Goal: Information Seeking & Learning: Learn about a topic

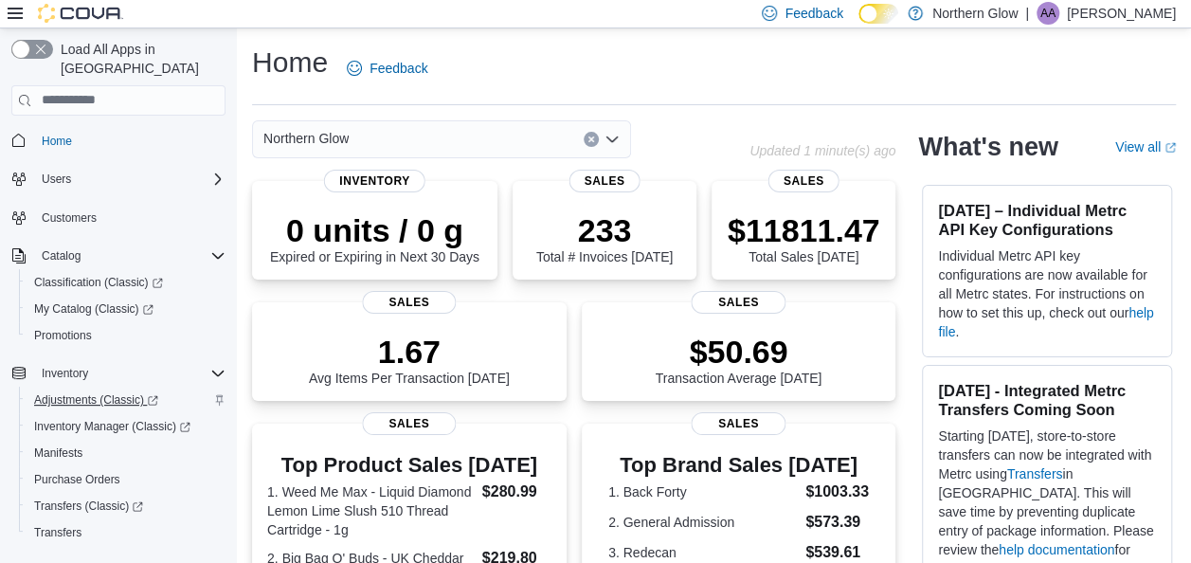
scroll to position [222, 0]
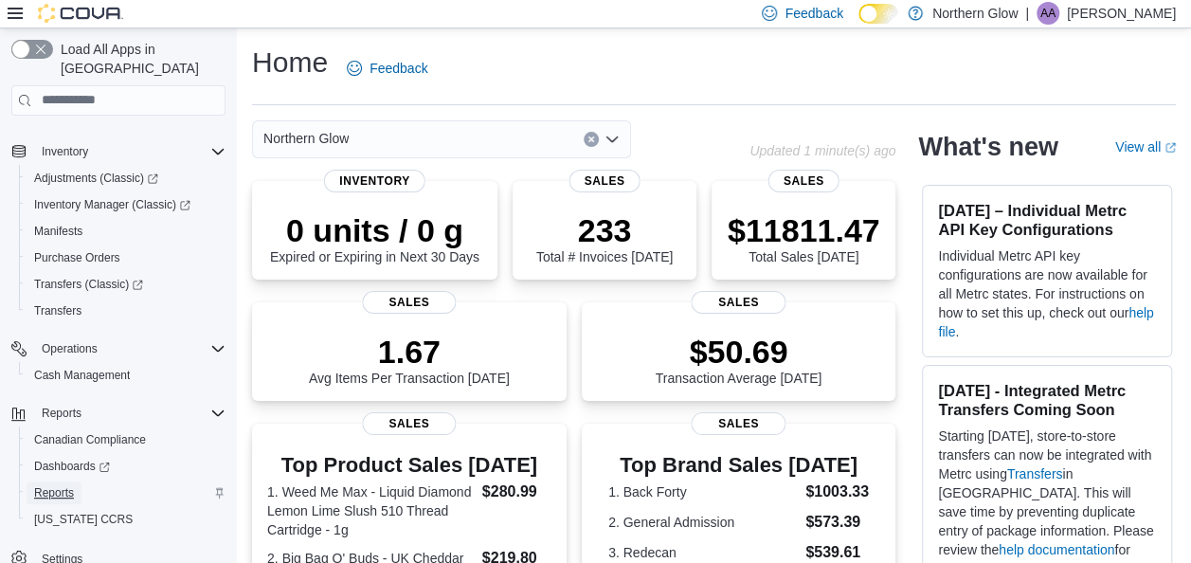
click at [60, 485] on span "Reports" at bounding box center [54, 492] width 40 height 15
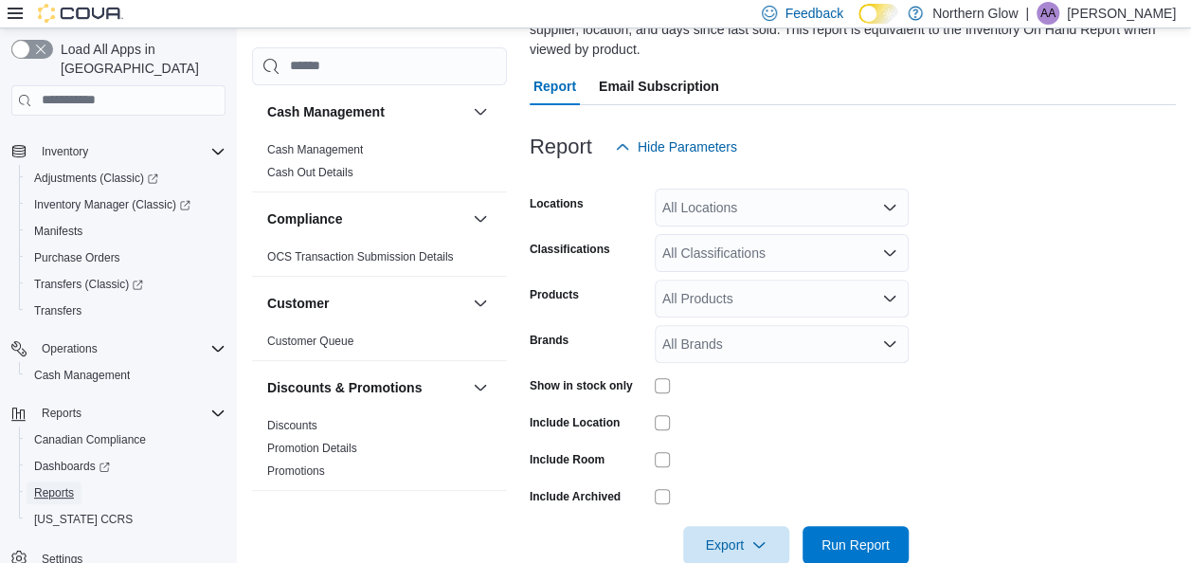
scroll to position [174, 0]
click at [760, 200] on div "All Locations" at bounding box center [782, 207] width 254 height 38
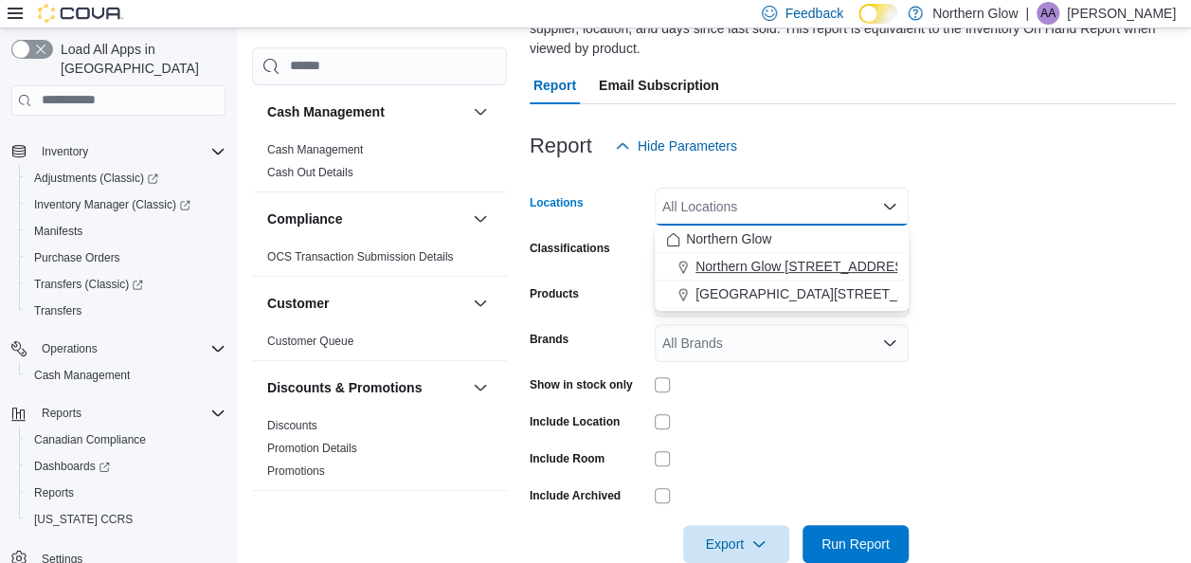
click at [756, 262] on span "Northern Glow [STREET_ADDRESS][PERSON_NAME]" at bounding box center [861, 266] width 330 height 19
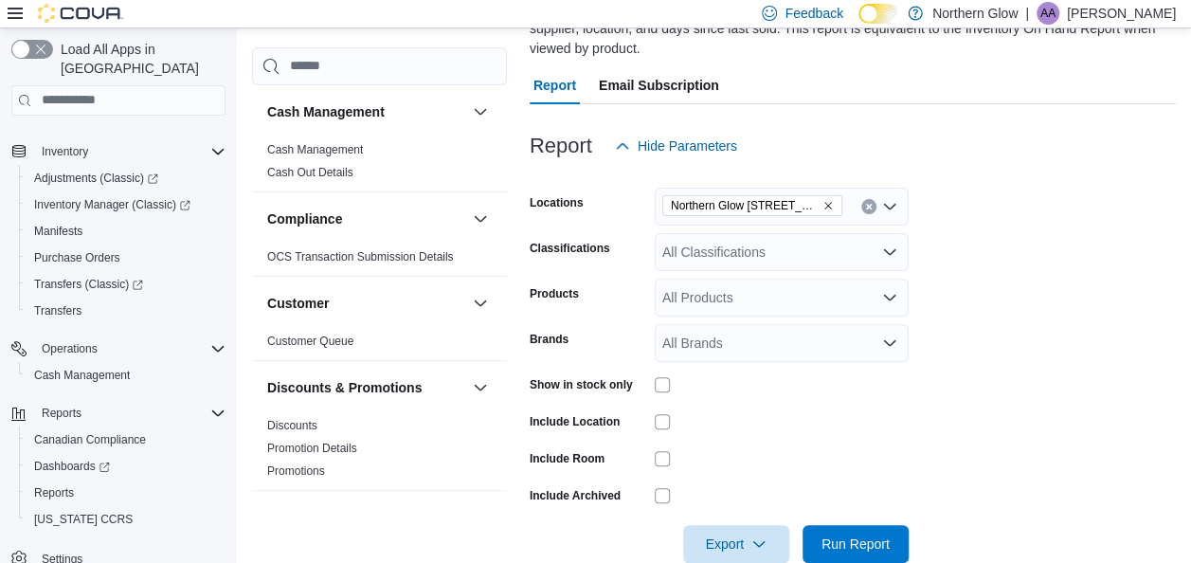
click at [1116, 275] on form "Locations [GEOGRAPHIC_DATA] [STREET_ADDRESS][PERSON_NAME] Classifications All C…" at bounding box center [853, 364] width 646 height 398
click at [781, 263] on div "All Classifications" at bounding box center [782, 252] width 254 height 38
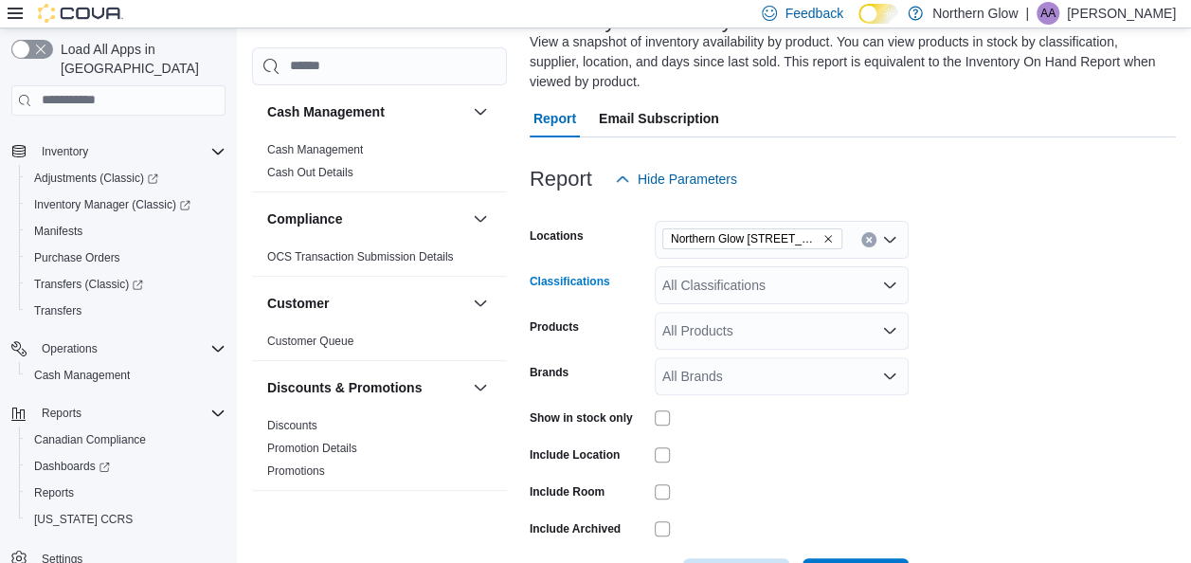
scroll to position [212, 0]
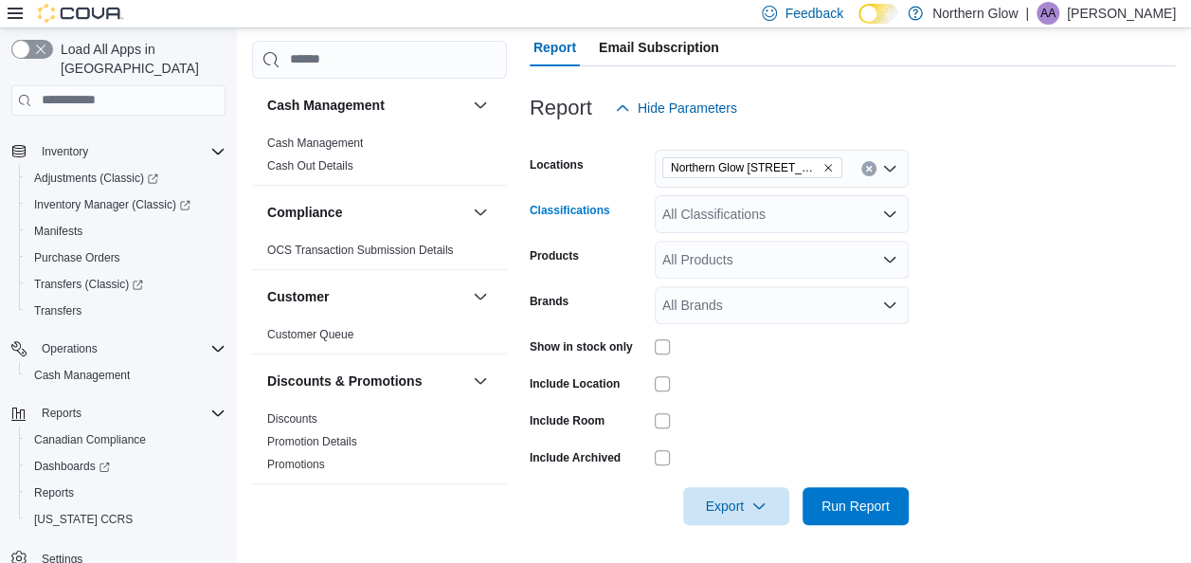
click at [815, 199] on div "All Classifications" at bounding box center [782, 214] width 254 height 38
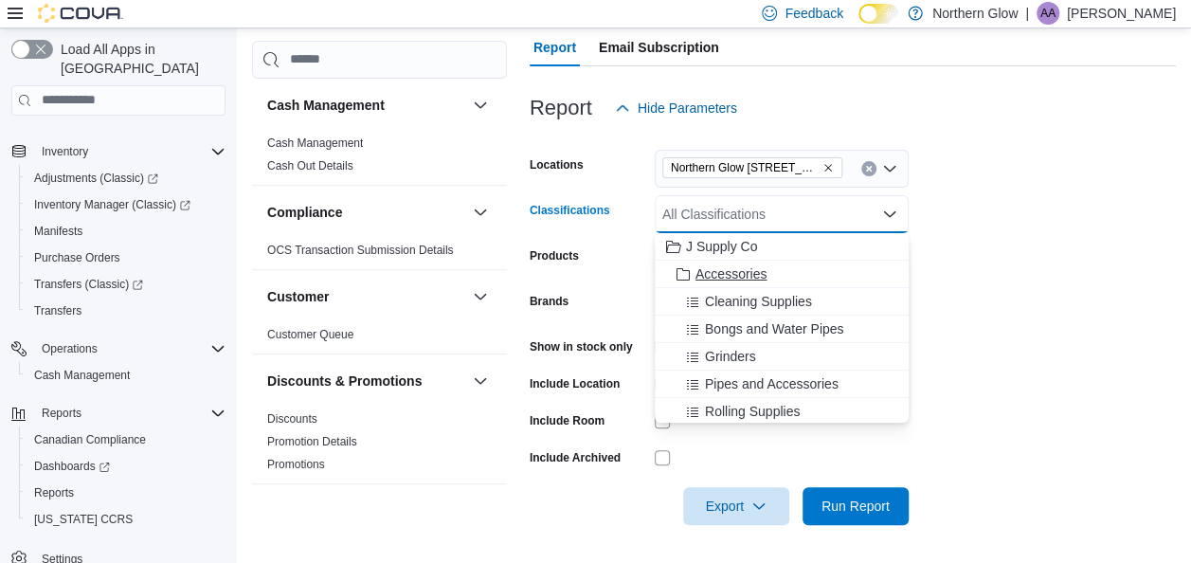
click at [812, 279] on div "Accessories" at bounding box center [781, 273] width 231 height 19
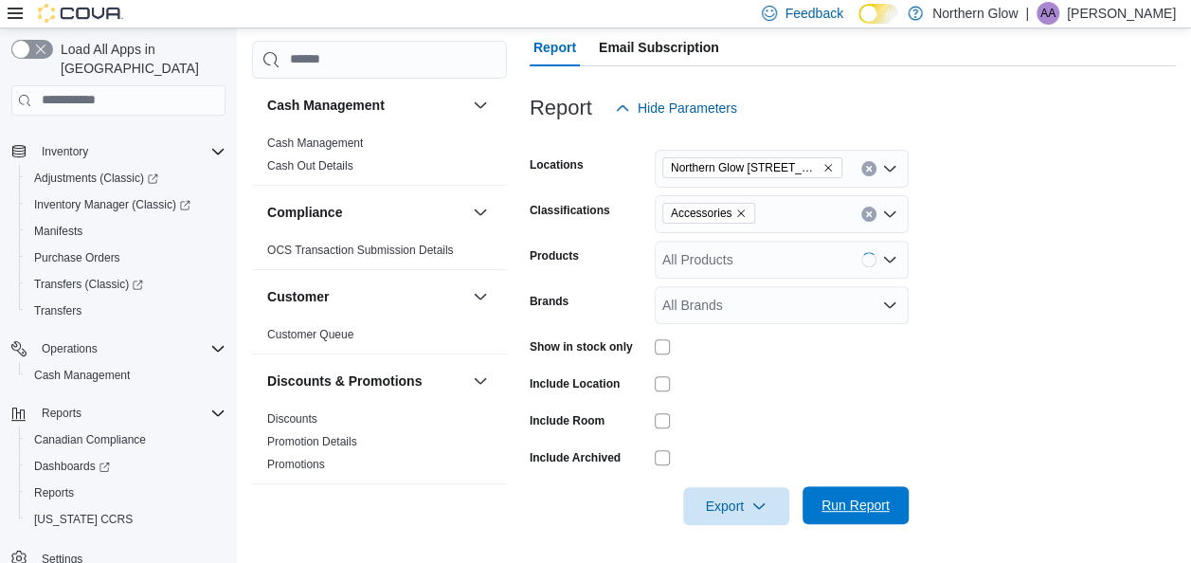
click at [870, 507] on span "Run Report" at bounding box center [856, 505] width 68 height 19
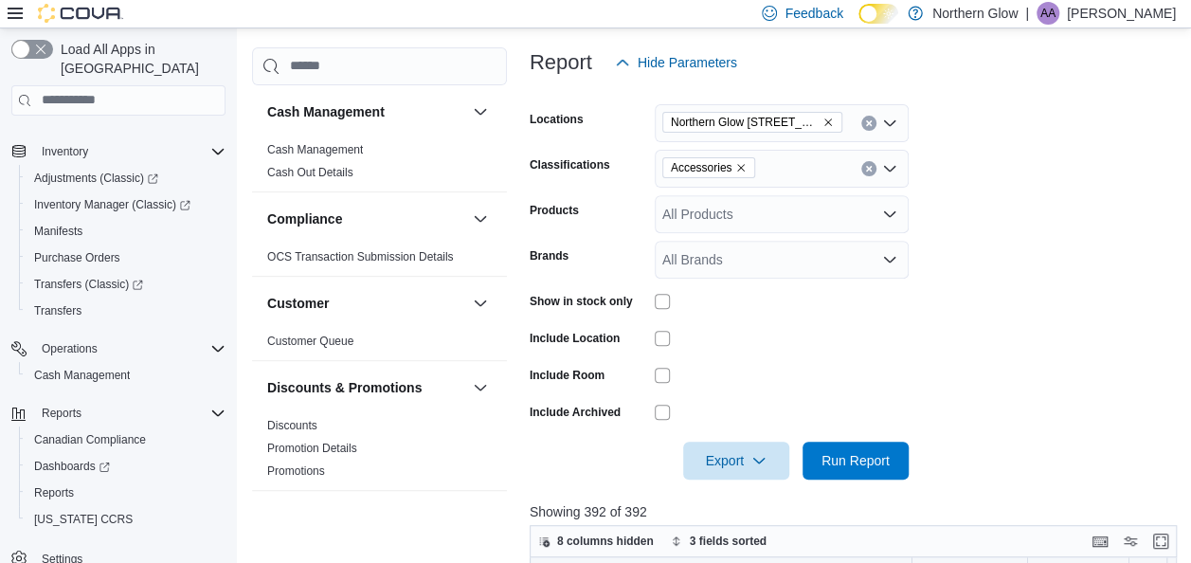
scroll to position [275, 0]
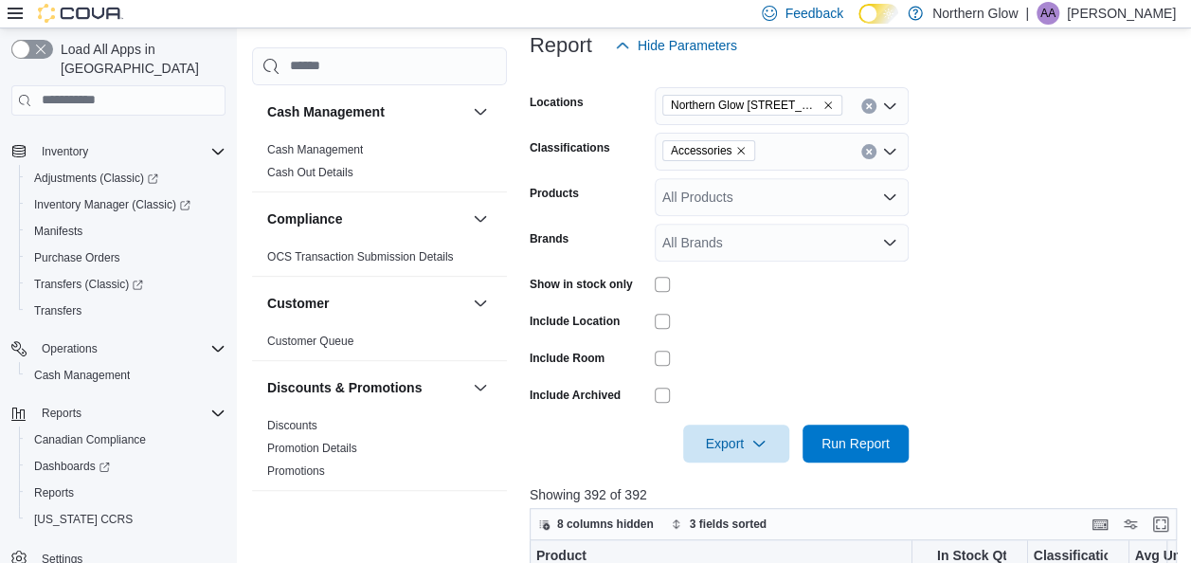
click at [741, 147] on icon "Remove Accessories from selection in this group" at bounding box center [742, 151] width 8 height 8
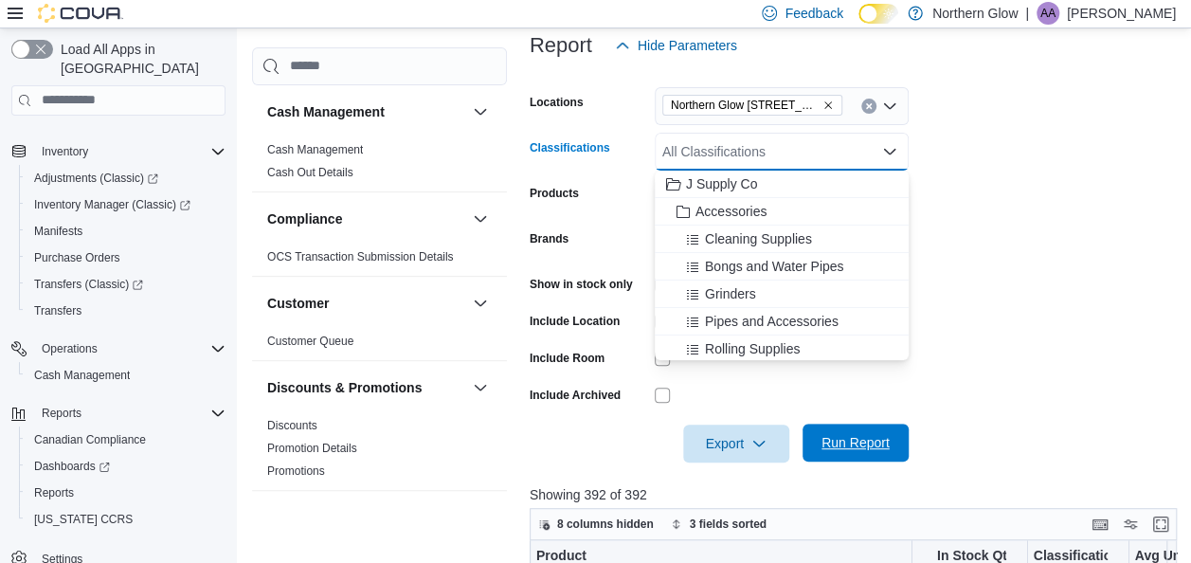
click at [866, 436] on span "Run Report" at bounding box center [856, 442] width 68 height 19
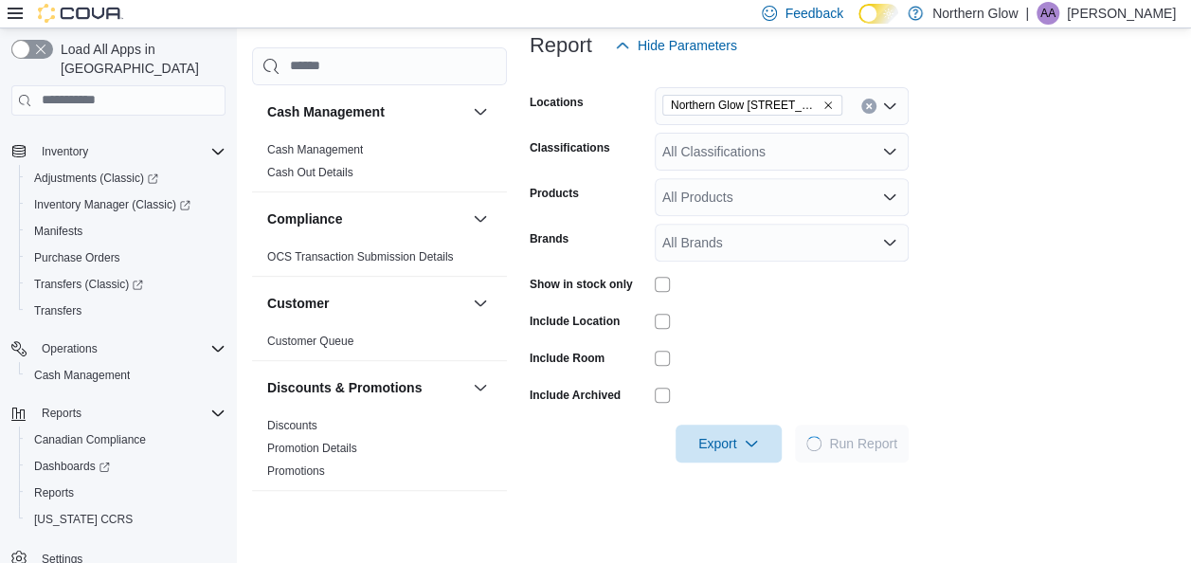
click at [828, 104] on icon "Remove Northern Glow 540 Arthur St from selection in this group" at bounding box center [829, 105] width 8 height 8
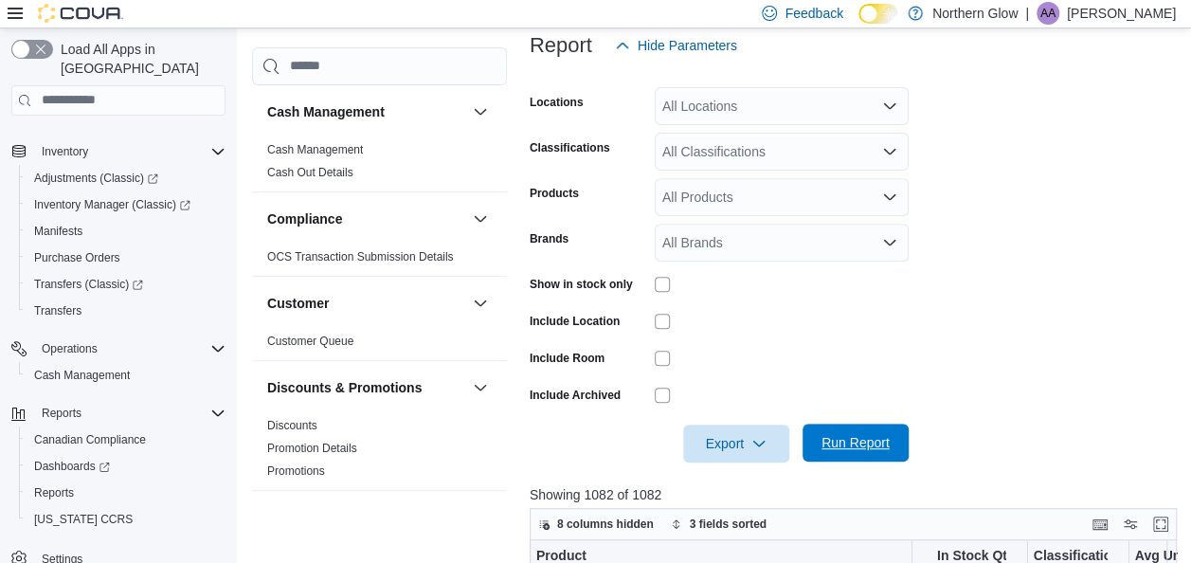
click at [851, 440] on span "Run Report" at bounding box center [856, 442] width 68 height 19
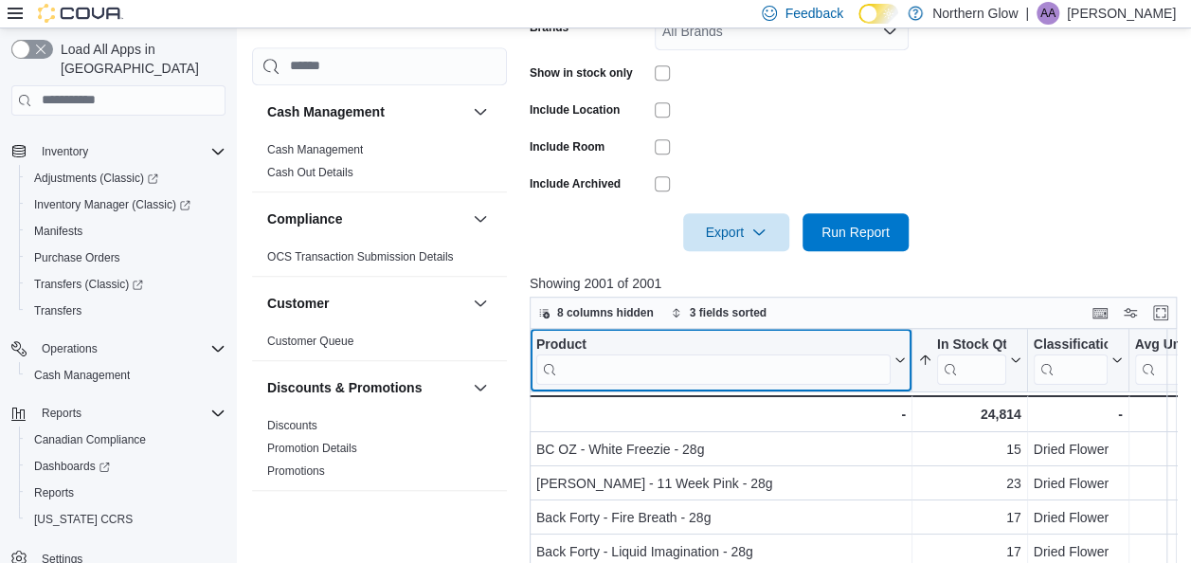
click at [664, 385] on div "Product Click to view column header actions" at bounding box center [721, 361] width 383 height 64
click at [664, 379] on input "search" at bounding box center [713, 369] width 354 height 30
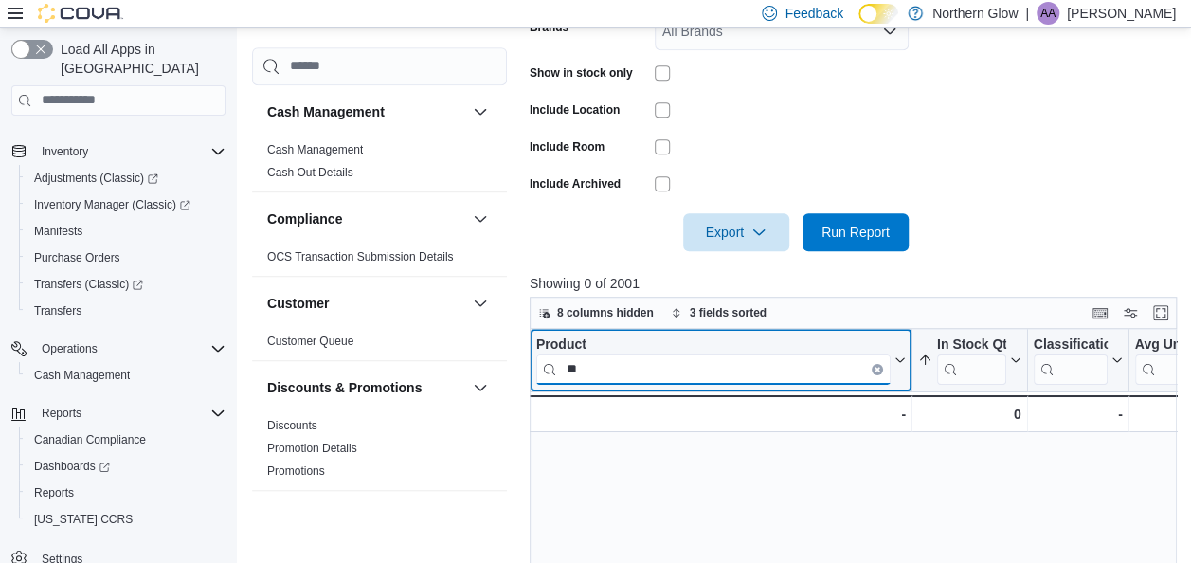
type input "*"
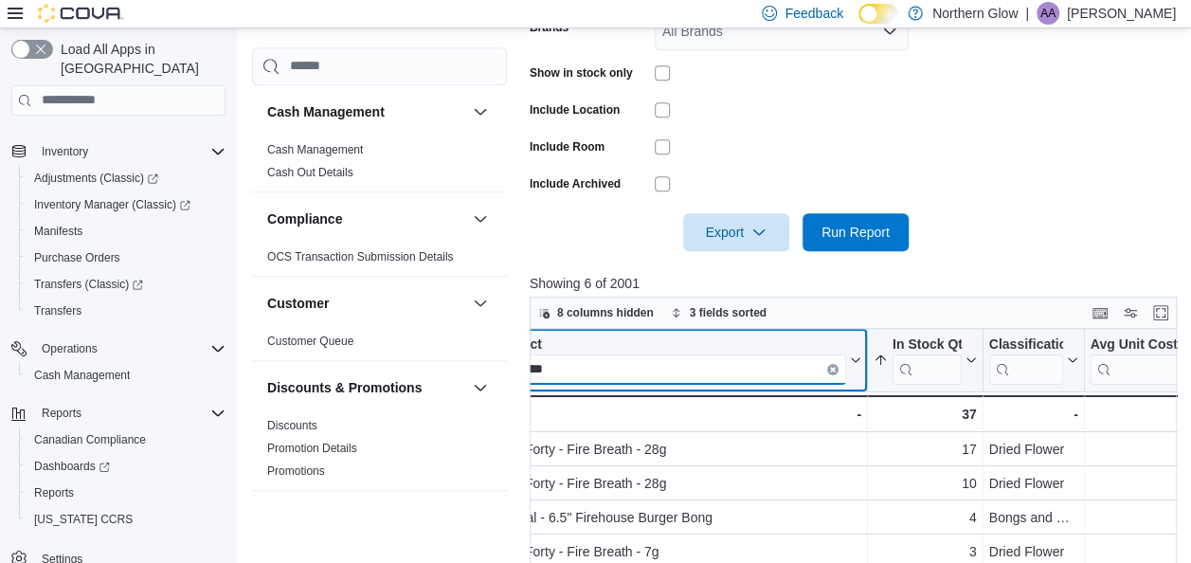
scroll to position [0, 0]
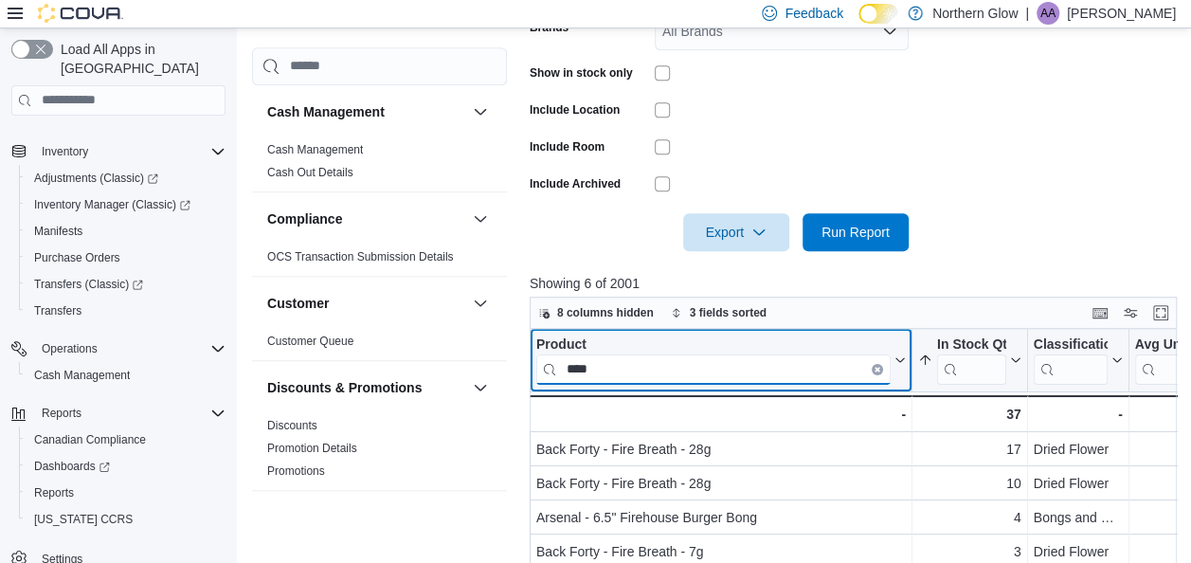
type input "****"
click at [876, 367] on icon "Clear input" at bounding box center [878, 369] width 4 height 4
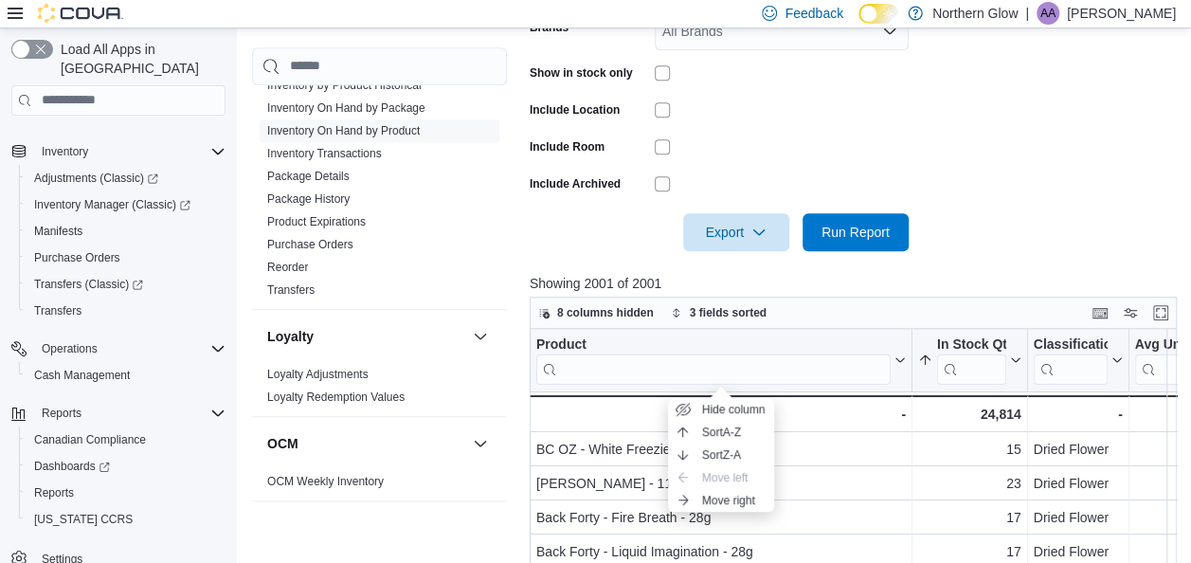
scroll to position [601, 0]
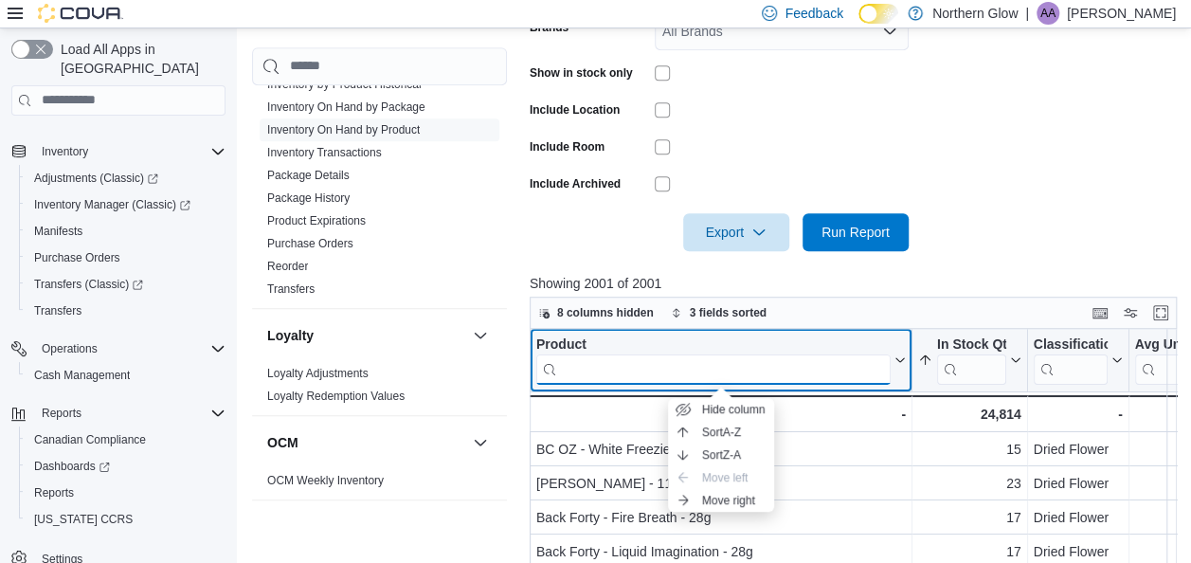
click at [730, 362] on input "search" at bounding box center [713, 369] width 354 height 30
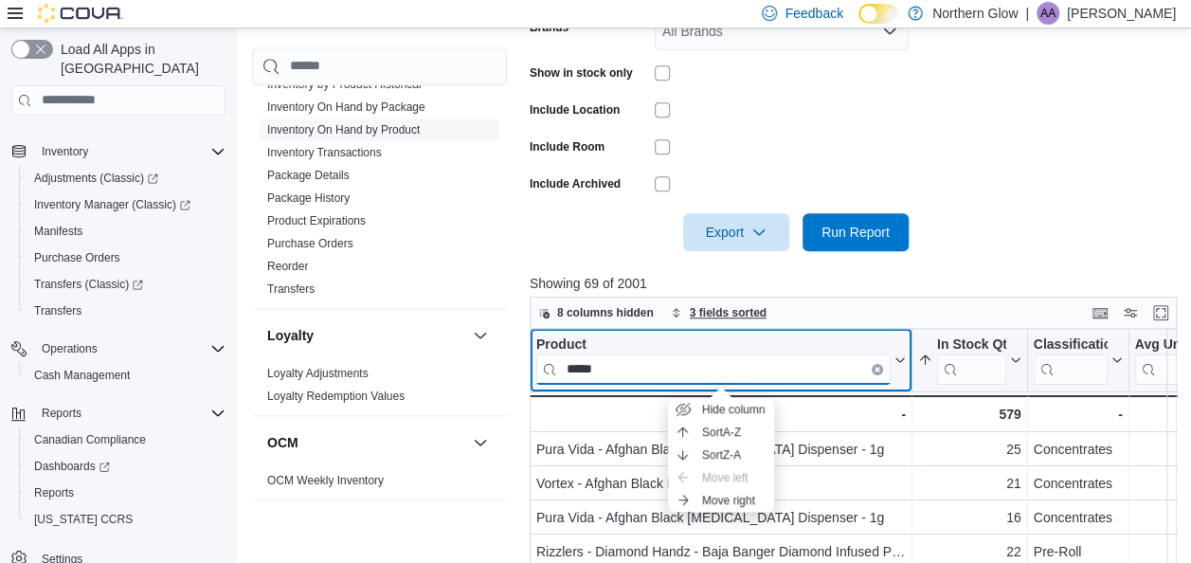
type input "*****"
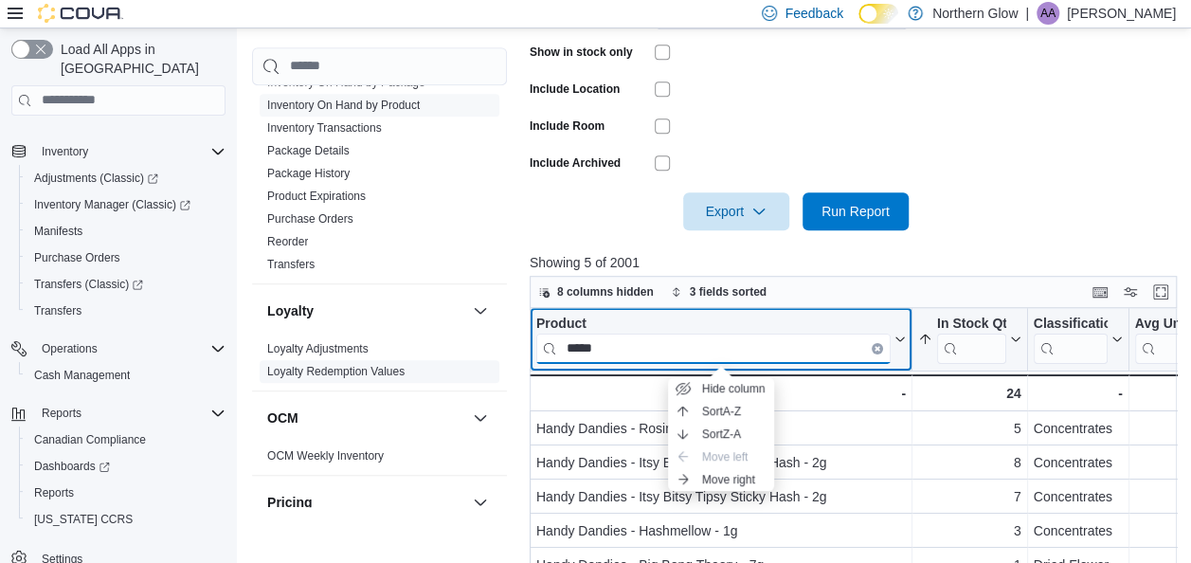
scroll to position [618, 0]
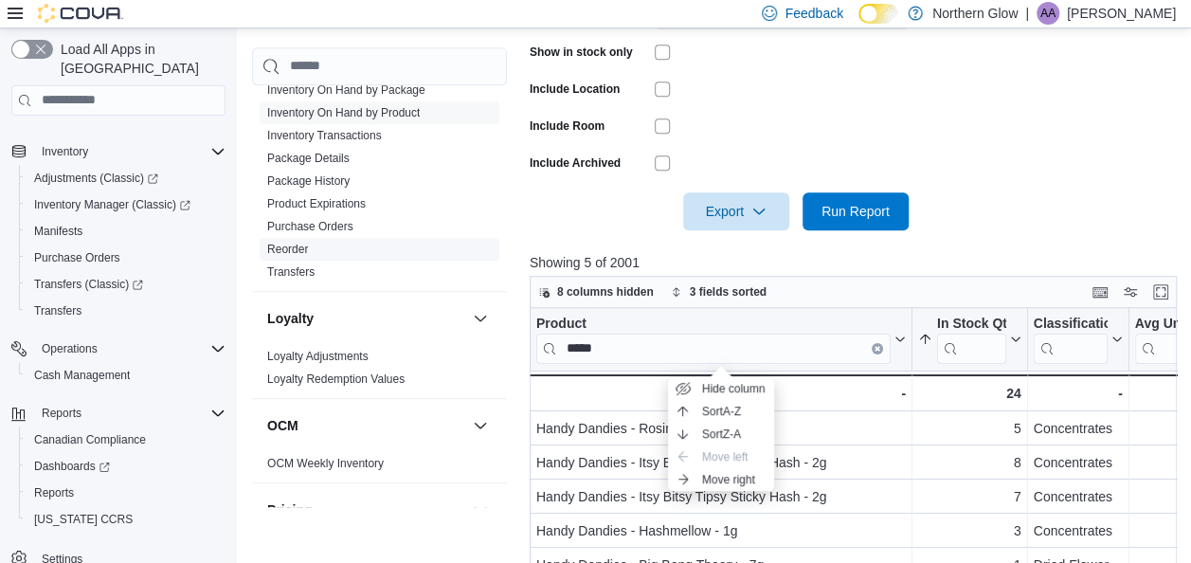
click at [289, 247] on link "Reorder" at bounding box center [287, 249] width 41 height 13
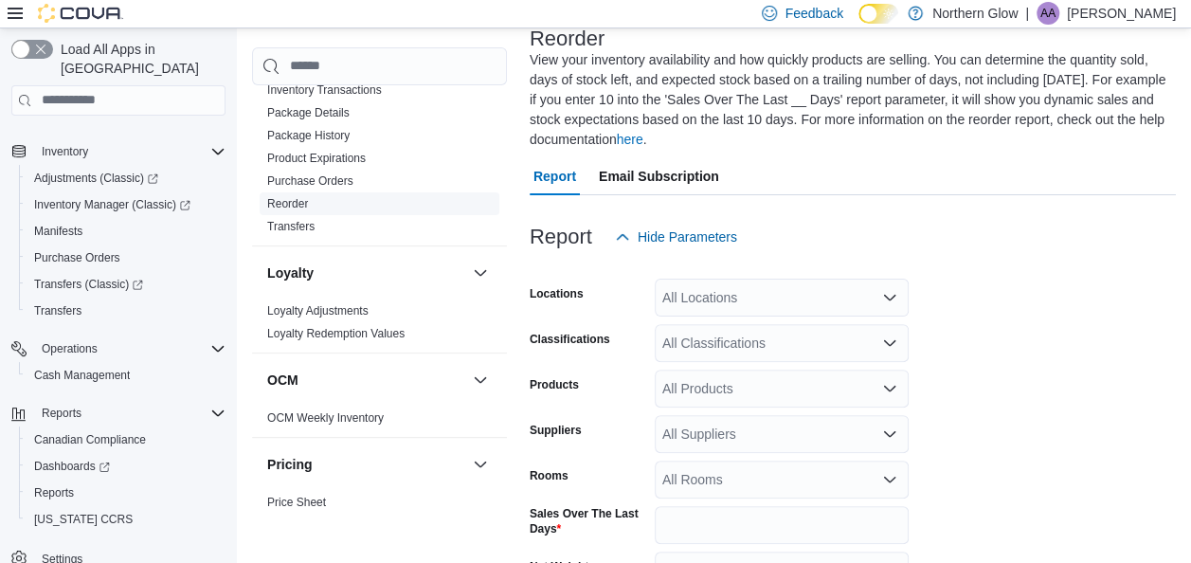
scroll to position [671, 0]
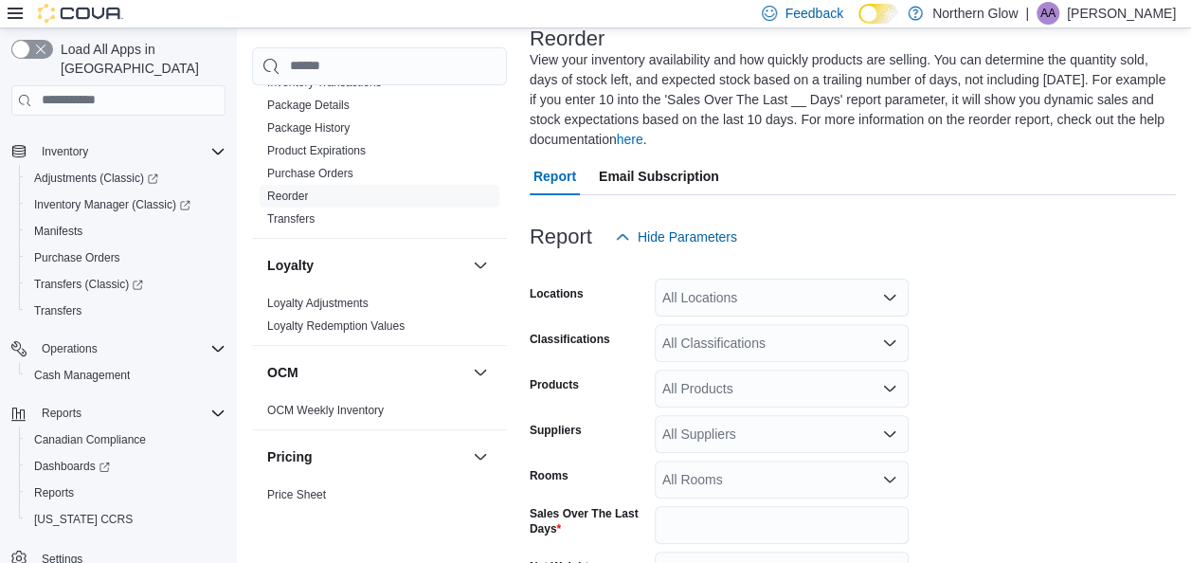
click at [745, 302] on div "All Locations" at bounding box center [782, 298] width 254 height 38
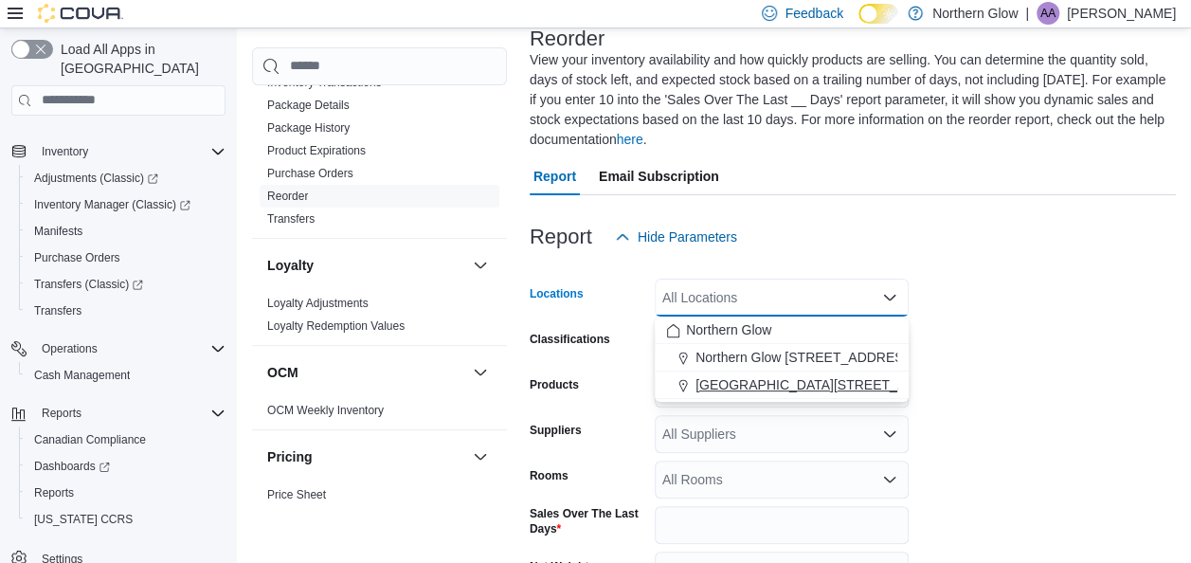
click at [756, 389] on span "[GEOGRAPHIC_DATA][STREET_ADDRESS]" at bounding box center [830, 384] width 269 height 19
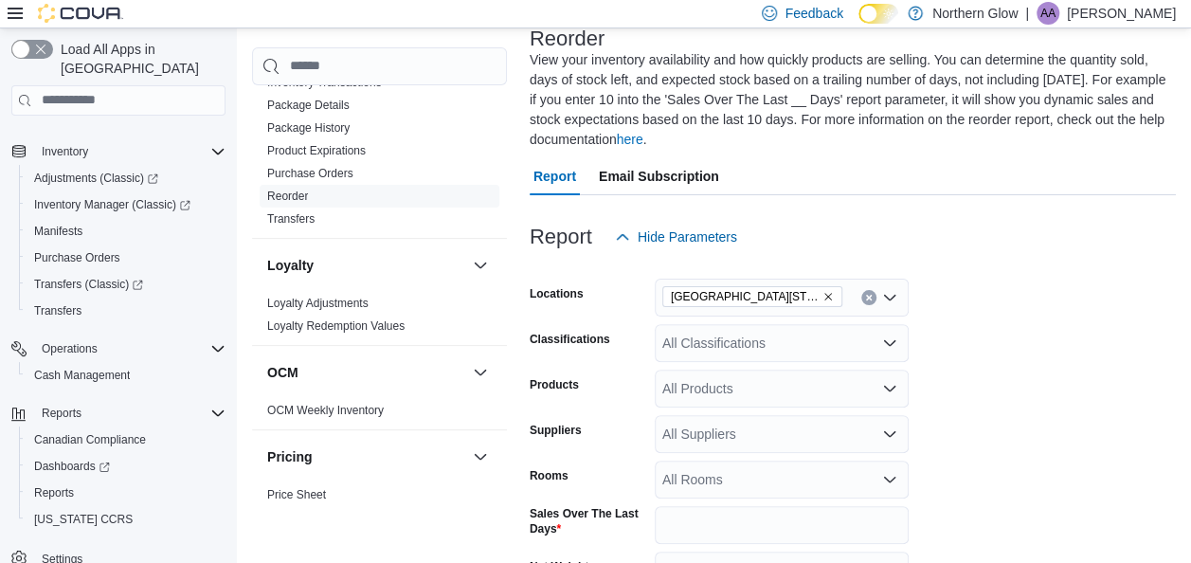
click at [1010, 363] on form "Locations [GEOGRAPHIC_DATA] [STREET_ADDRESS] Classifications All Classification…" at bounding box center [853, 490] width 646 height 468
click at [765, 340] on div "All Classifications" at bounding box center [782, 343] width 254 height 38
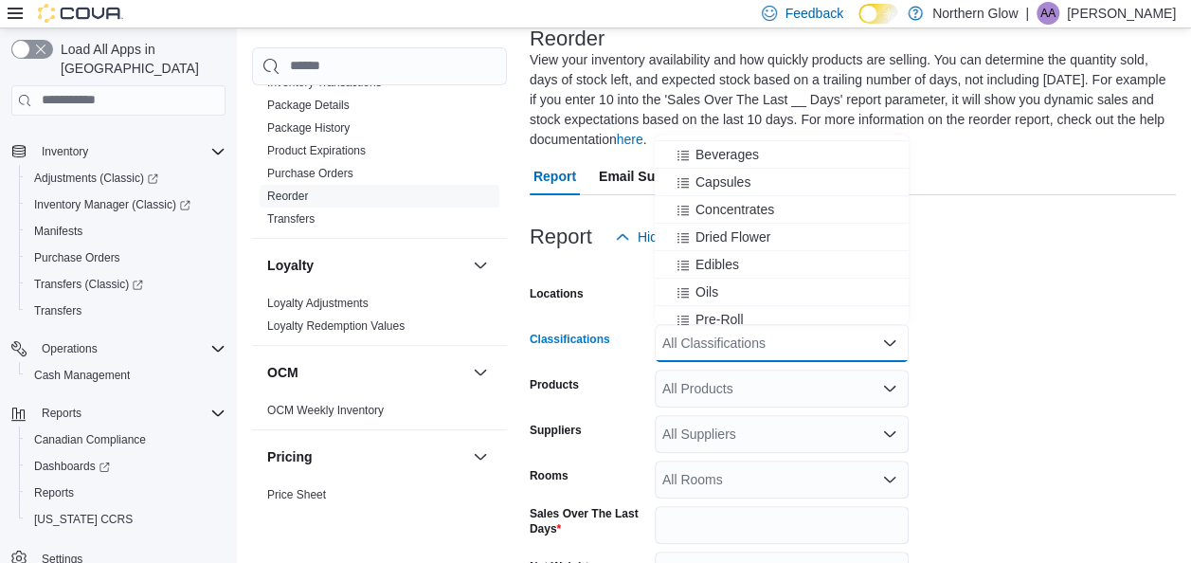
scroll to position [393, 0]
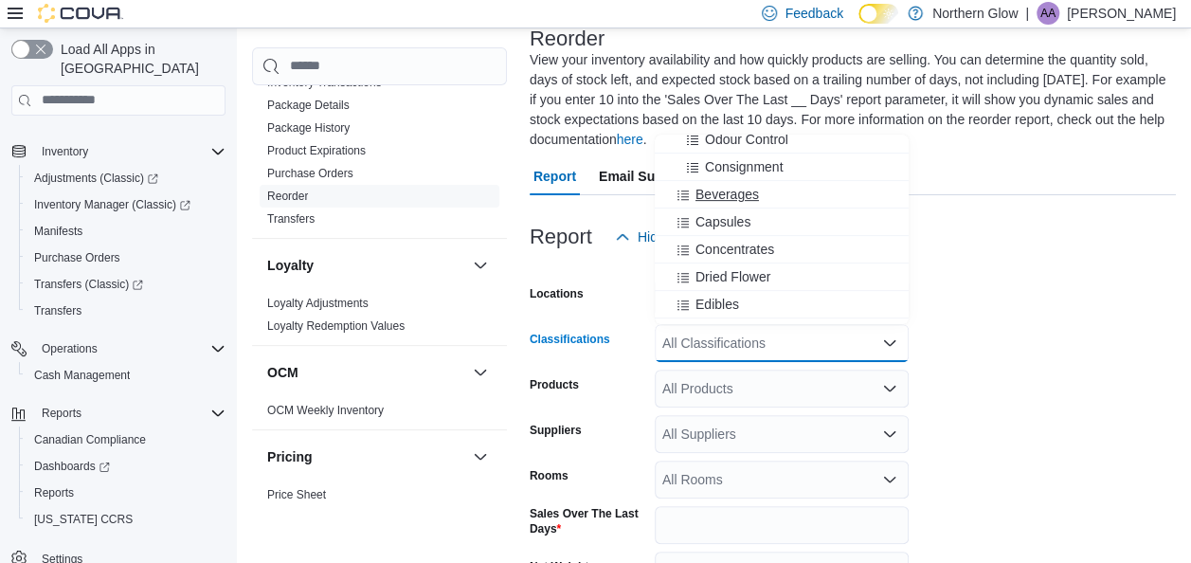
click at [736, 196] on span "Beverages" at bounding box center [728, 194] width 64 height 19
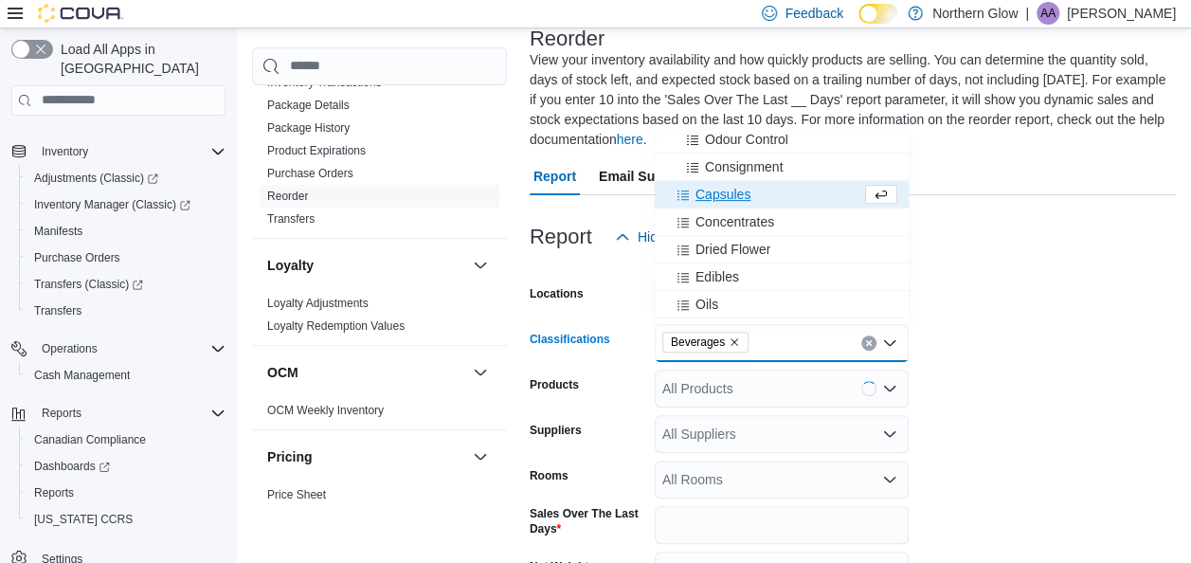
click at [988, 355] on form "Locations [GEOGRAPHIC_DATA] [STREET_ADDRESS] Classifications Beverages Combo bo…" at bounding box center [853, 490] width 646 height 468
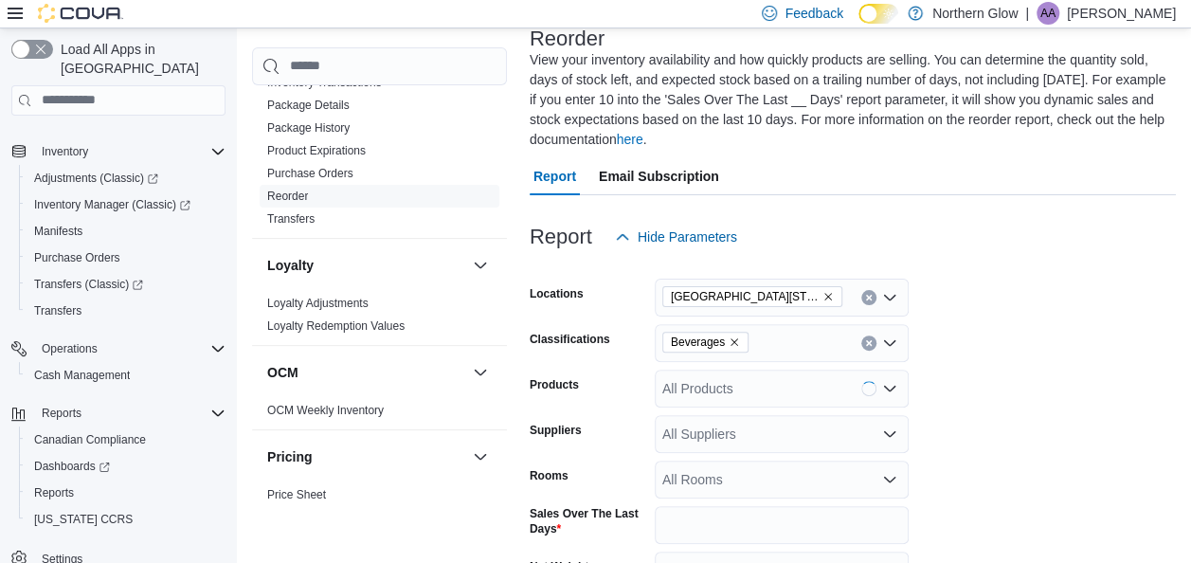
scroll to position [322, 0]
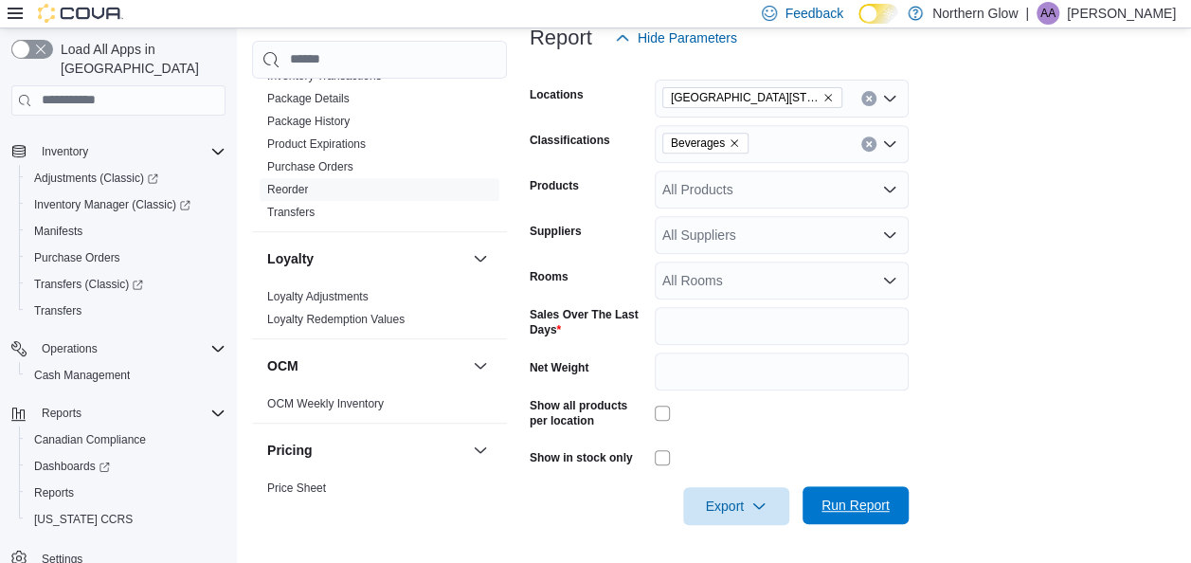
click at [863, 488] on span "Run Report" at bounding box center [855, 505] width 83 height 38
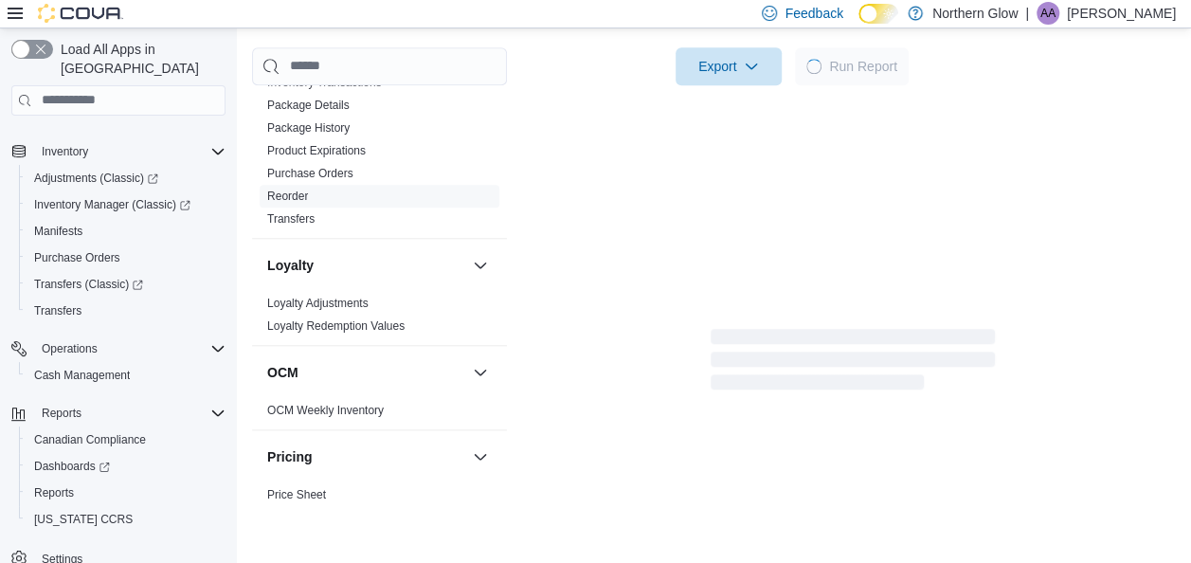
scroll to position [775, 0]
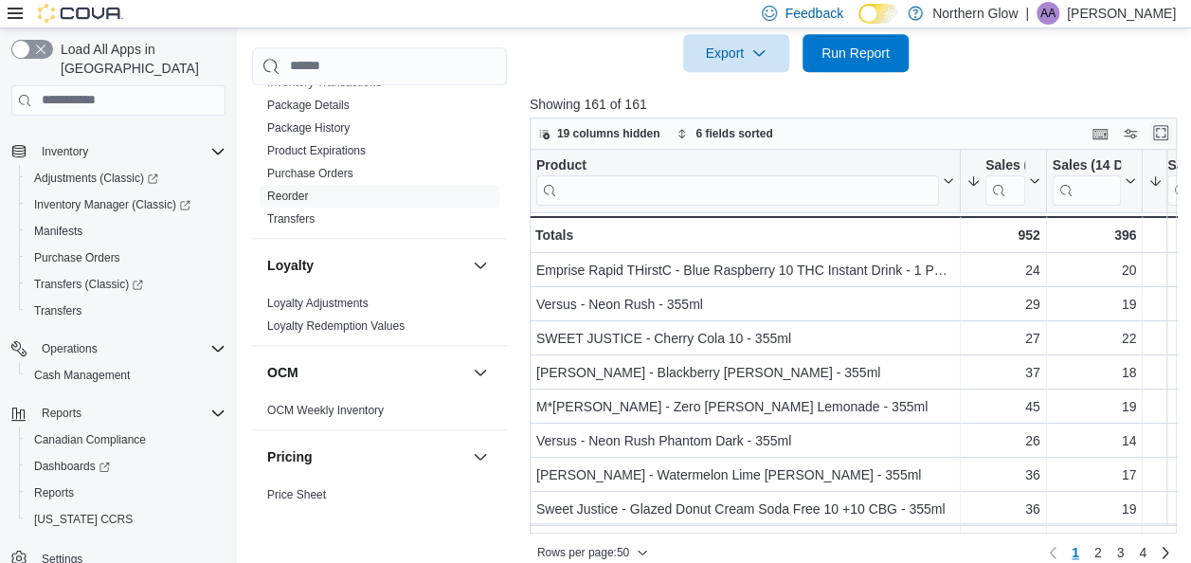
click at [1166, 133] on button "Enter fullscreen" at bounding box center [1161, 132] width 23 height 23
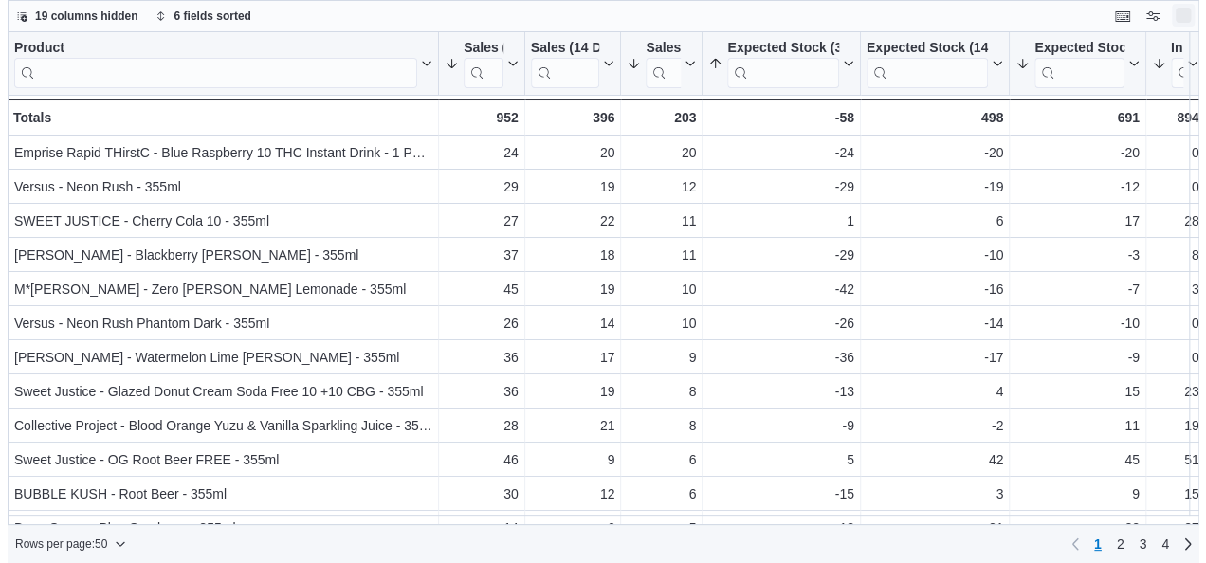
scroll to position [0, 0]
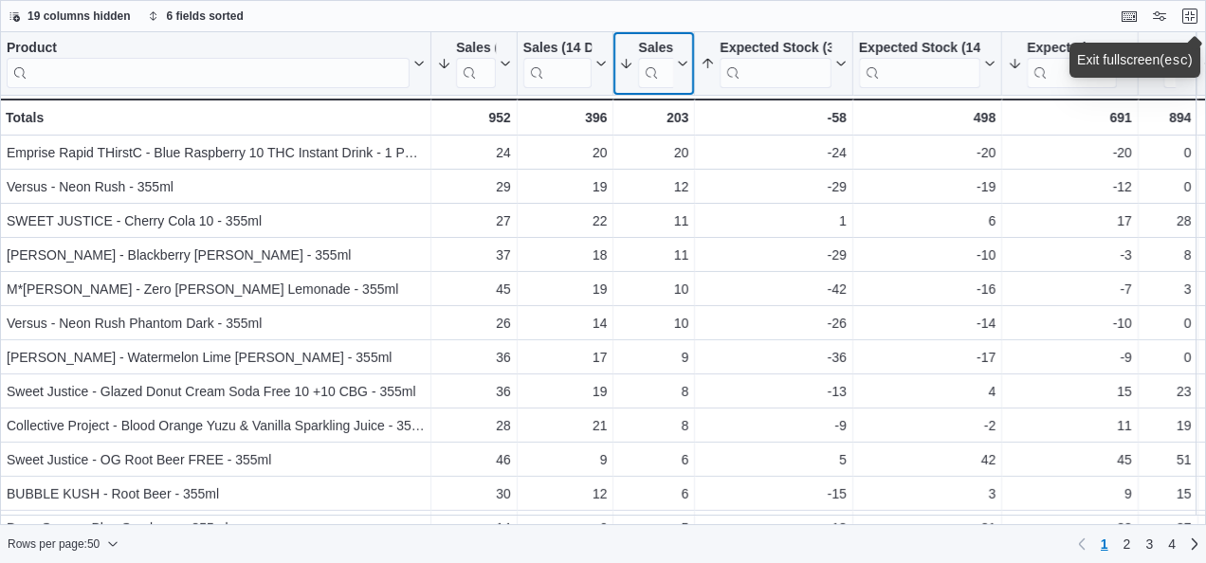
click at [684, 62] on icon at bounding box center [680, 63] width 15 height 11
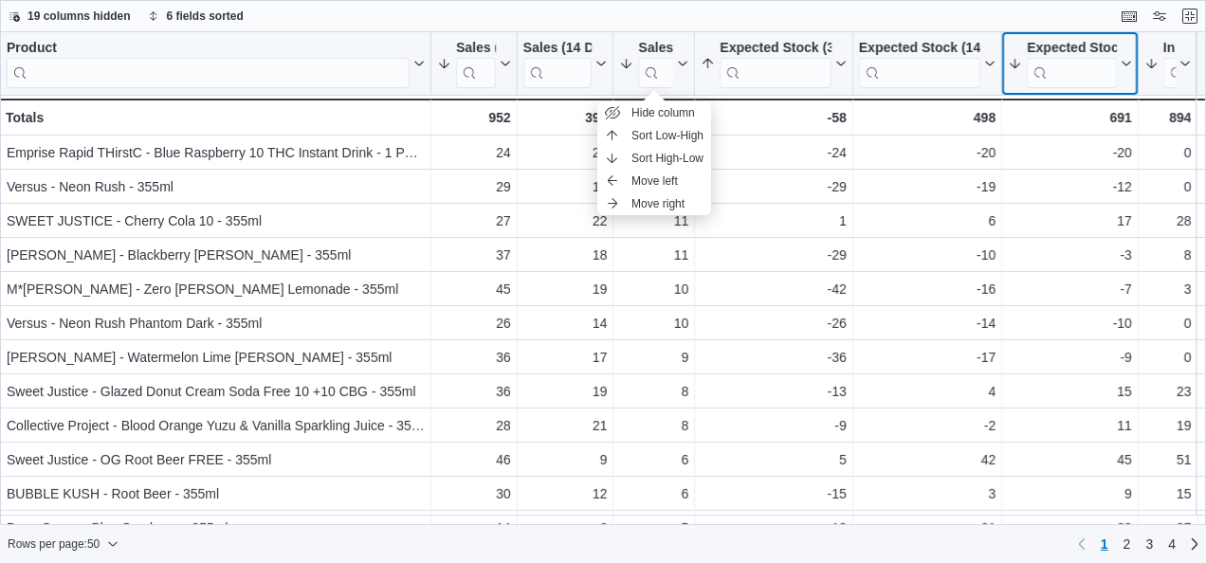
click at [1124, 61] on icon at bounding box center [1123, 63] width 15 height 11
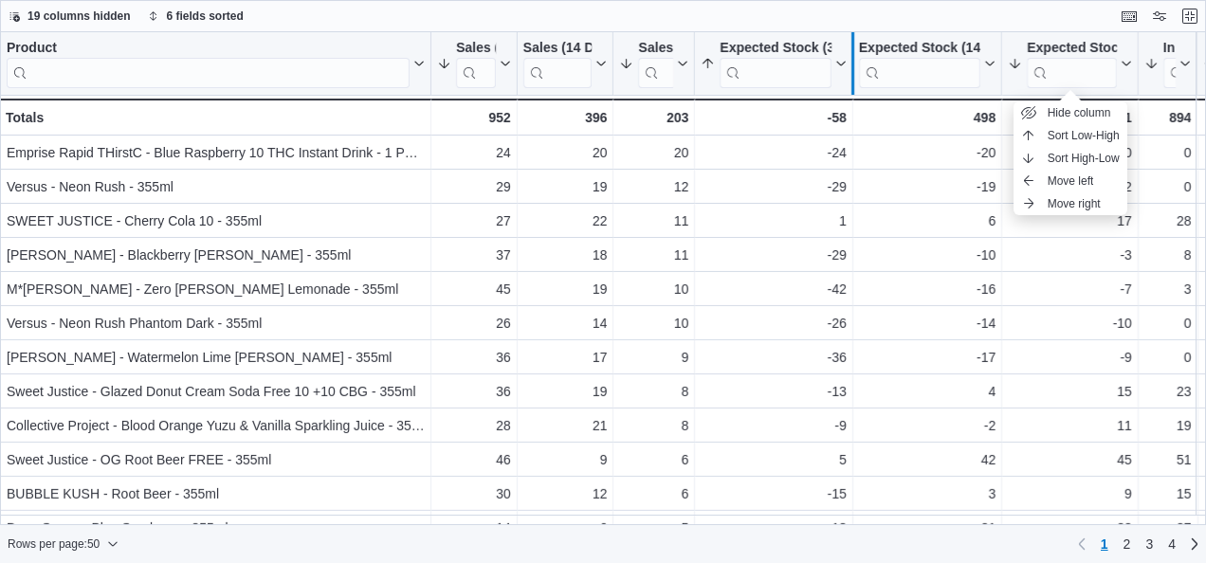
click at [844, 62] on div at bounding box center [851, 63] width 15 height 63
click at [840, 68] on button "Expected Stock (30 Days)" at bounding box center [772, 64] width 145 height 48
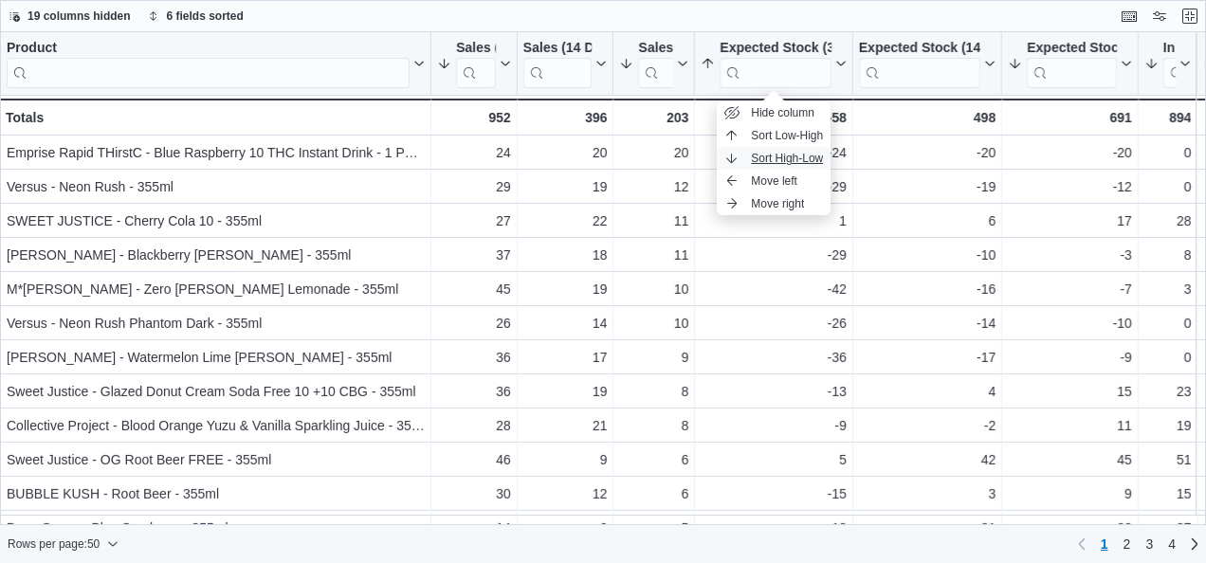
click at [807, 156] on span "Sort High-Low" at bounding box center [787, 158] width 72 height 15
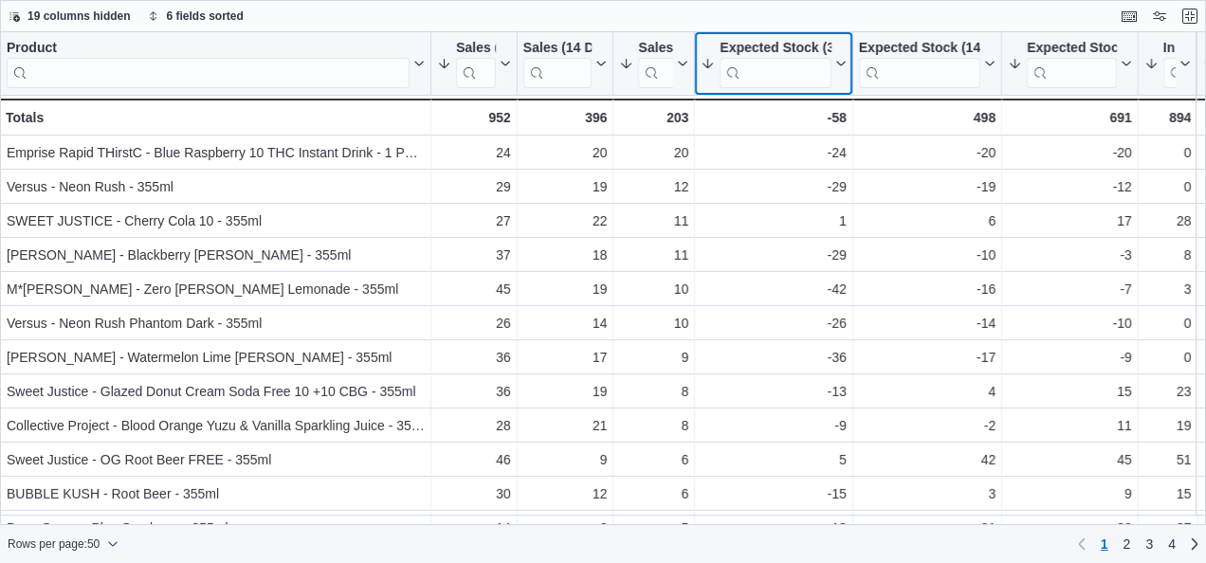
click at [843, 66] on icon at bounding box center [838, 63] width 15 height 11
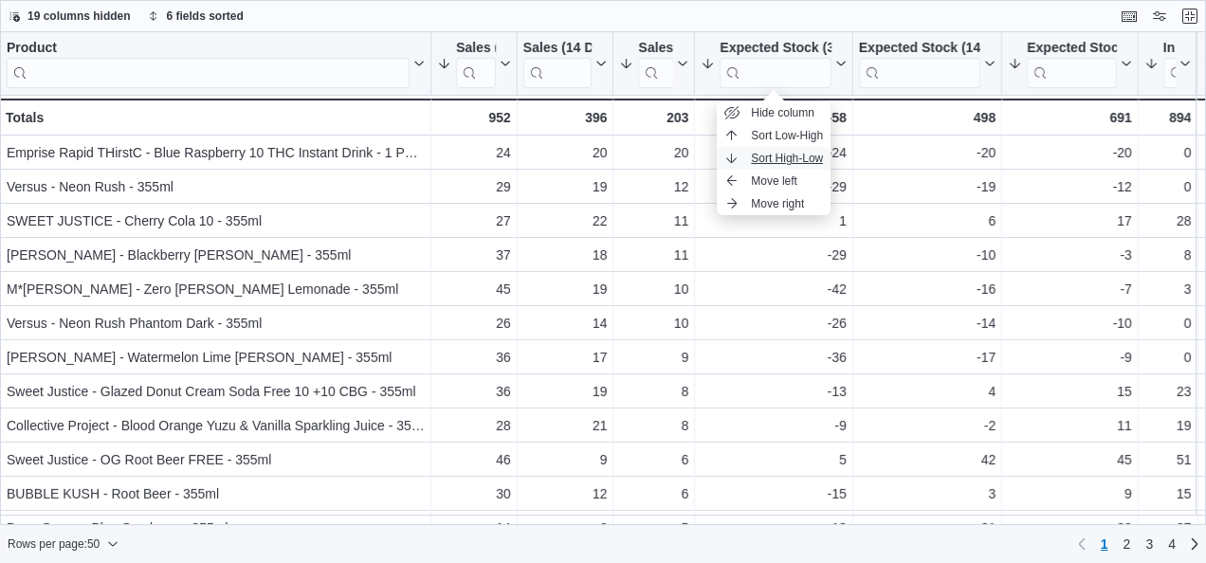
click at [818, 161] on span "Sort High-Low" at bounding box center [787, 158] width 72 height 15
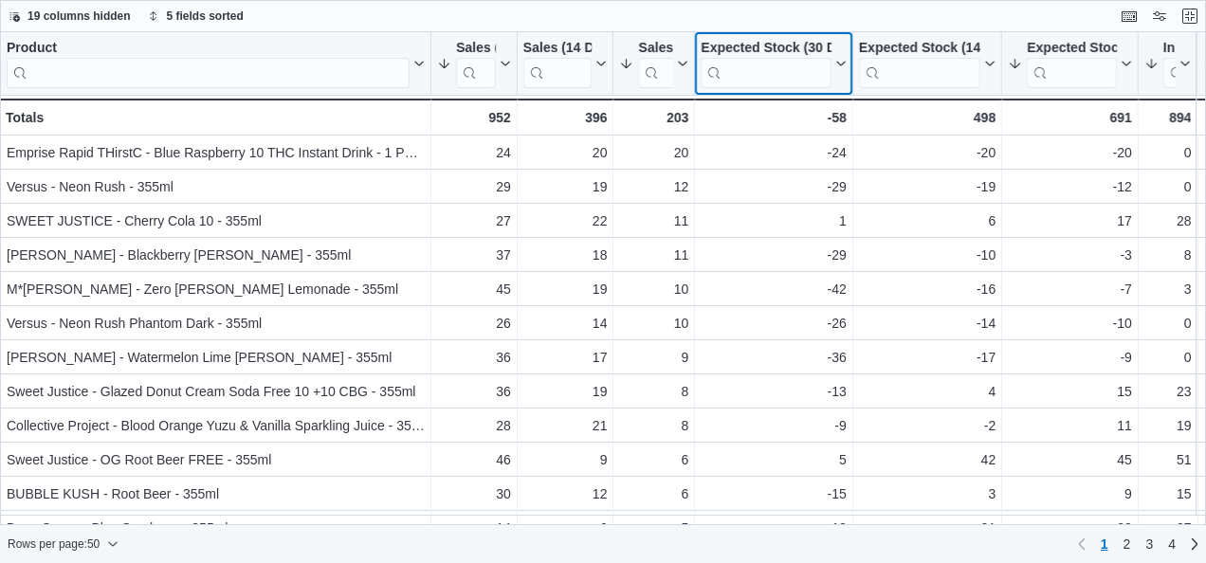
click at [843, 64] on icon at bounding box center [840, 64] width 9 height 5
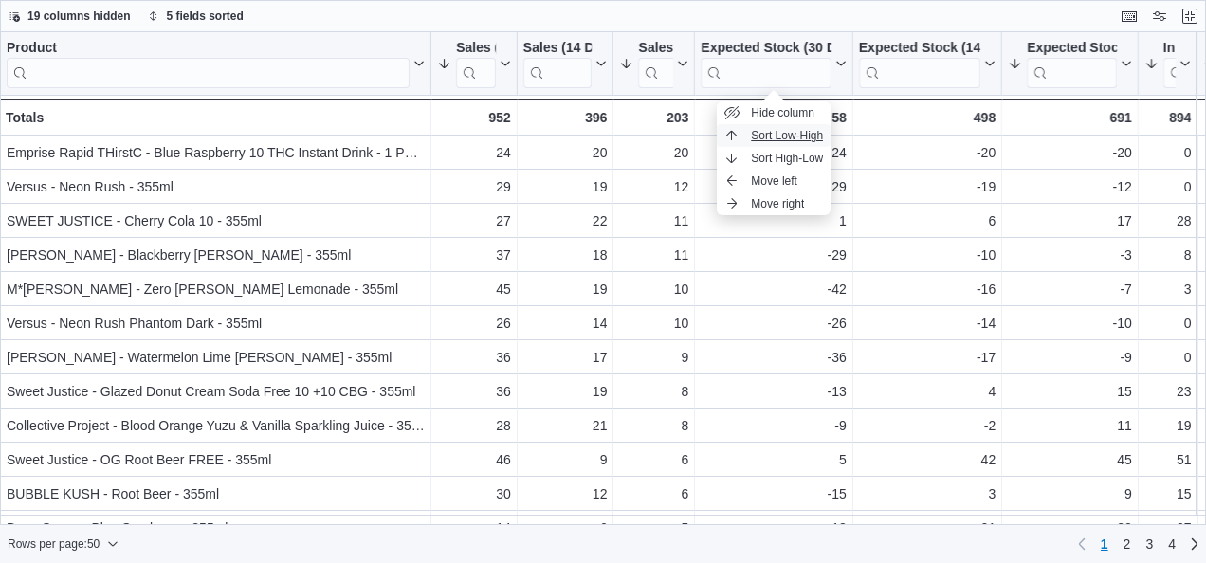
click at [800, 138] on span "Sort Low-High" at bounding box center [787, 135] width 72 height 15
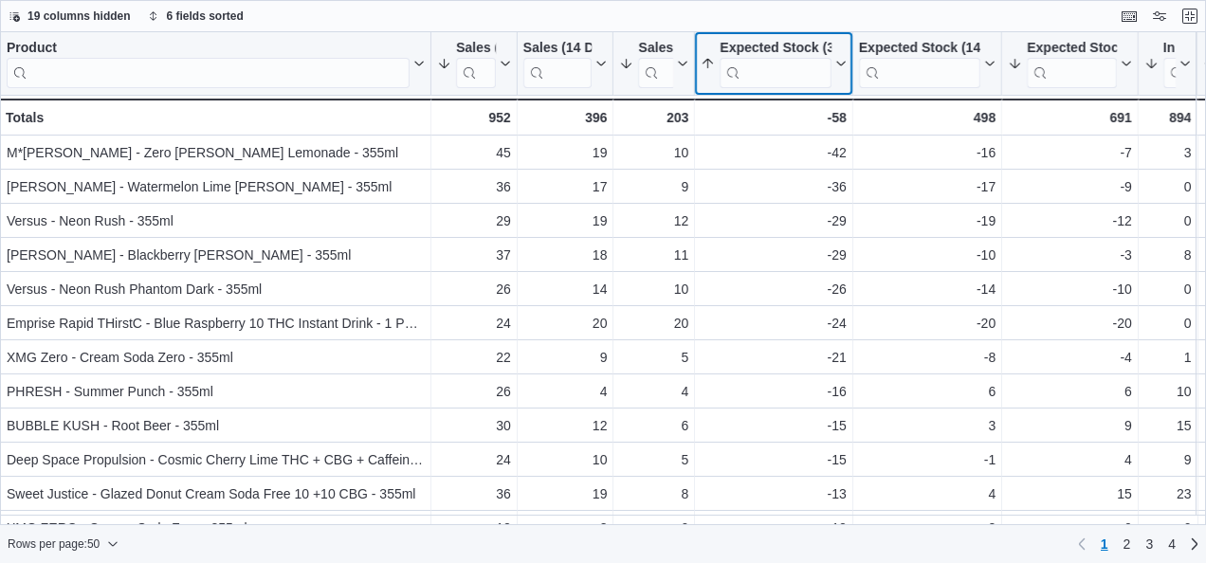
click at [838, 58] on icon at bounding box center [838, 63] width 15 height 11
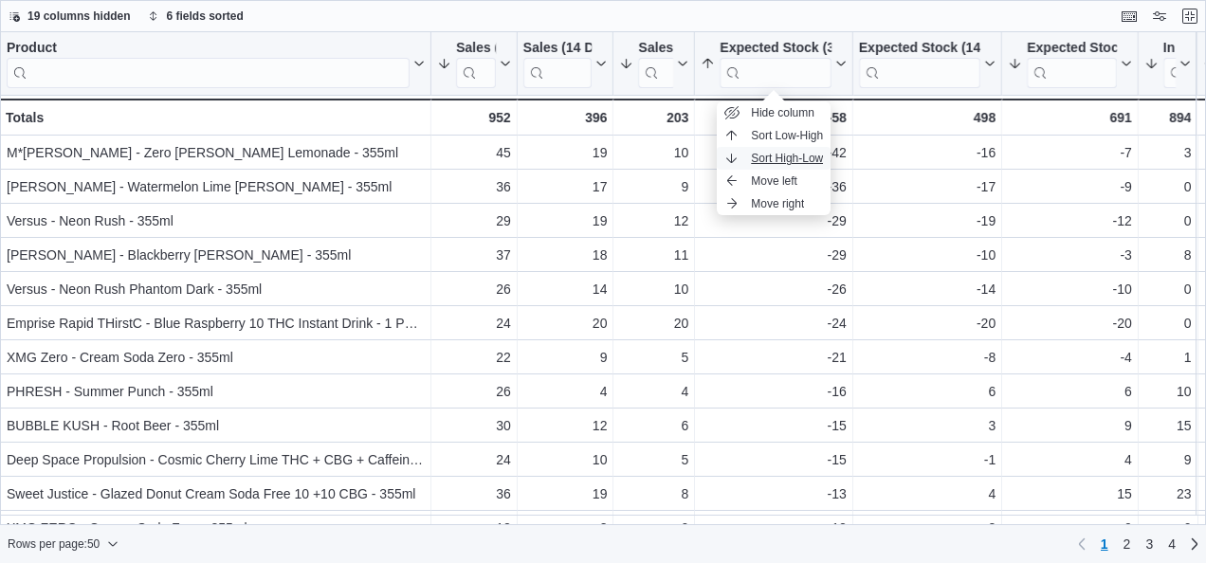
click at [805, 159] on span "Sort High-Low" at bounding box center [787, 158] width 72 height 15
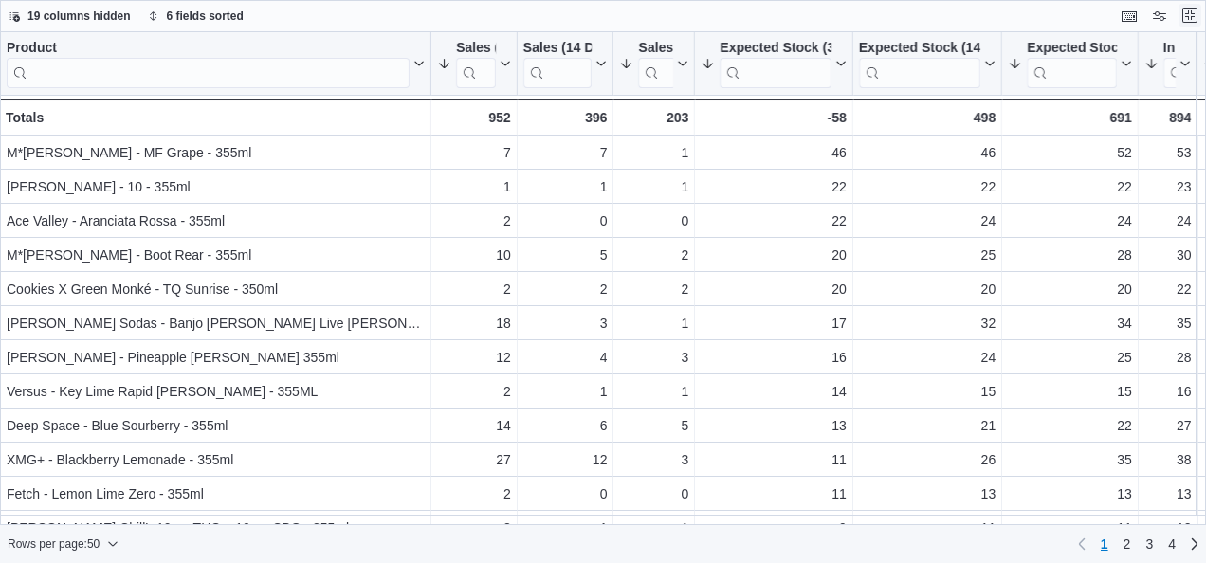
click at [1190, 18] on button "Exit fullscreen" at bounding box center [1189, 15] width 23 height 23
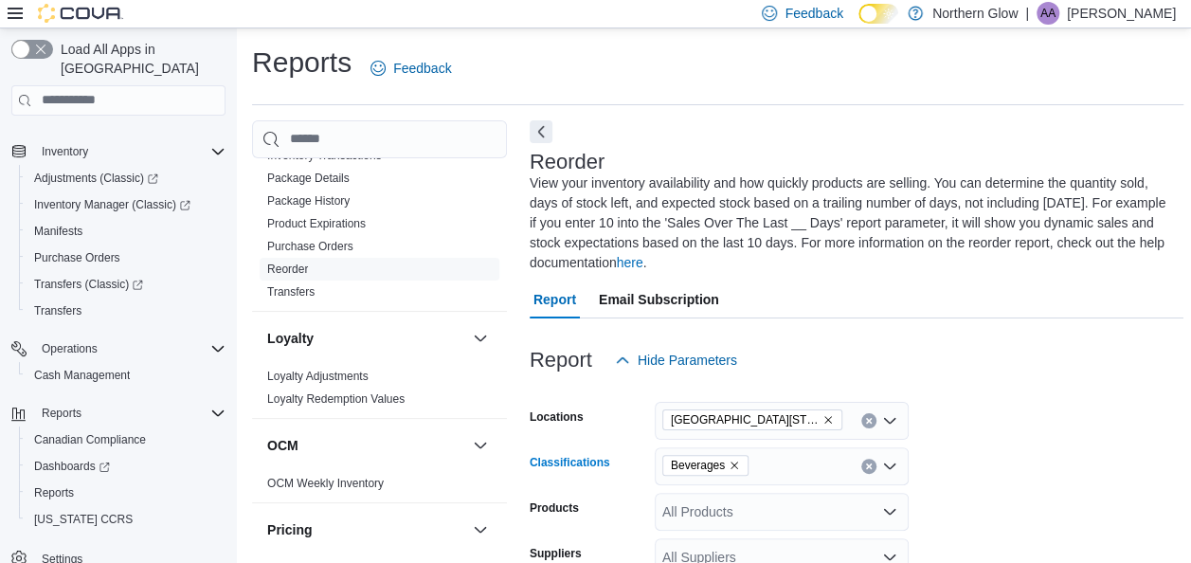
click at [733, 461] on icon "Remove Beverages from selection in this group" at bounding box center [734, 465] width 11 height 11
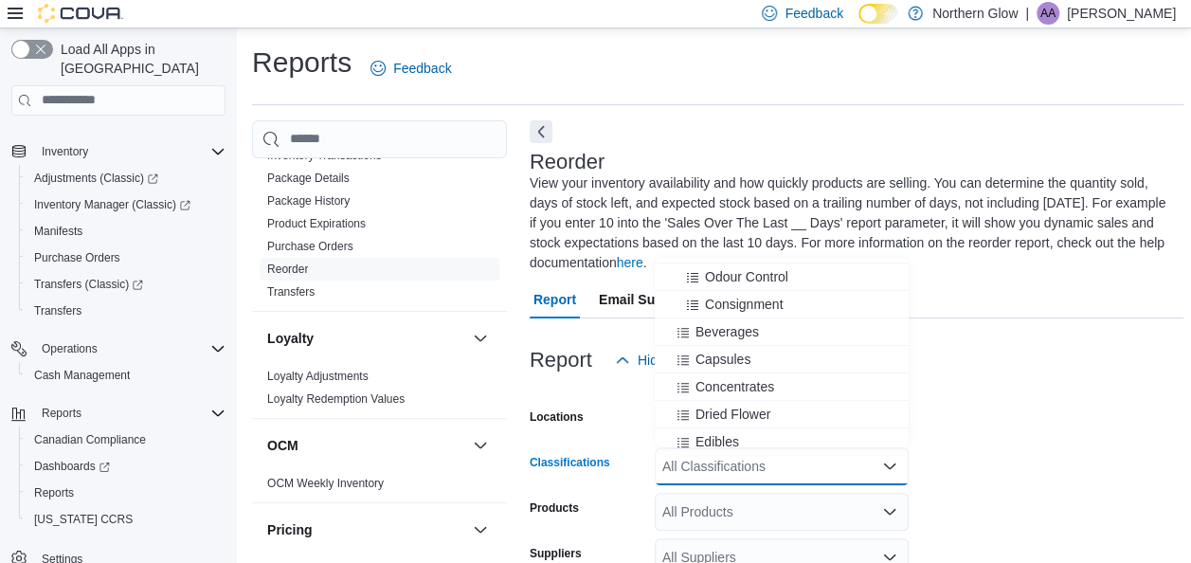
scroll to position [395, 0]
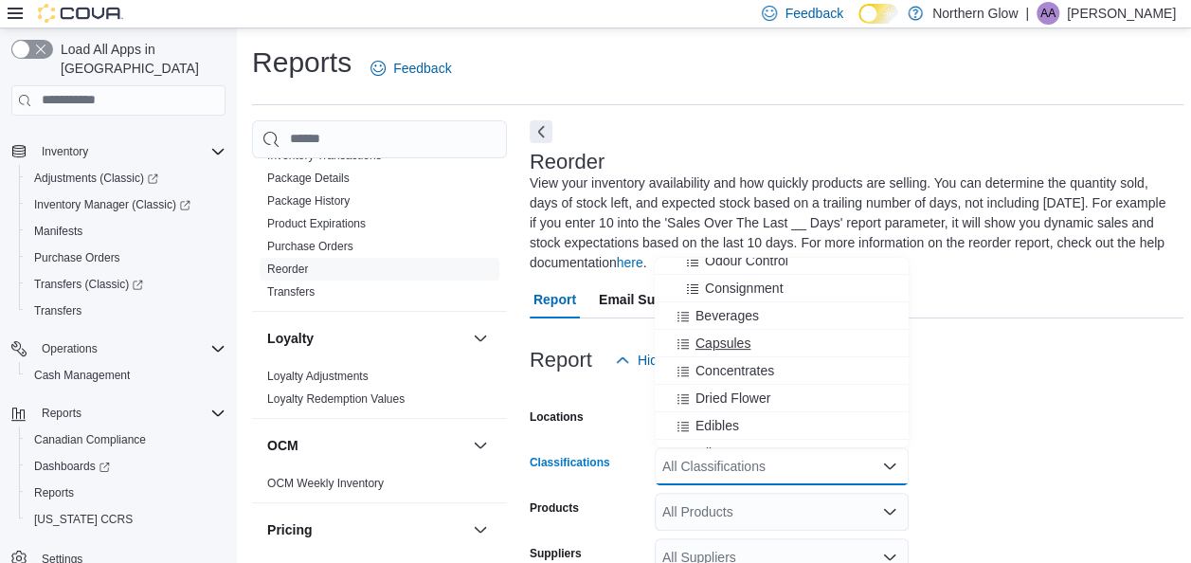
click at [746, 343] on span "Capsules" at bounding box center [723, 343] width 55 height 19
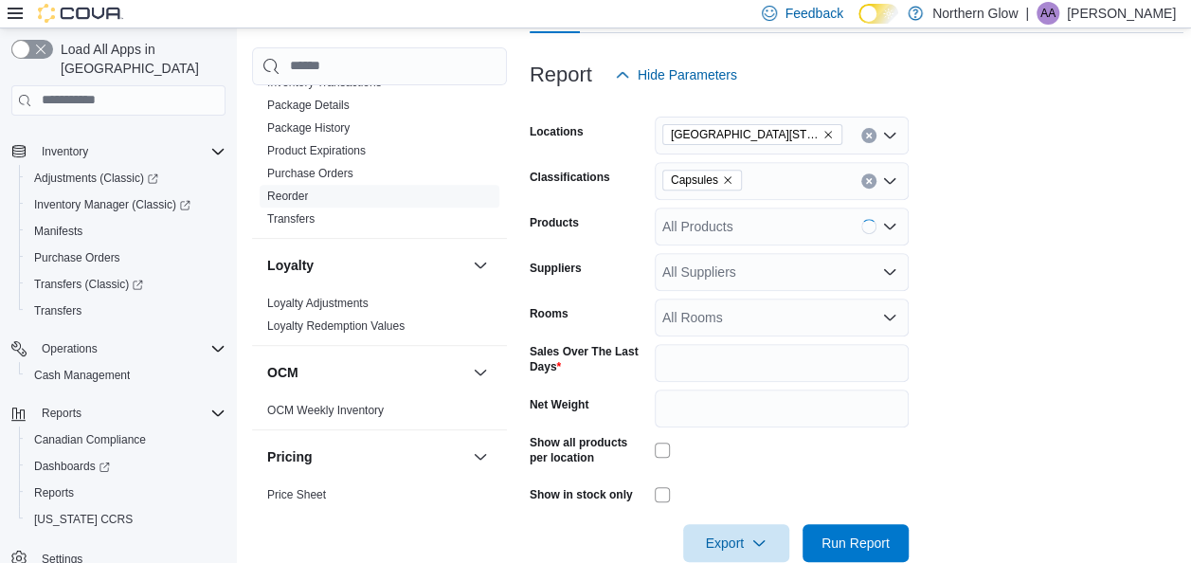
scroll to position [301, 0]
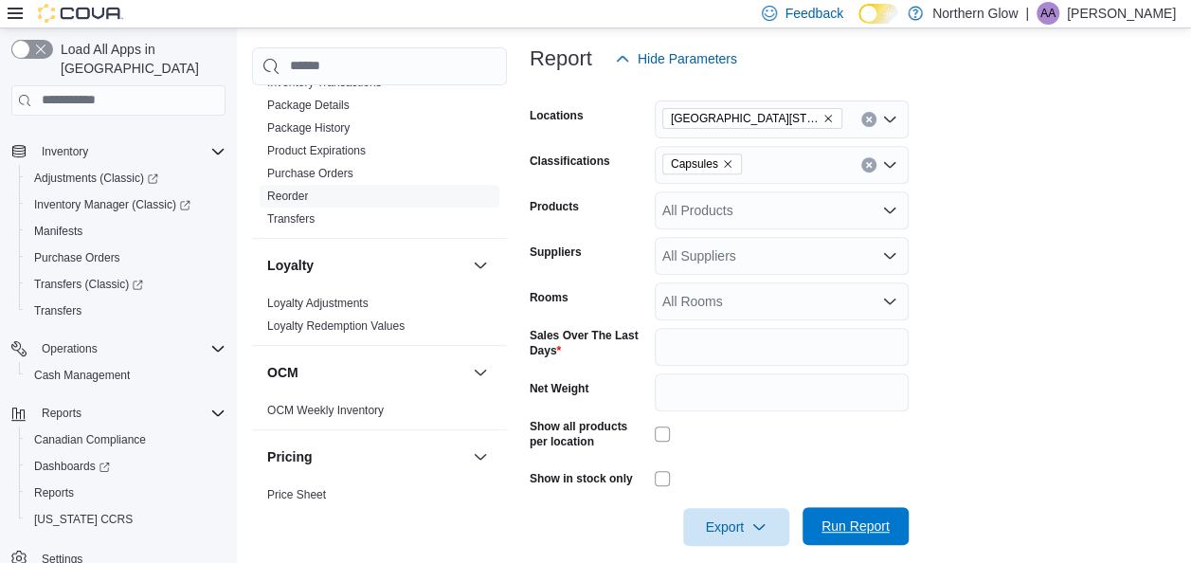
click at [844, 527] on span "Run Report" at bounding box center [856, 526] width 68 height 19
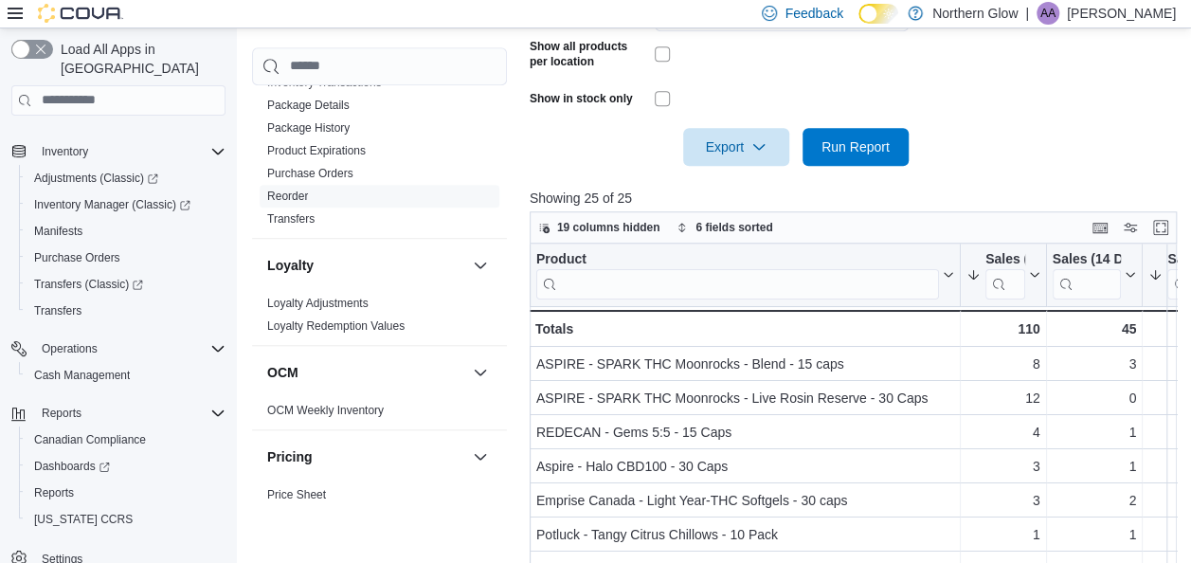
scroll to position [695, 0]
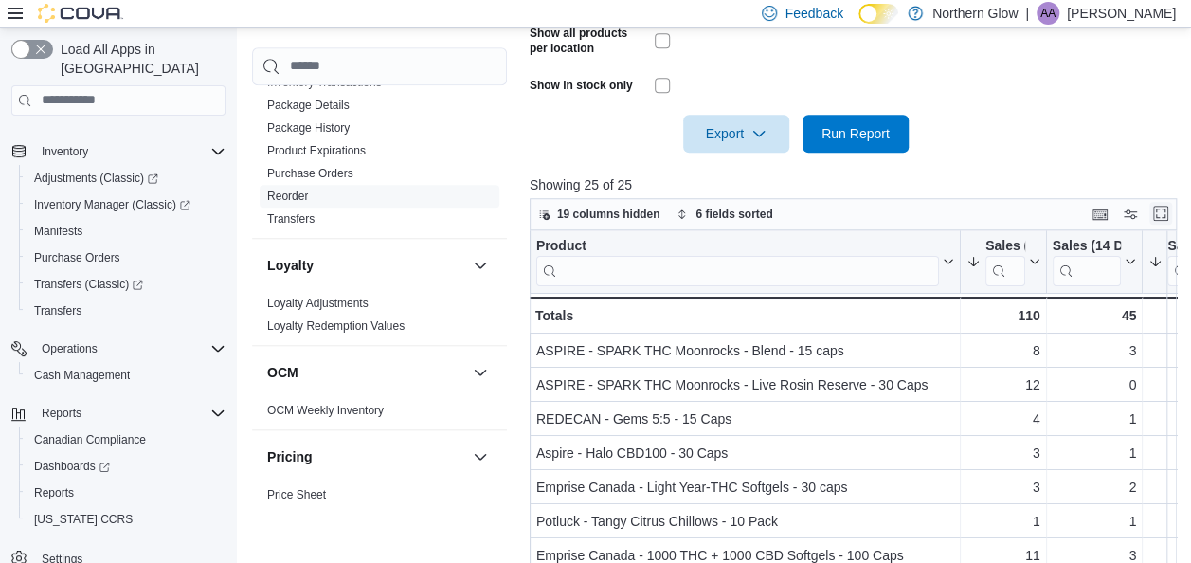
click at [1168, 213] on button "Enter fullscreen" at bounding box center [1161, 213] width 23 height 23
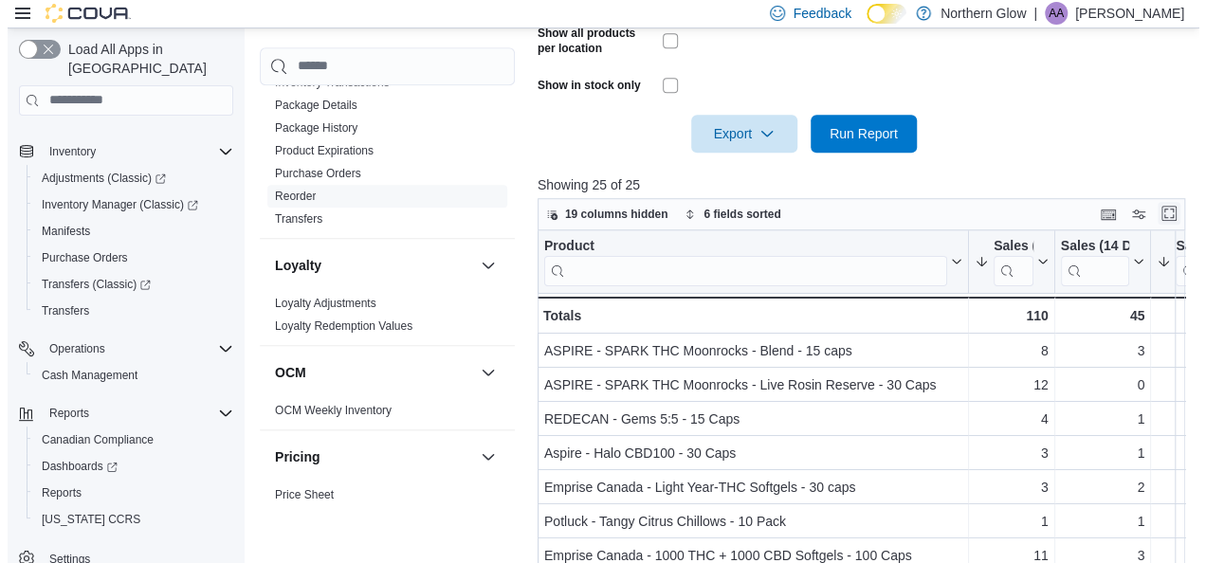
scroll to position [0, 0]
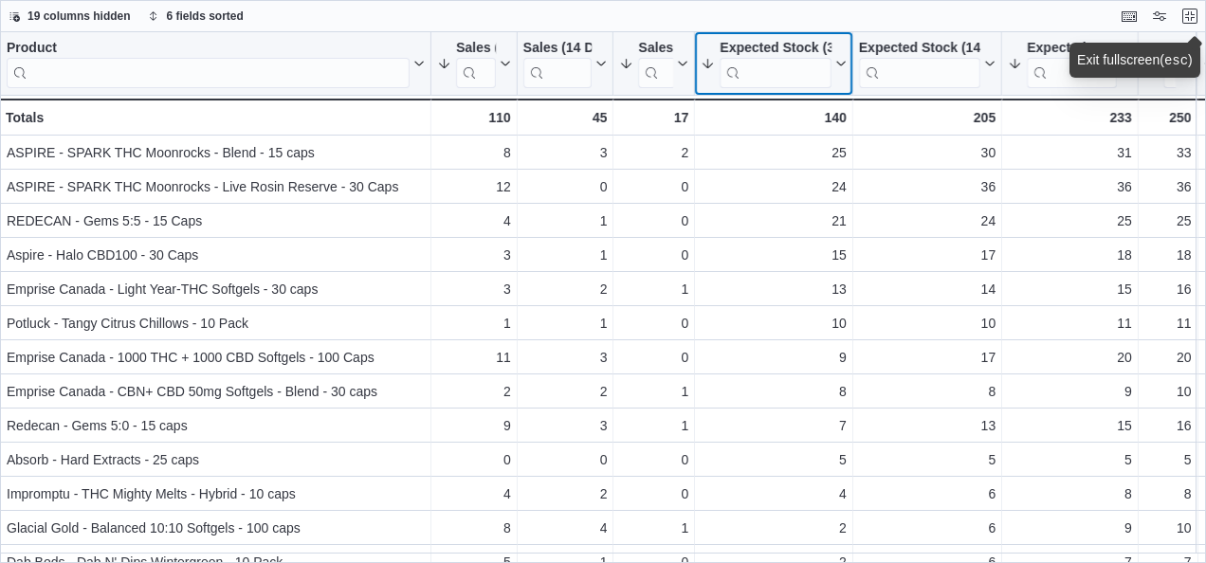
click at [839, 66] on icon at bounding box center [838, 63] width 15 height 11
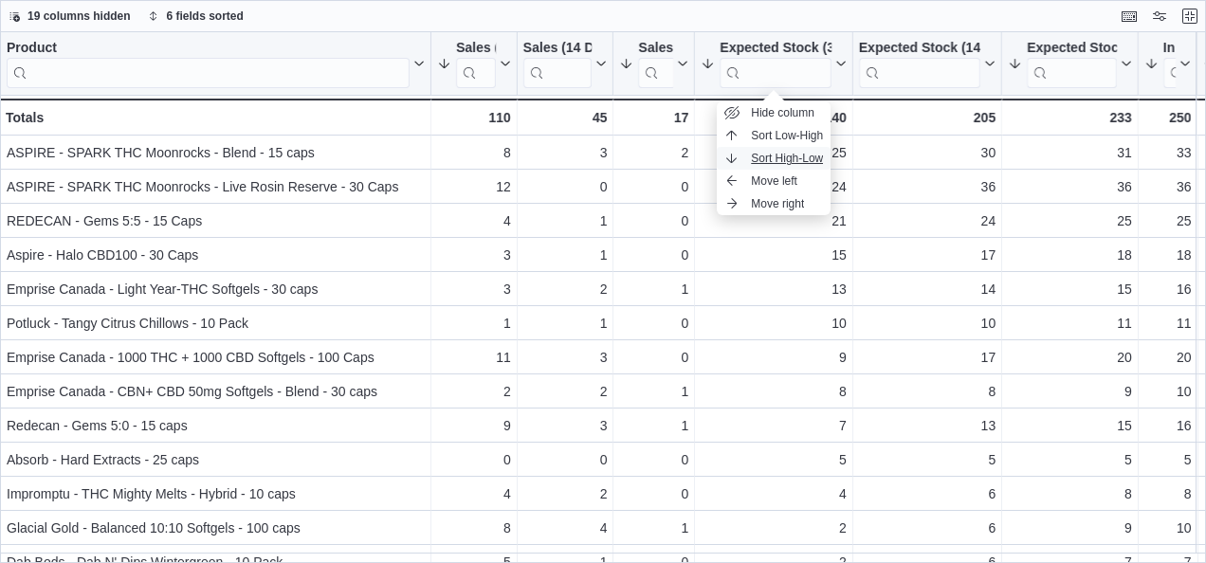
click at [802, 154] on span "Sort High-Low" at bounding box center [787, 158] width 72 height 15
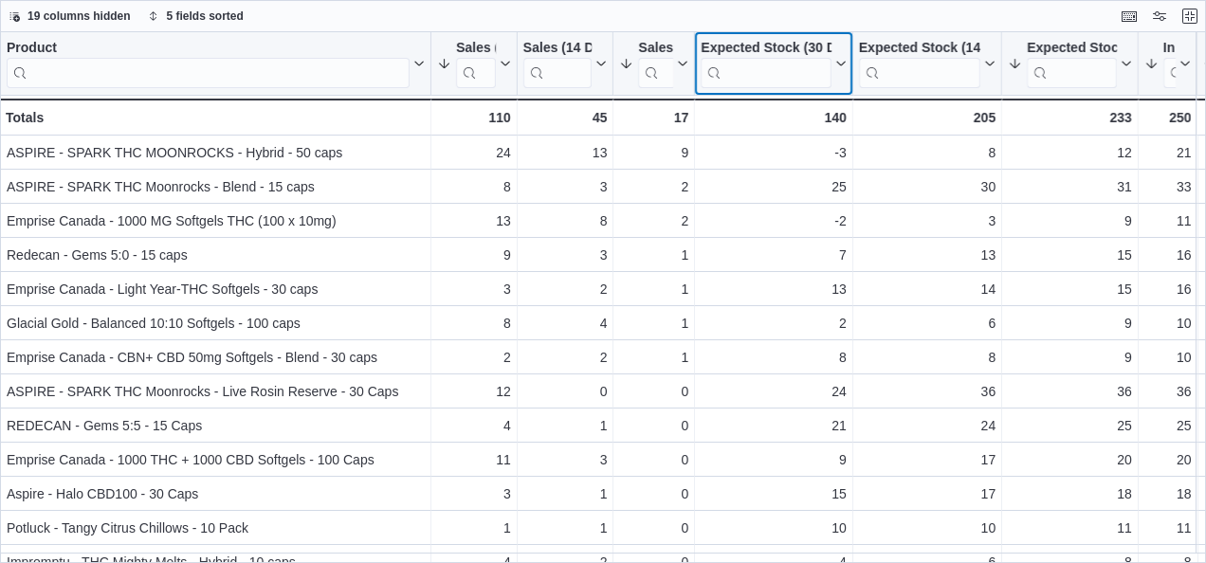
click at [840, 64] on icon at bounding box center [840, 64] width 9 height 5
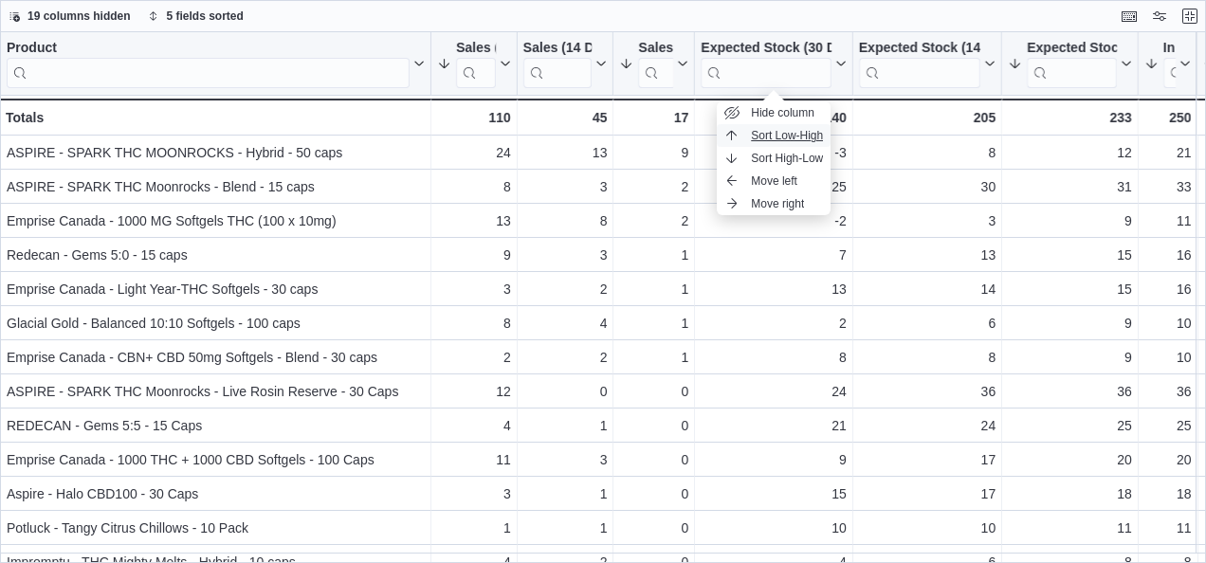
click at [804, 136] on span "Sort Low-High" at bounding box center [787, 135] width 72 height 15
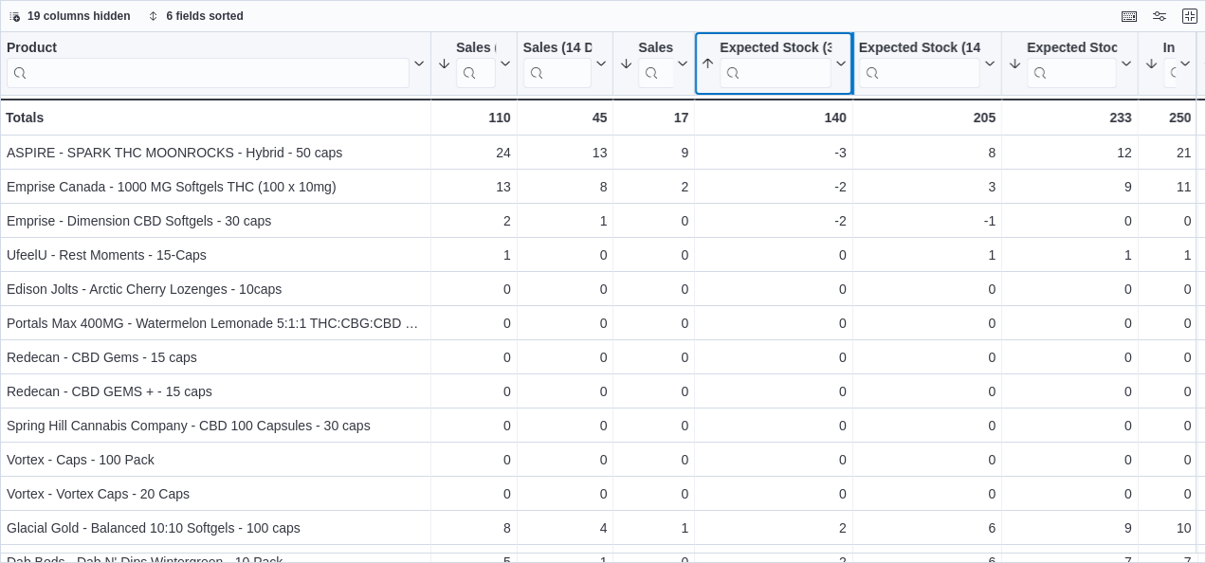
click at [845, 64] on div at bounding box center [851, 63] width 15 height 63
click at [840, 64] on icon at bounding box center [840, 64] width 9 height 5
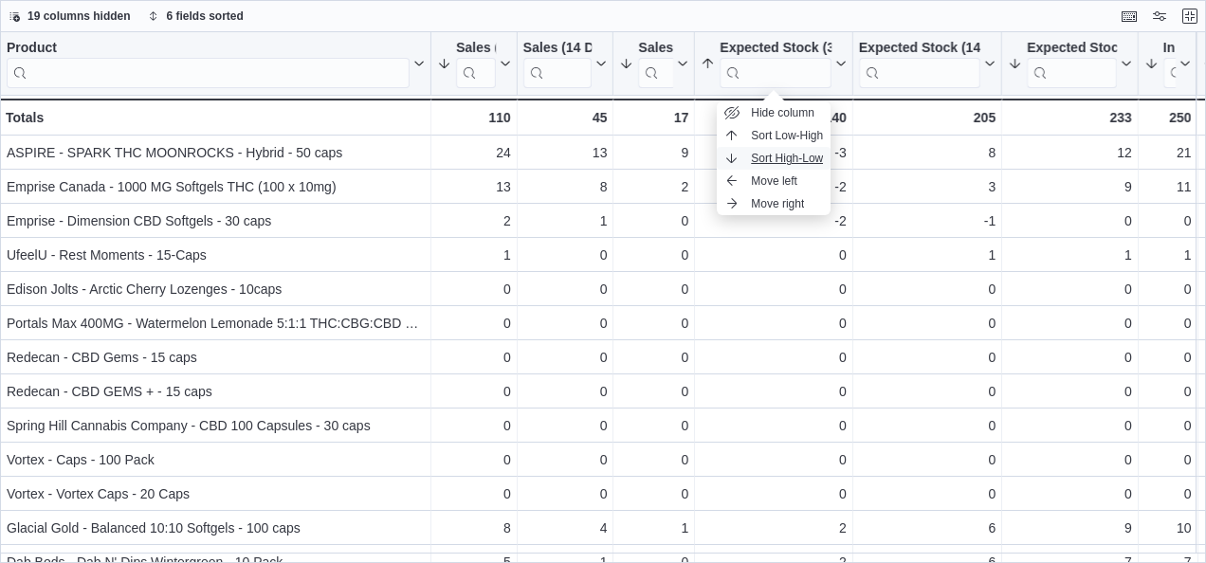
click at [808, 155] on span "Sort High-Low" at bounding box center [787, 158] width 72 height 15
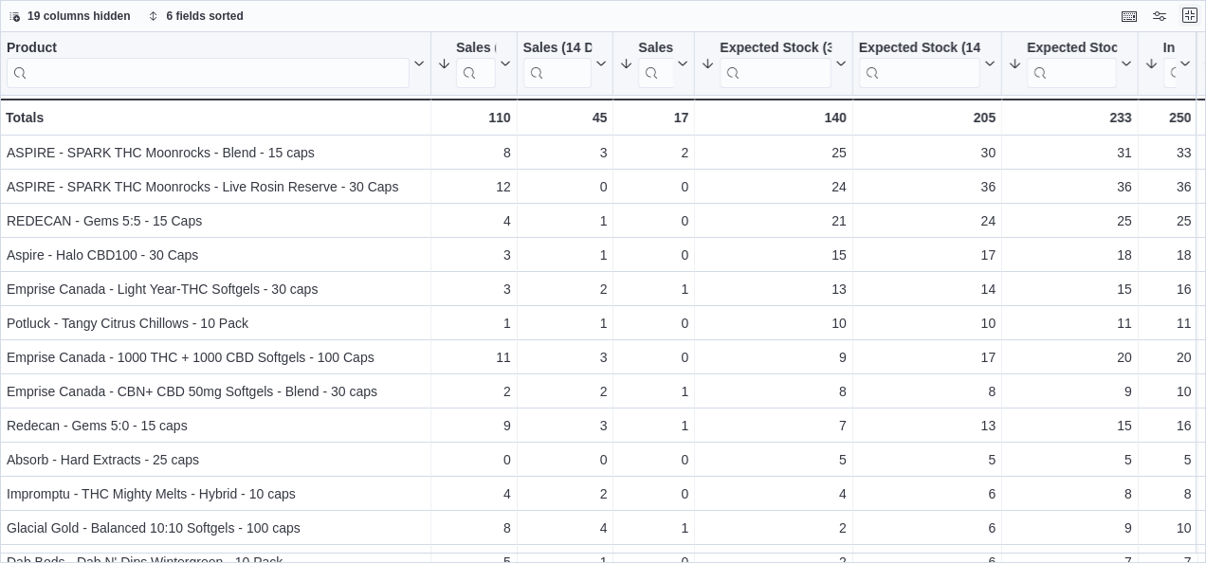
click at [1187, 23] on button "Exit fullscreen" at bounding box center [1189, 15] width 23 height 23
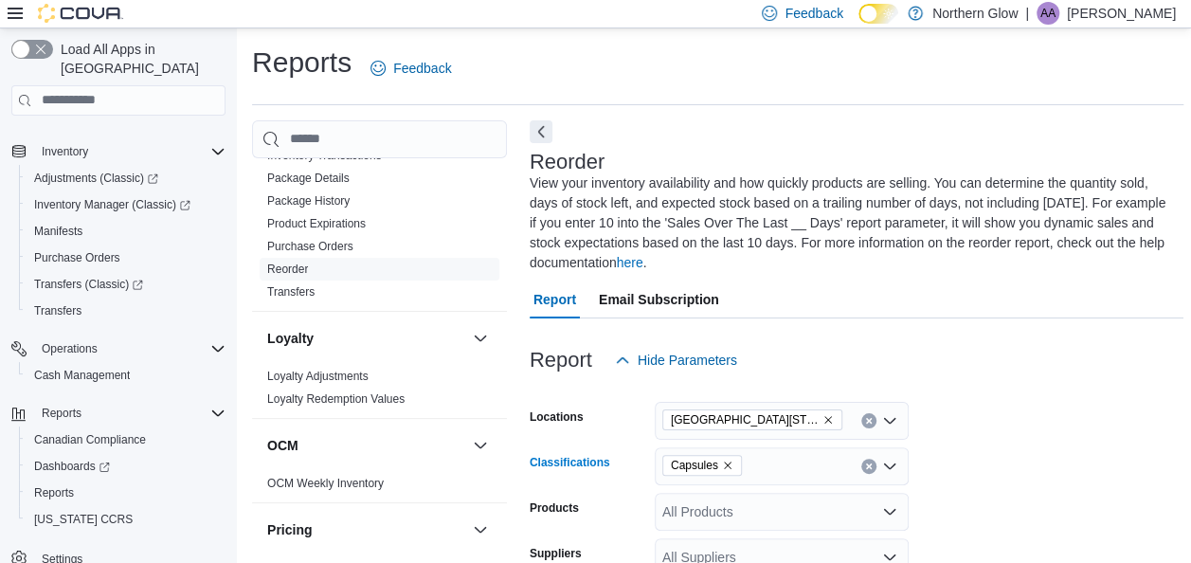
click at [724, 468] on icon "Remove Capsules from selection in this group" at bounding box center [727, 465] width 11 height 11
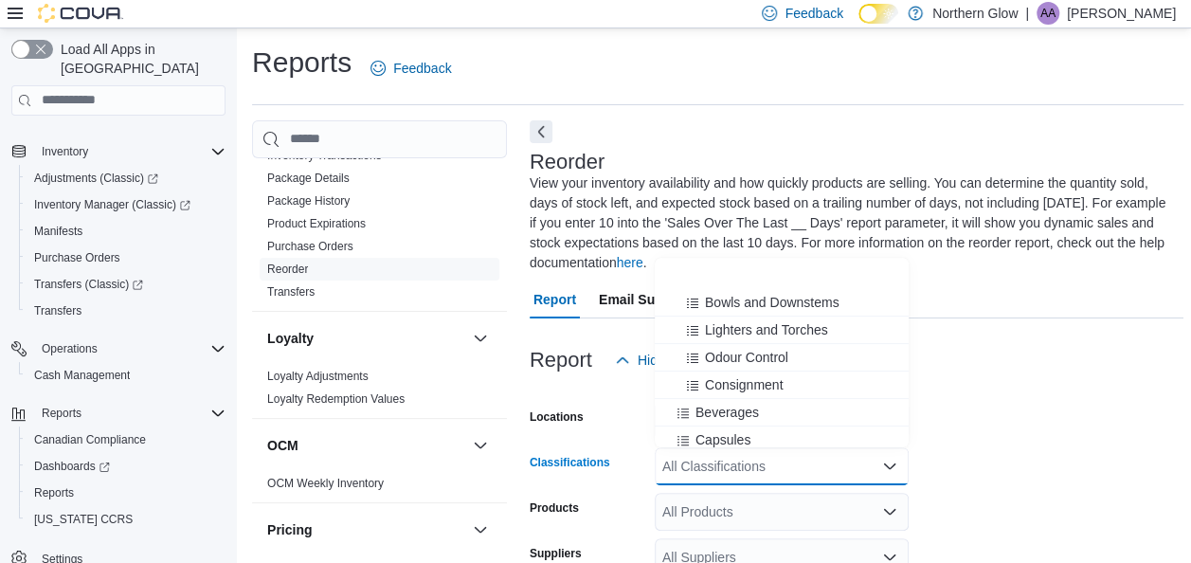
scroll to position [362, 0]
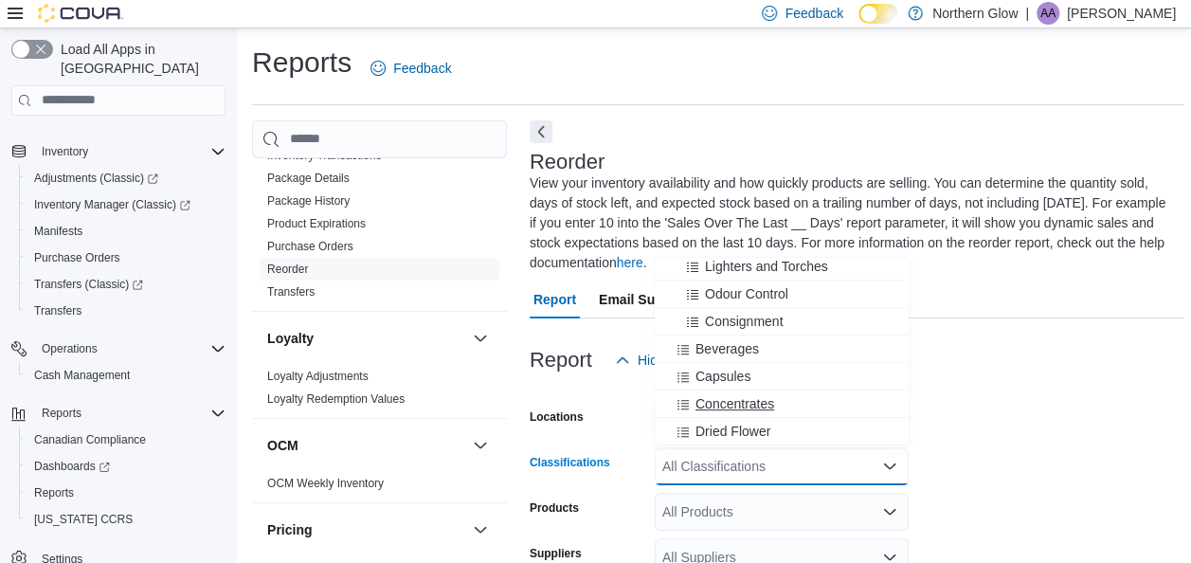
click at [759, 404] on span "Concentrates" at bounding box center [735, 403] width 79 height 19
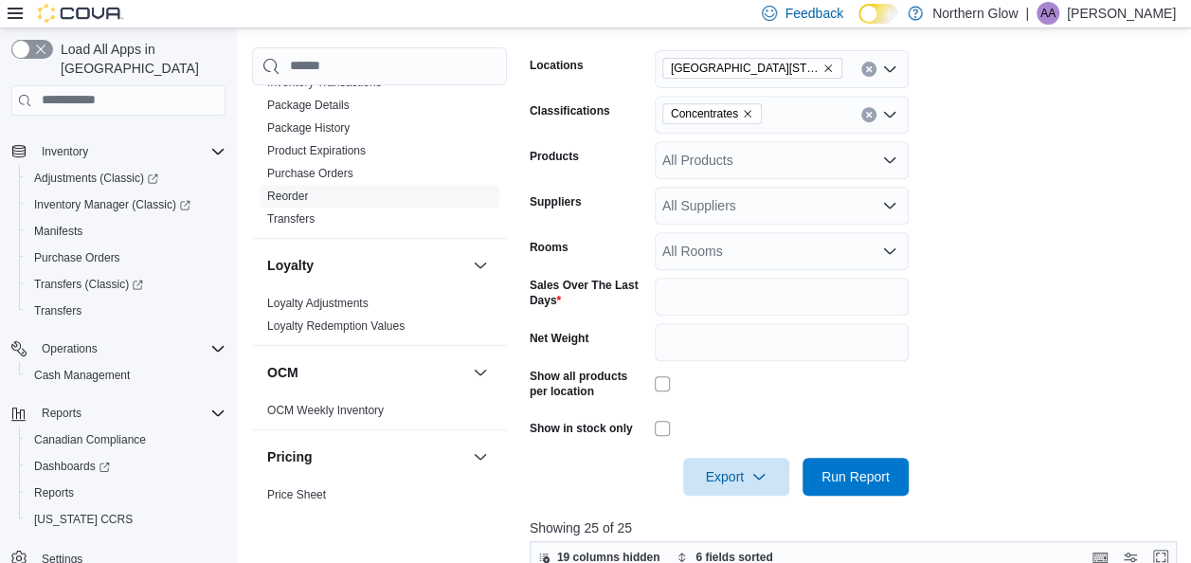
scroll to position [380, 0]
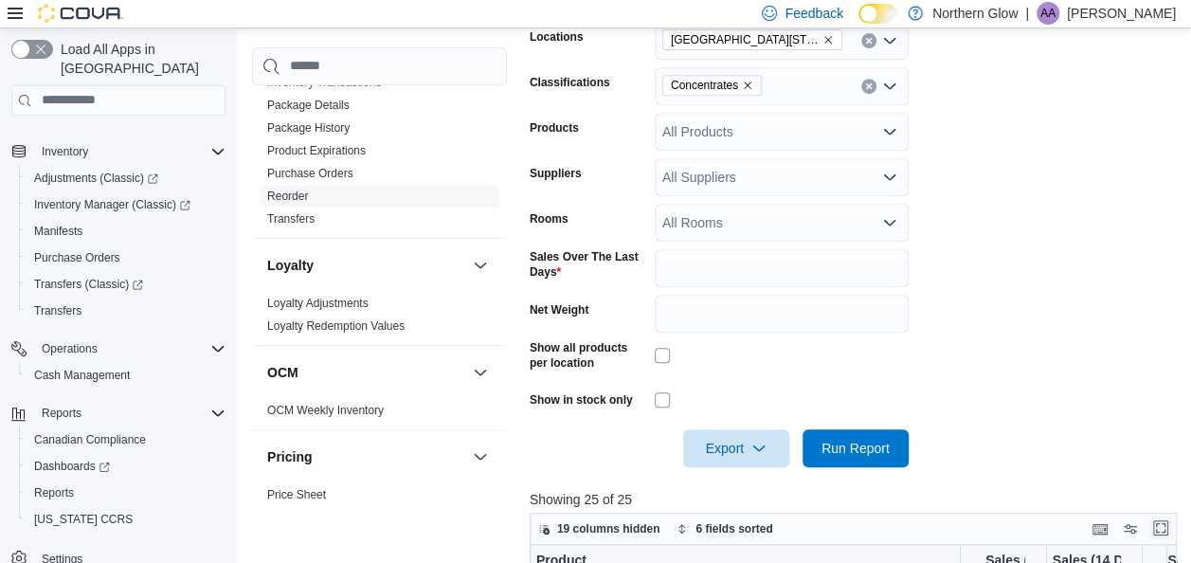
click at [1164, 526] on button "Enter fullscreen" at bounding box center [1161, 528] width 23 height 23
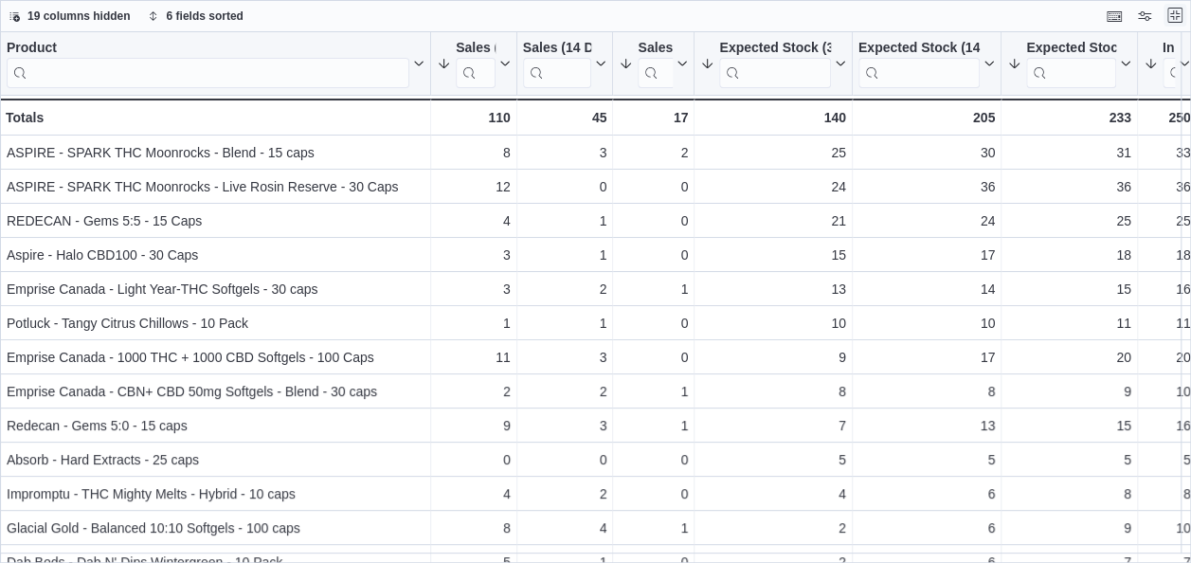
scroll to position [0, 0]
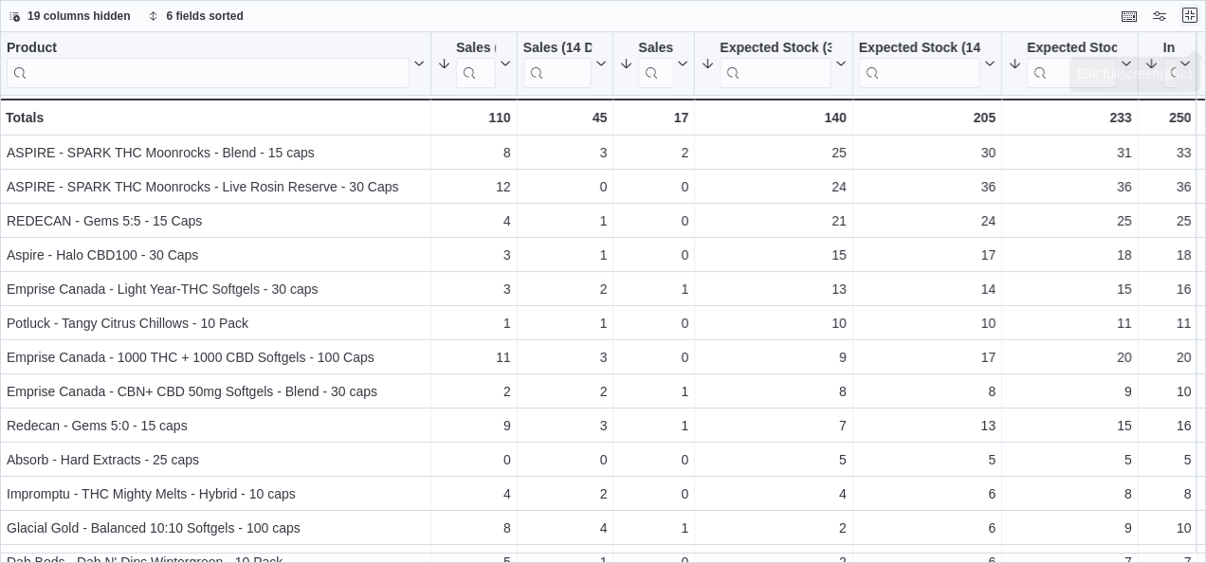
click at [1185, 11] on button "Exit fullscreen" at bounding box center [1189, 15] width 23 height 23
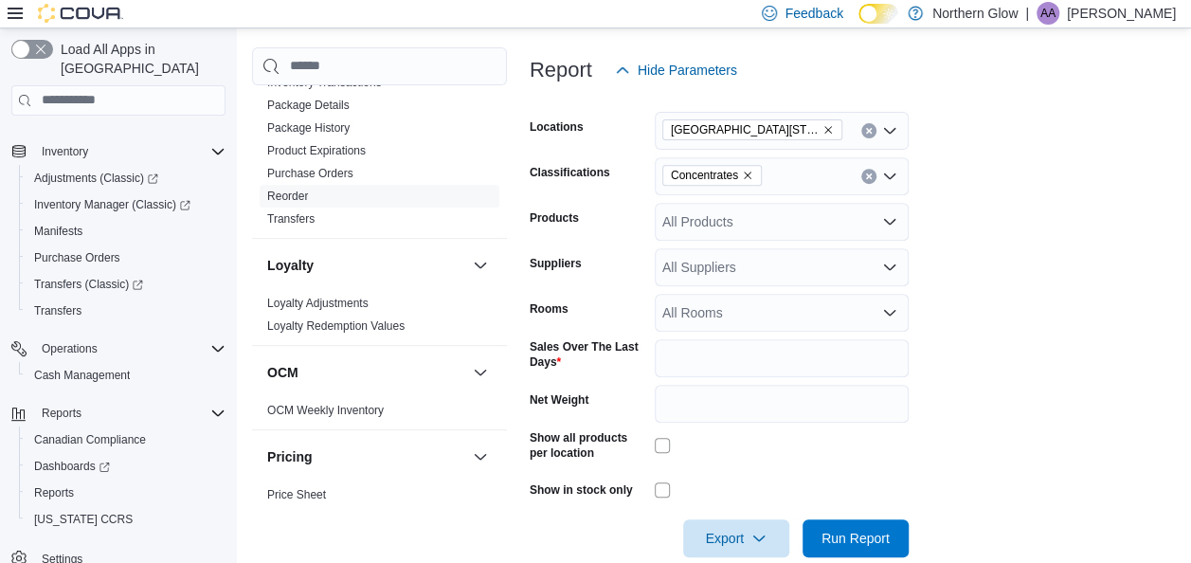
scroll to position [379, 0]
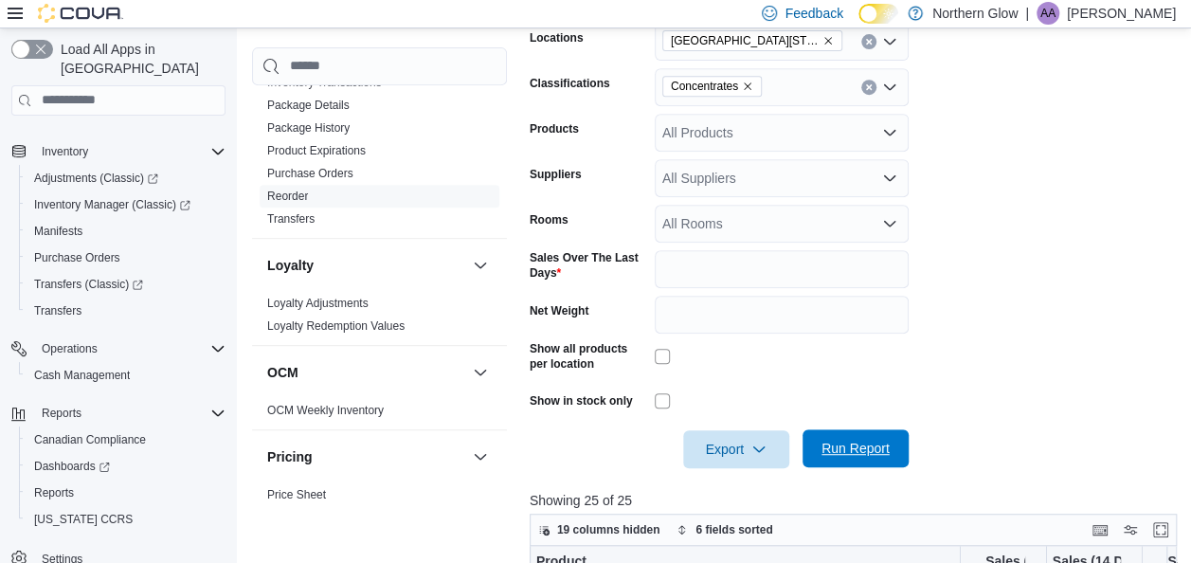
click at [856, 456] on span "Run Report" at bounding box center [856, 448] width 68 height 19
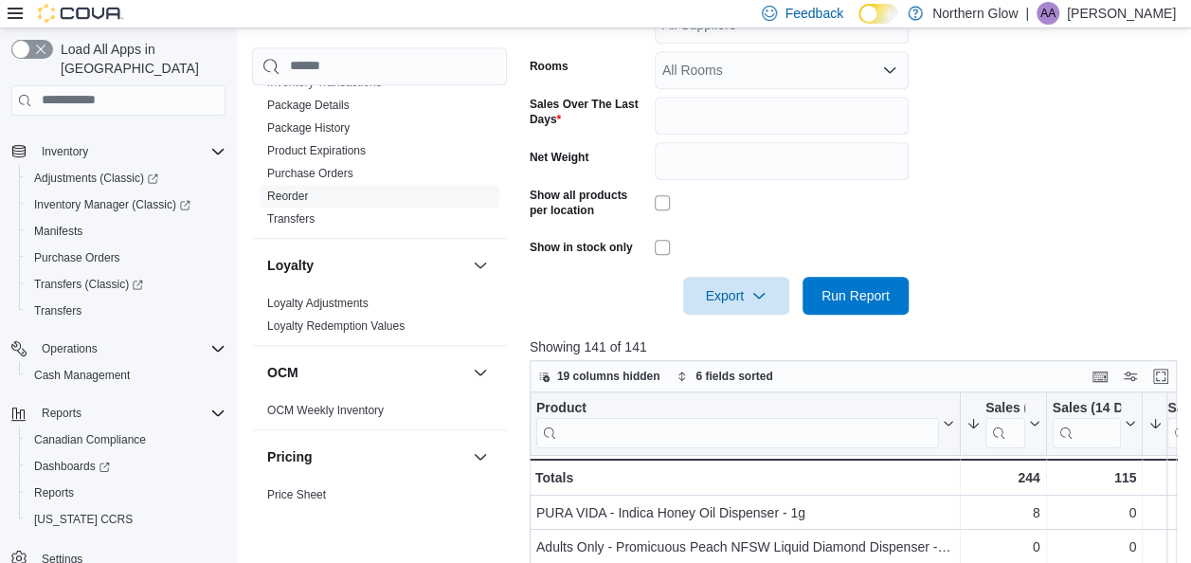
scroll to position [532, 0]
click at [1160, 375] on button "Enter fullscreen" at bounding box center [1161, 376] width 23 height 23
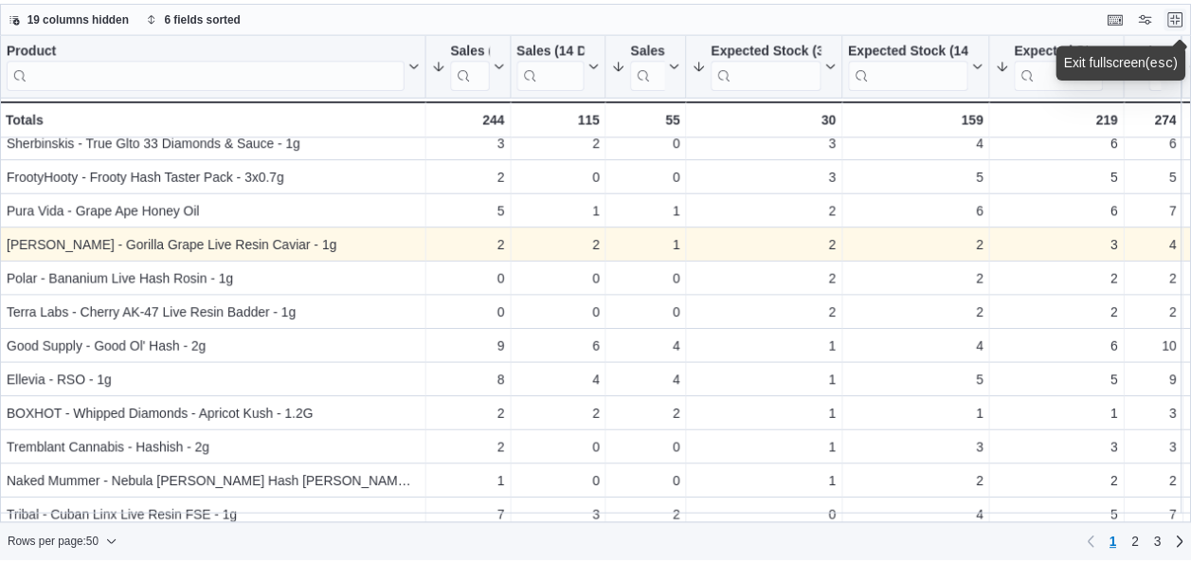
scroll to position [616, 0]
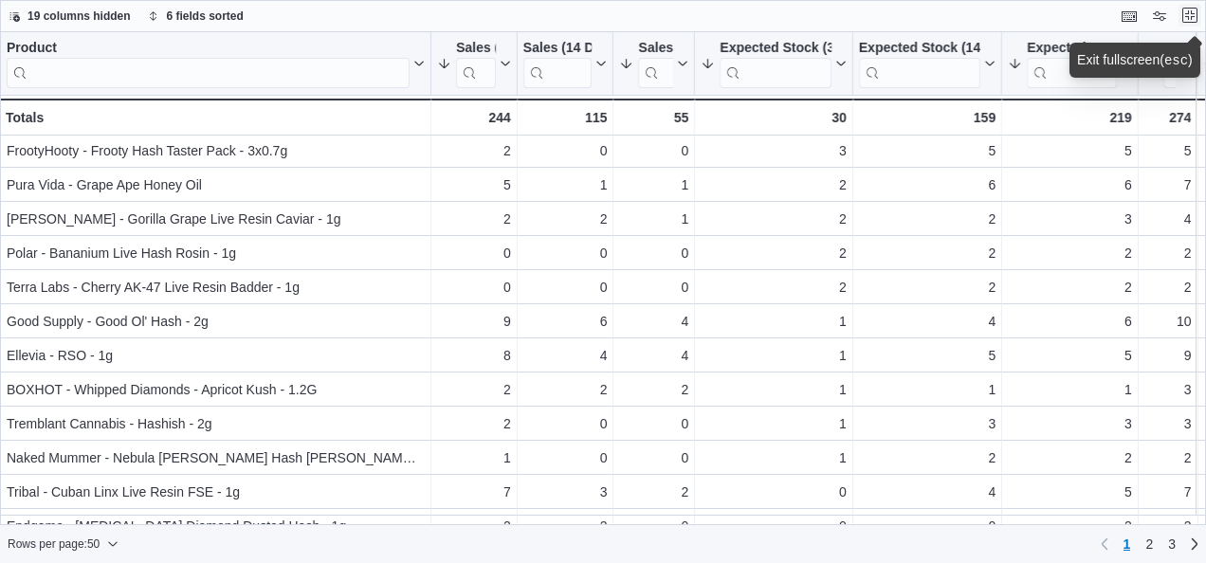
click at [1185, 10] on button "Exit fullscreen" at bounding box center [1189, 15] width 23 height 23
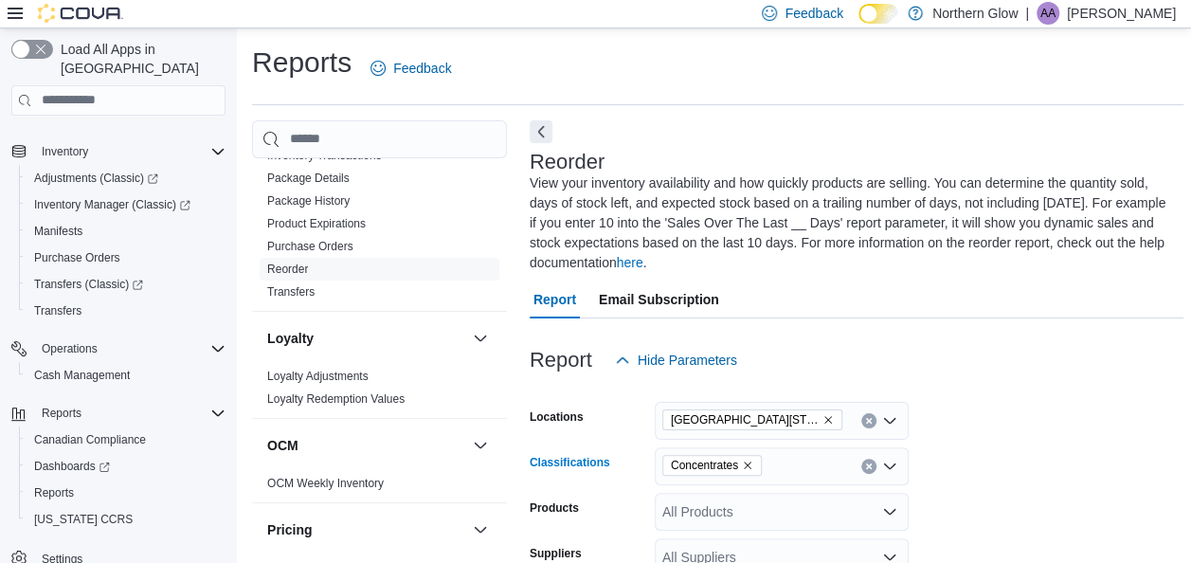
click at [747, 463] on icon "Remove Concentrates from selection in this group" at bounding box center [747, 465] width 11 height 11
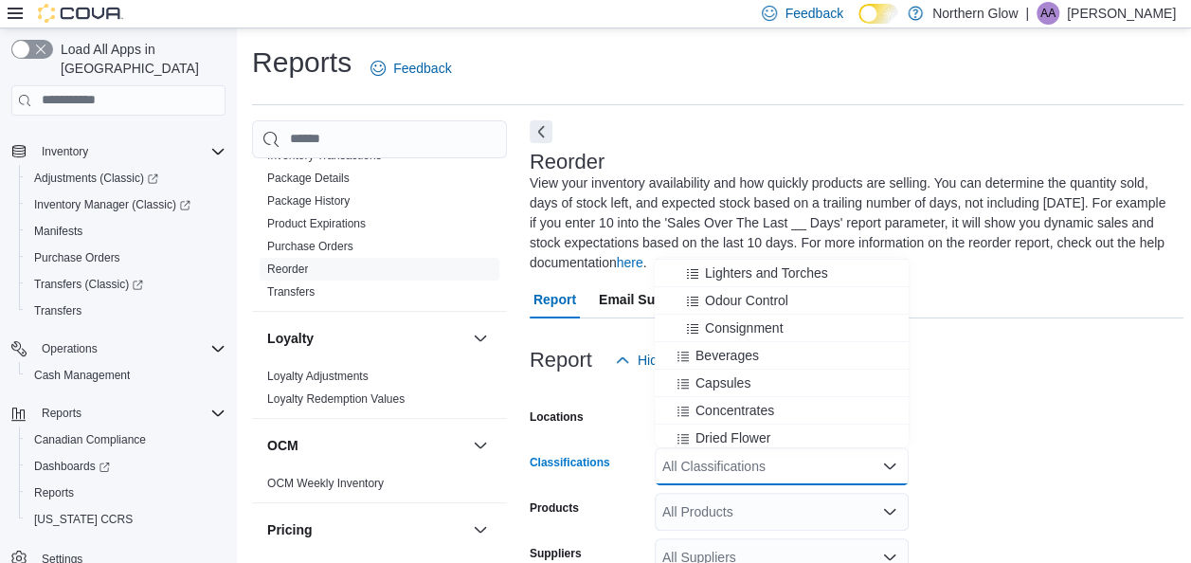
scroll to position [385, 0]
click at [747, 410] on span "Dried Flower" at bounding box center [733, 408] width 75 height 19
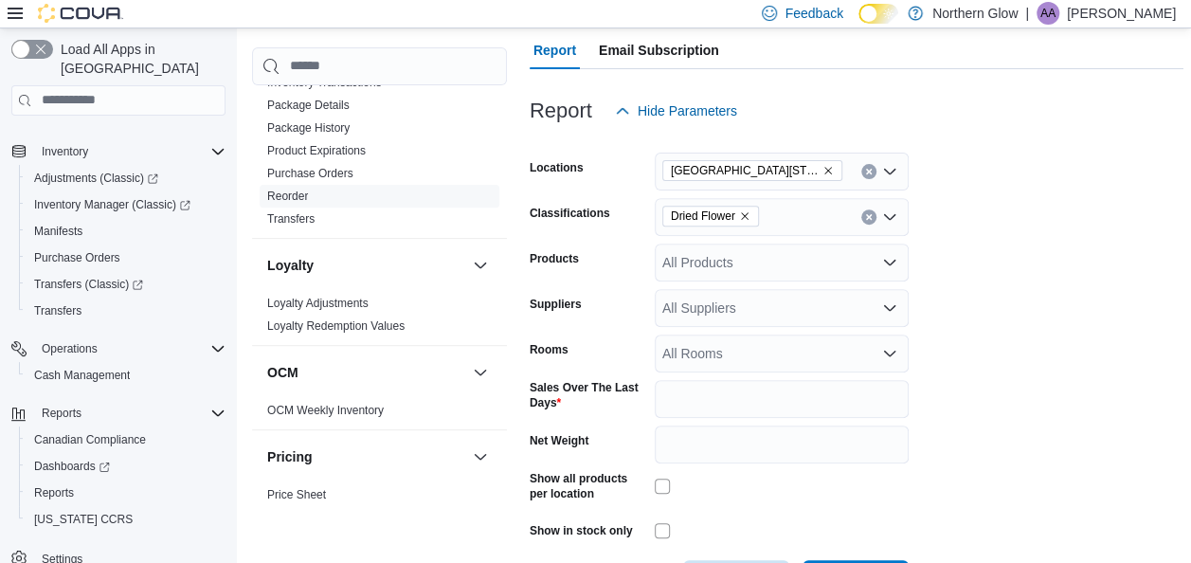
scroll to position [414, 0]
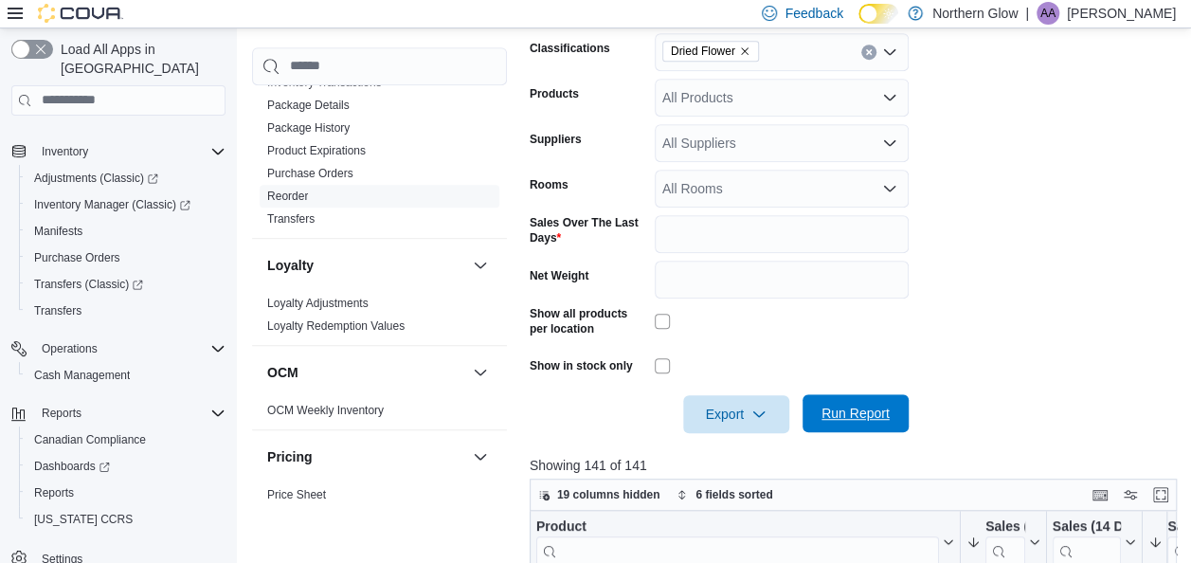
click at [852, 407] on span "Run Report" at bounding box center [856, 413] width 68 height 19
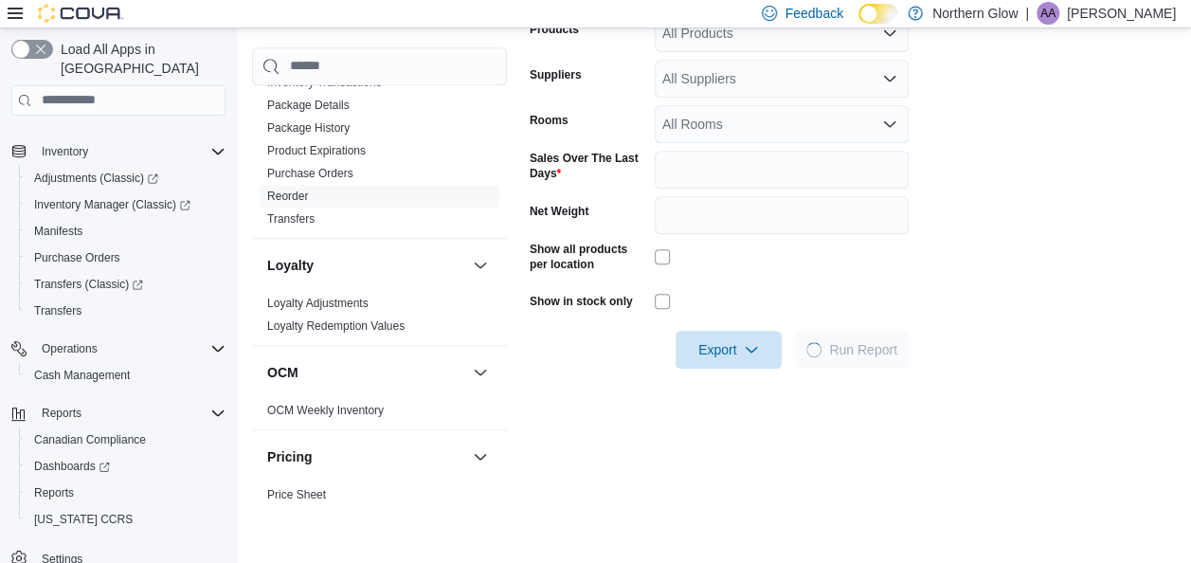
scroll to position [480, 0]
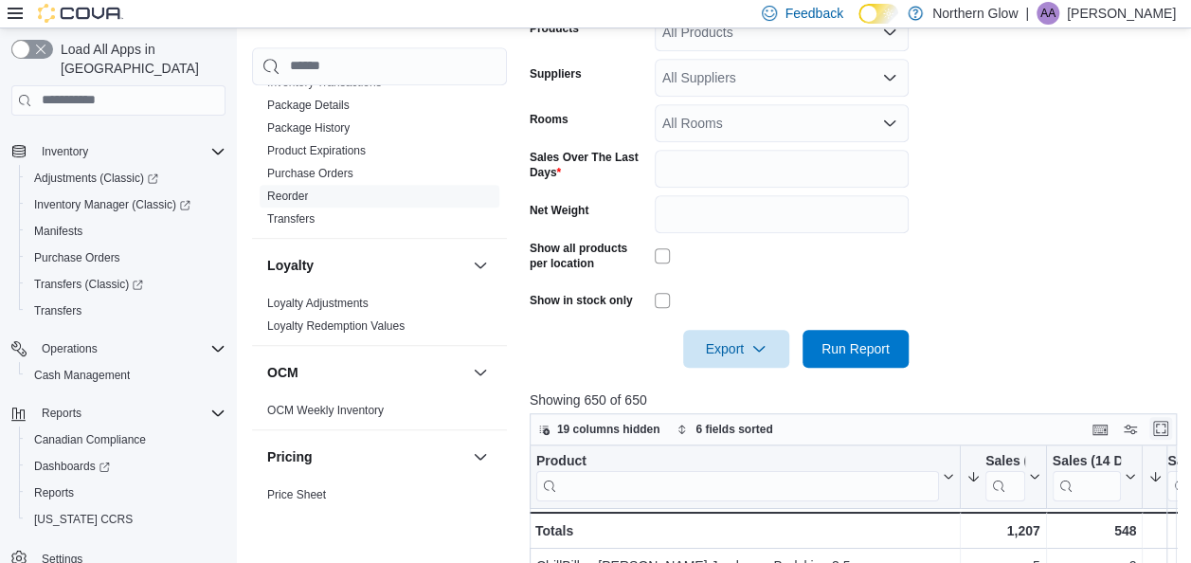
click at [1168, 425] on button "Enter fullscreen" at bounding box center [1161, 428] width 23 height 23
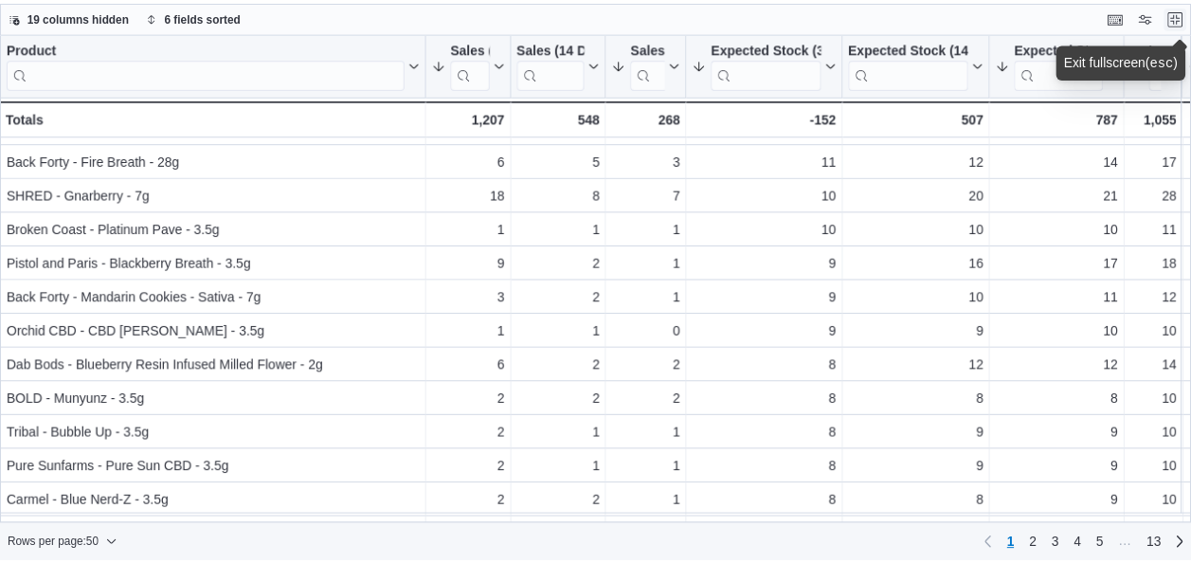
scroll to position [194, 0]
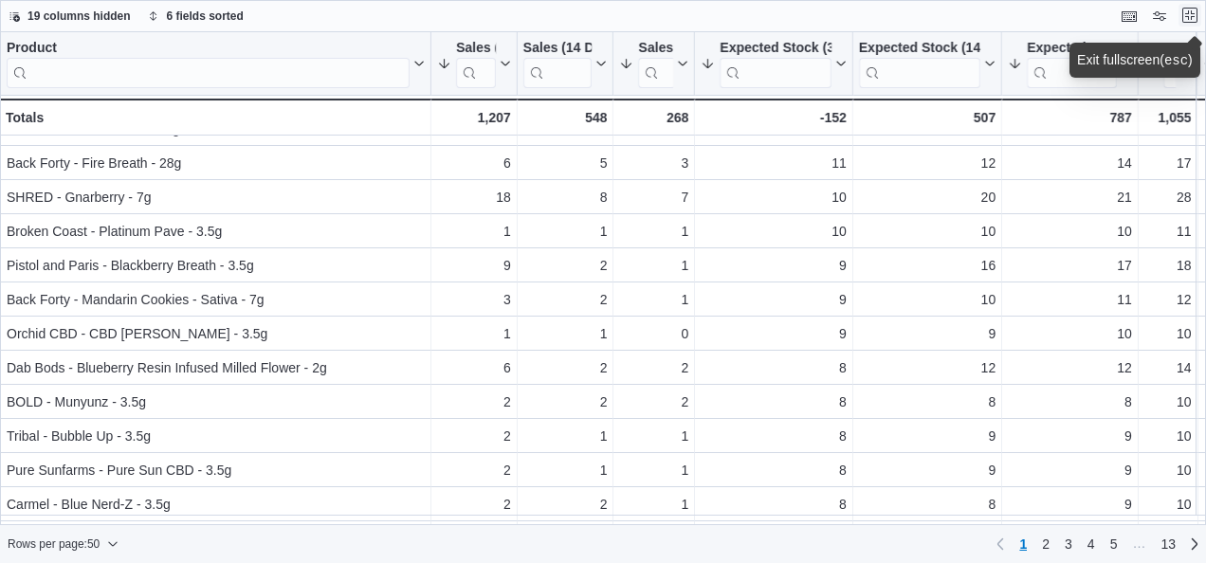
click at [1189, 9] on button "Exit fullscreen" at bounding box center [1189, 15] width 23 height 23
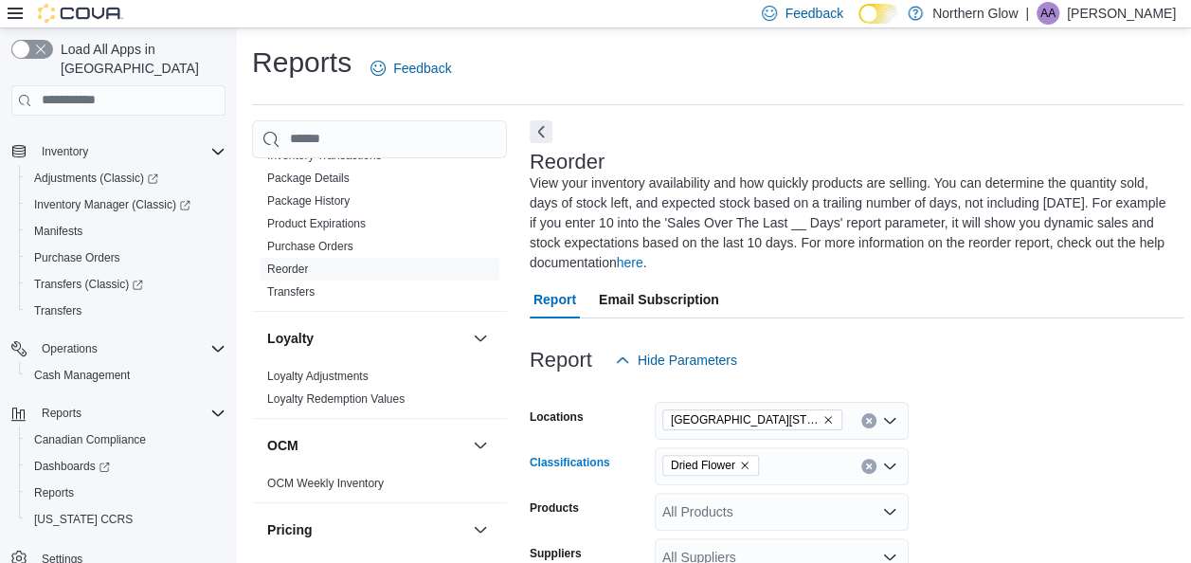
click at [747, 464] on icon "Remove Dried Flower from selection in this group" at bounding box center [744, 465] width 11 height 11
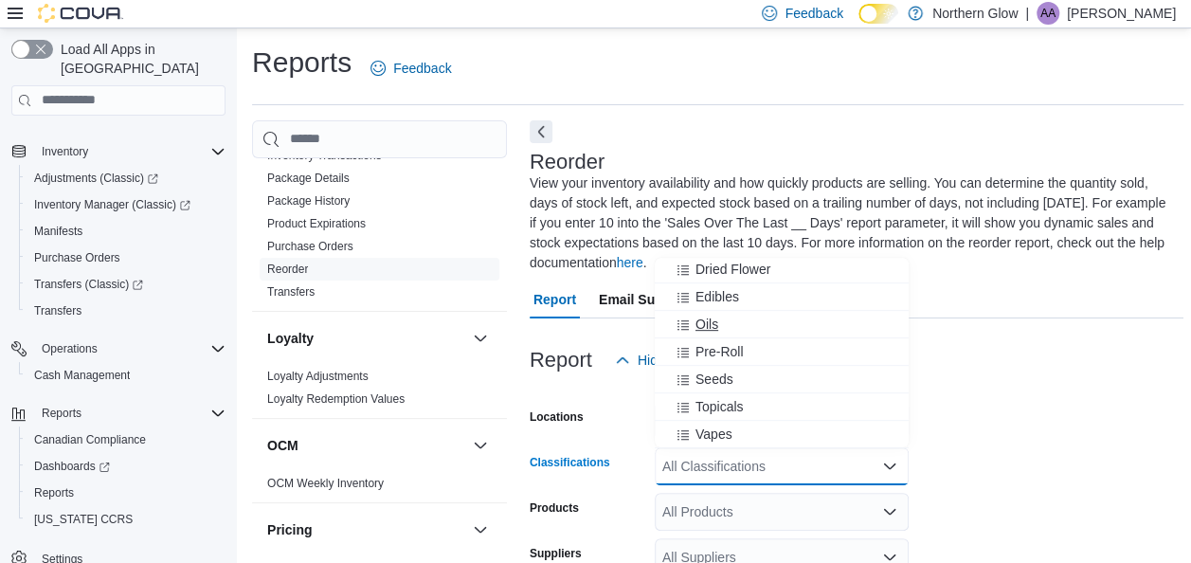
scroll to position [530, 0]
click at [723, 290] on span "Edibles" at bounding box center [718, 290] width 44 height 19
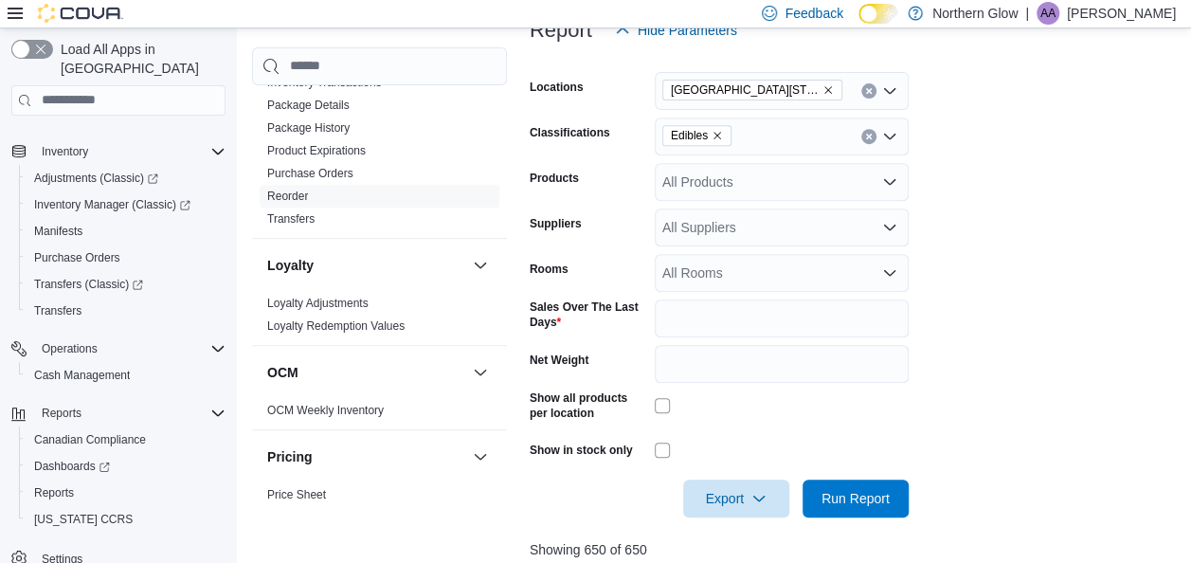
scroll to position [336, 0]
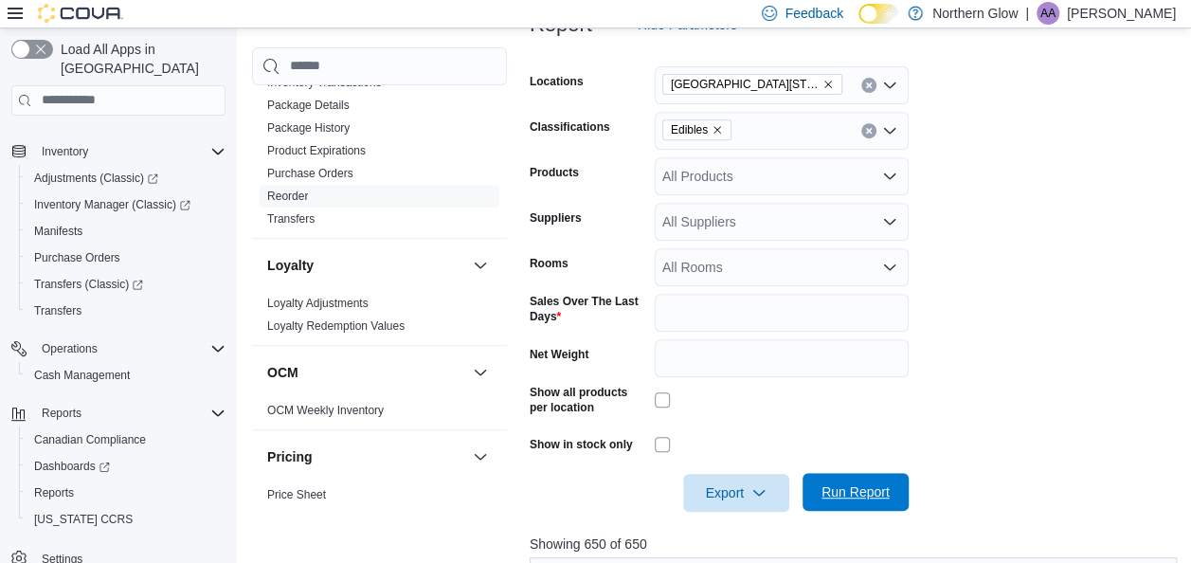
click at [890, 495] on span "Run Report" at bounding box center [855, 492] width 83 height 38
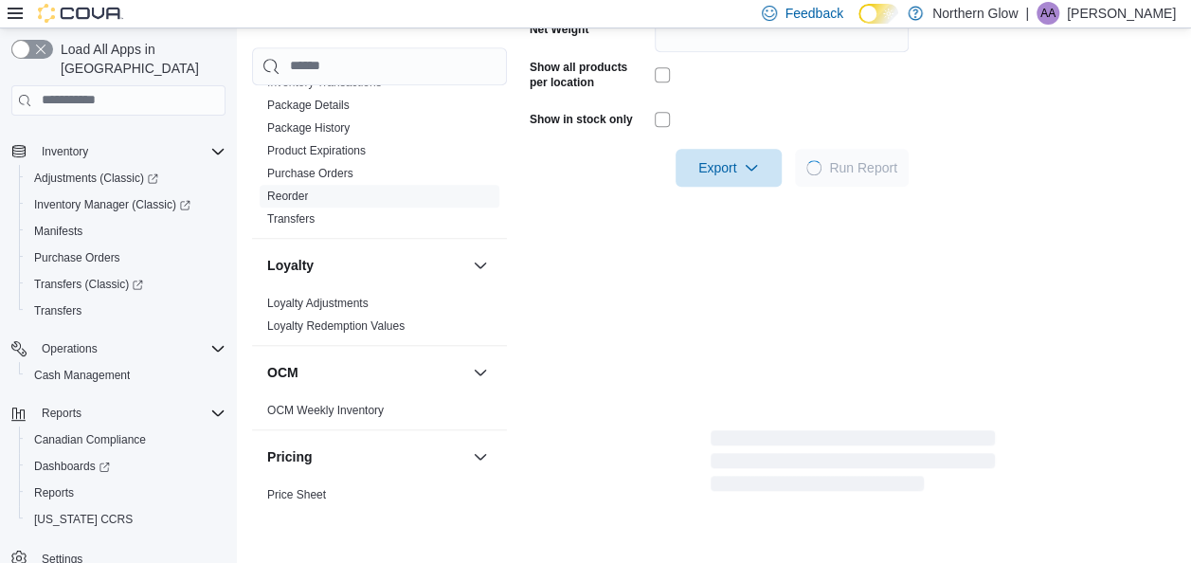
scroll to position [694, 0]
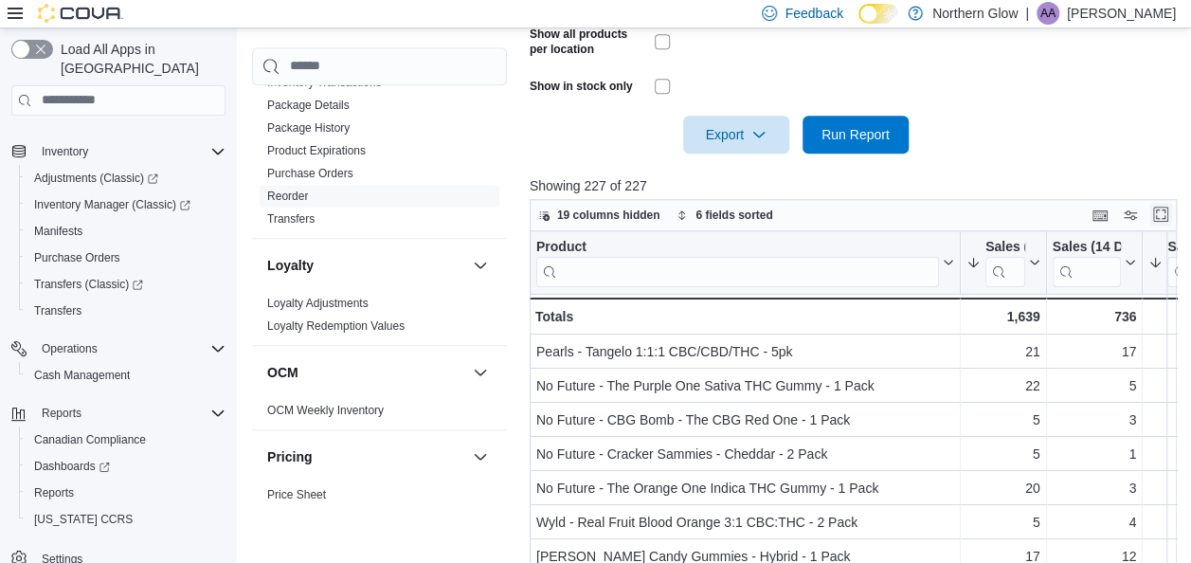
click at [1170, 218] on button "Enter fullscreen" at bounding box center [1161, 214] width 23 height 23
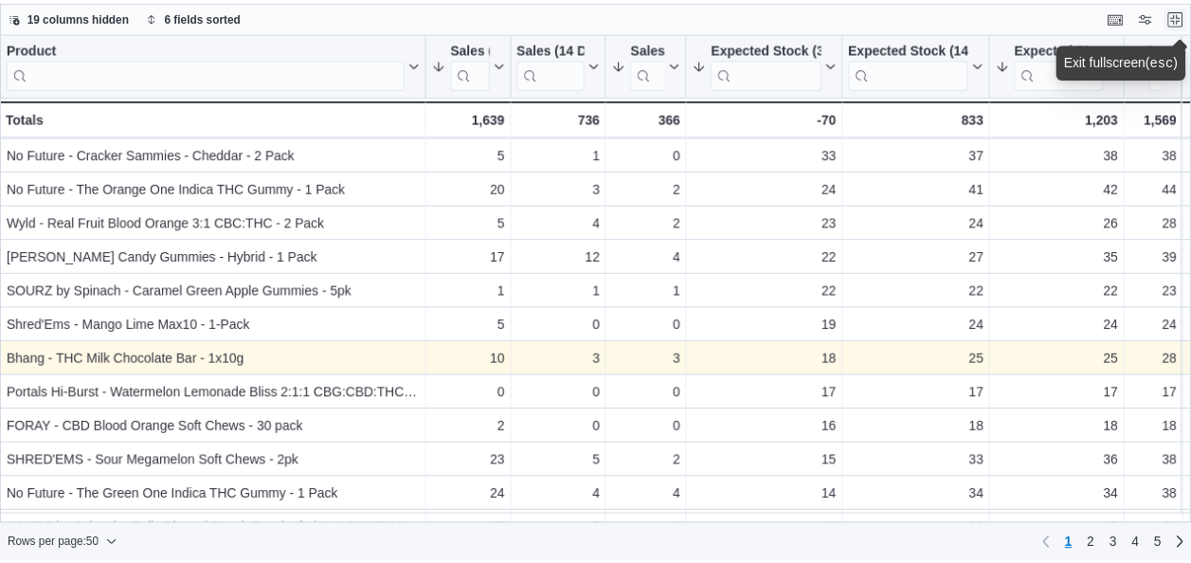
scroll to position [107, 0]
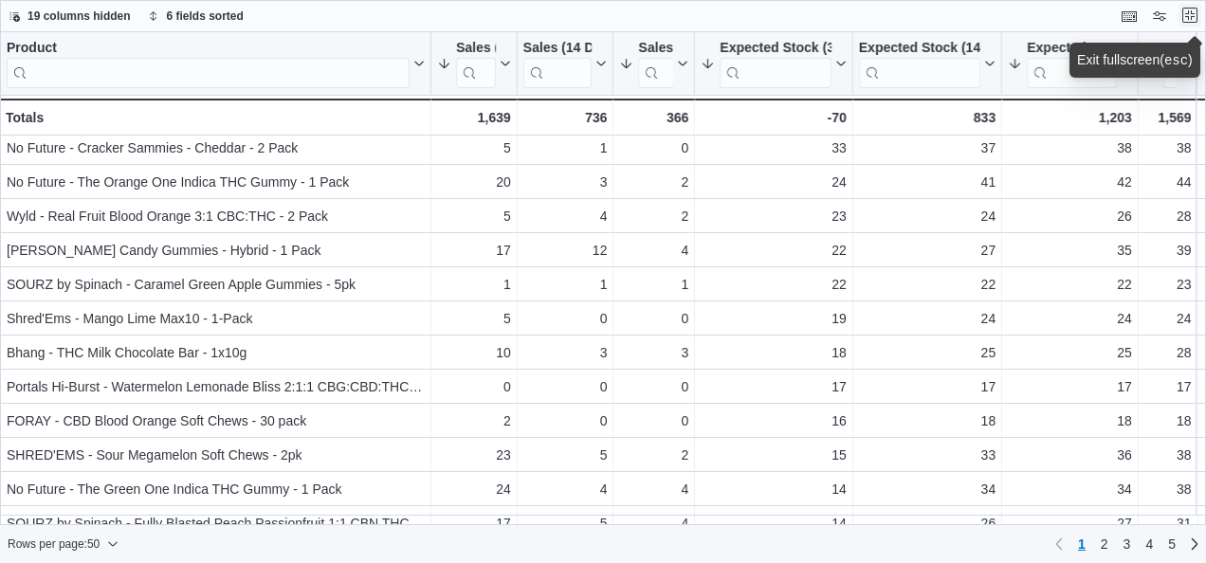
click at [1194, 15] on button "Exit fullscreen" at bounding box center [1189, 15] width 23 height 23
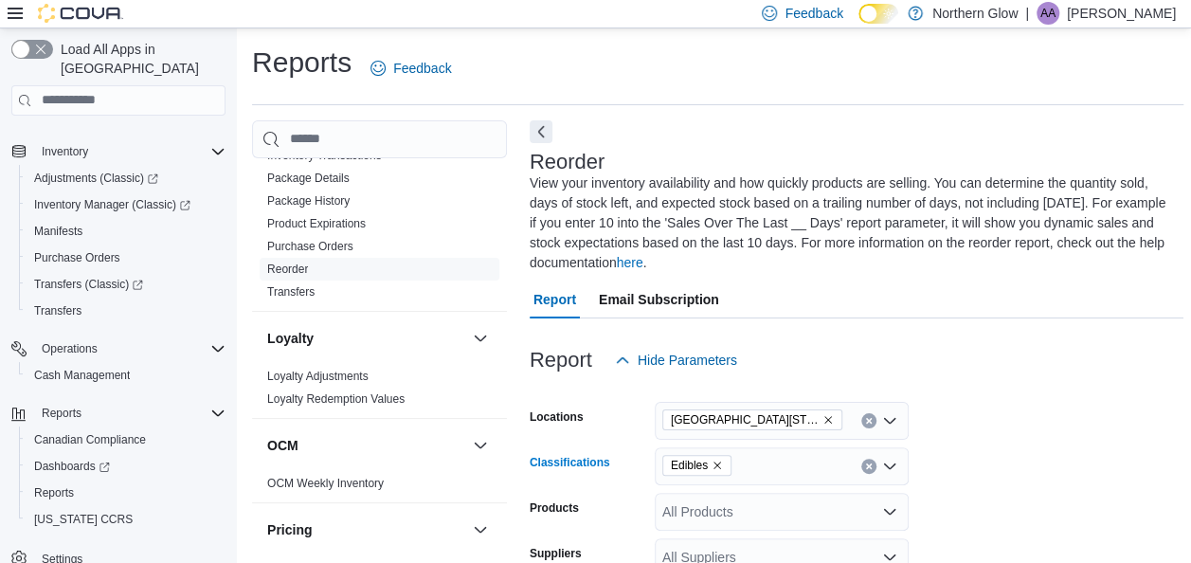
click at [717, 465] on icon "Remove Edibles from selection in this group" at bounding box center [717, 465] width 11 height 11
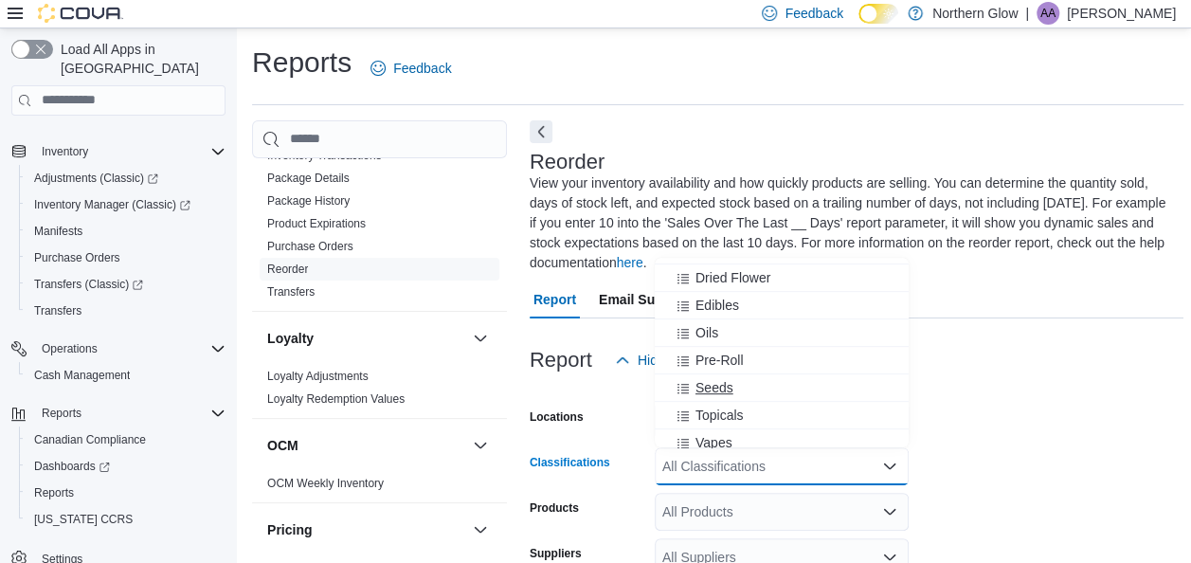
scroll to position [517, 0]
click at [727, 354] on span "Pre-Roll" at bounding box center [720, 359] width 48 height 19
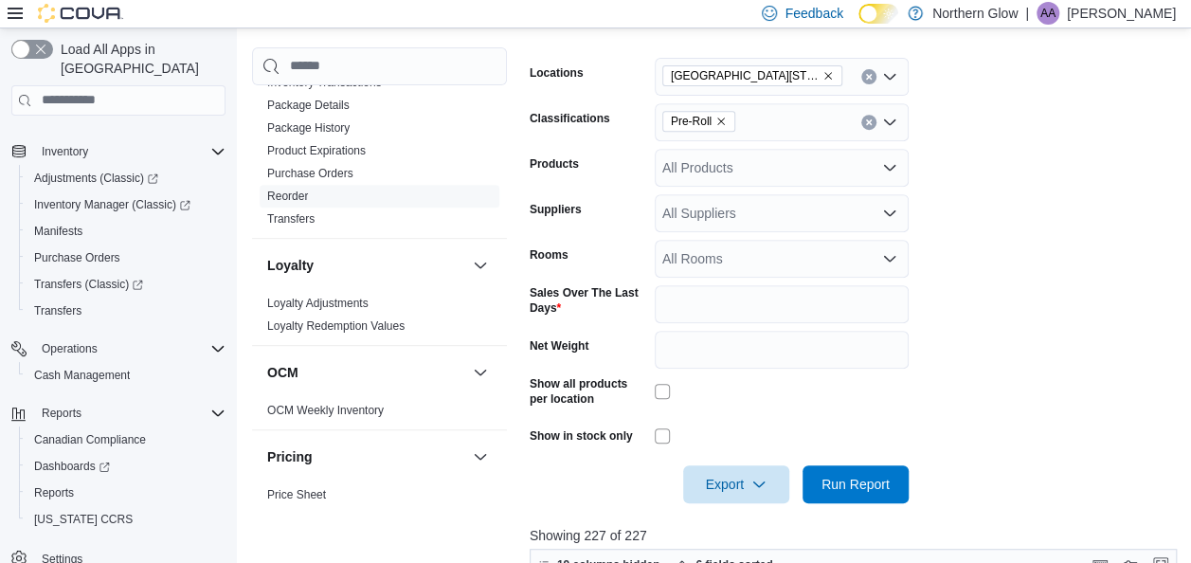
scroll to position [365, 0]
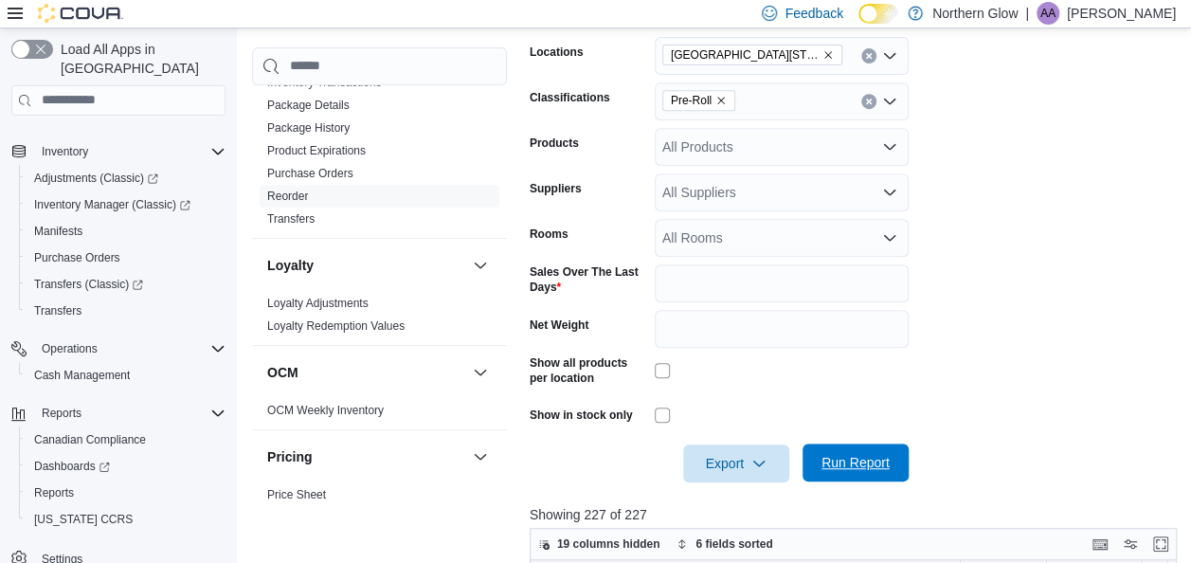
click at [836, 471] on span "Run Report" at bounding box center [856, 462] width 68 height 19
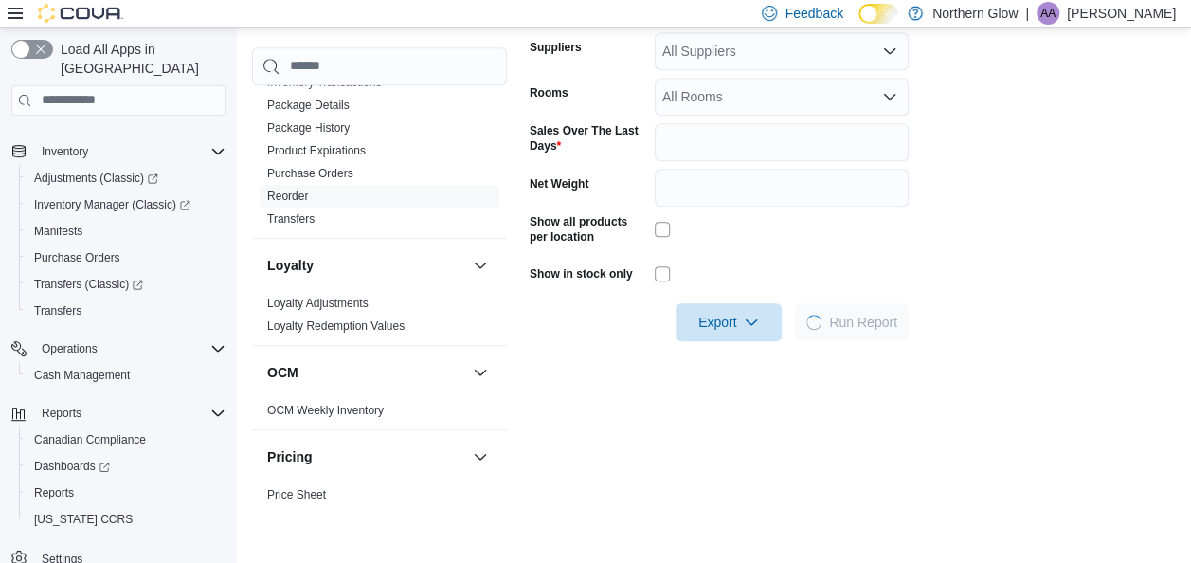
scroll to position [511, 0]
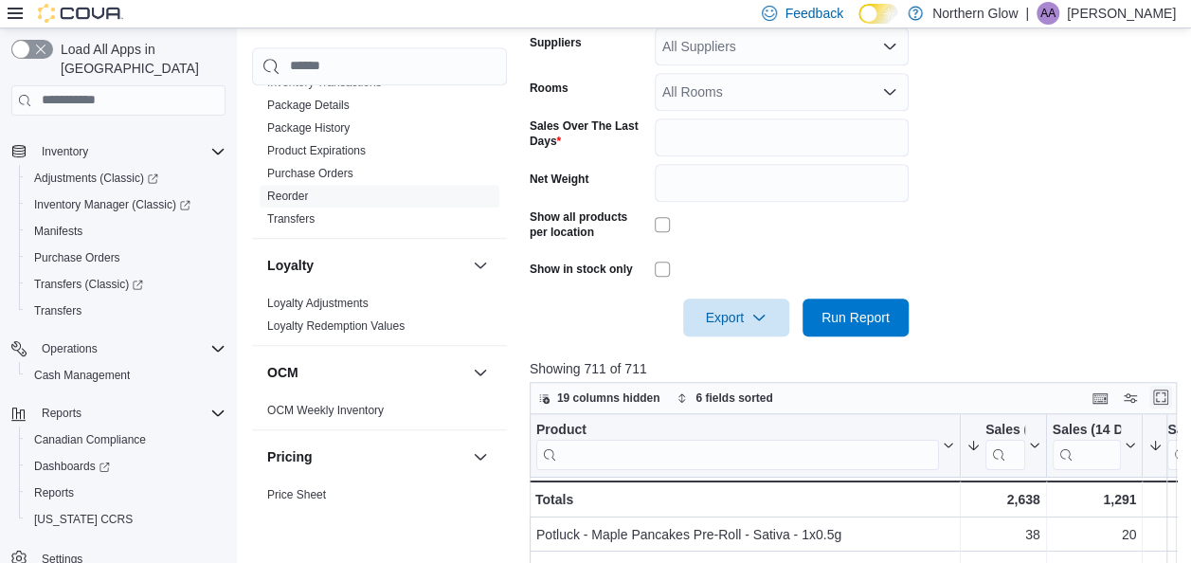
click at [1171, 399] on button "Enter fullscreen" at bounding box center [1161, 397] width 23 height 23
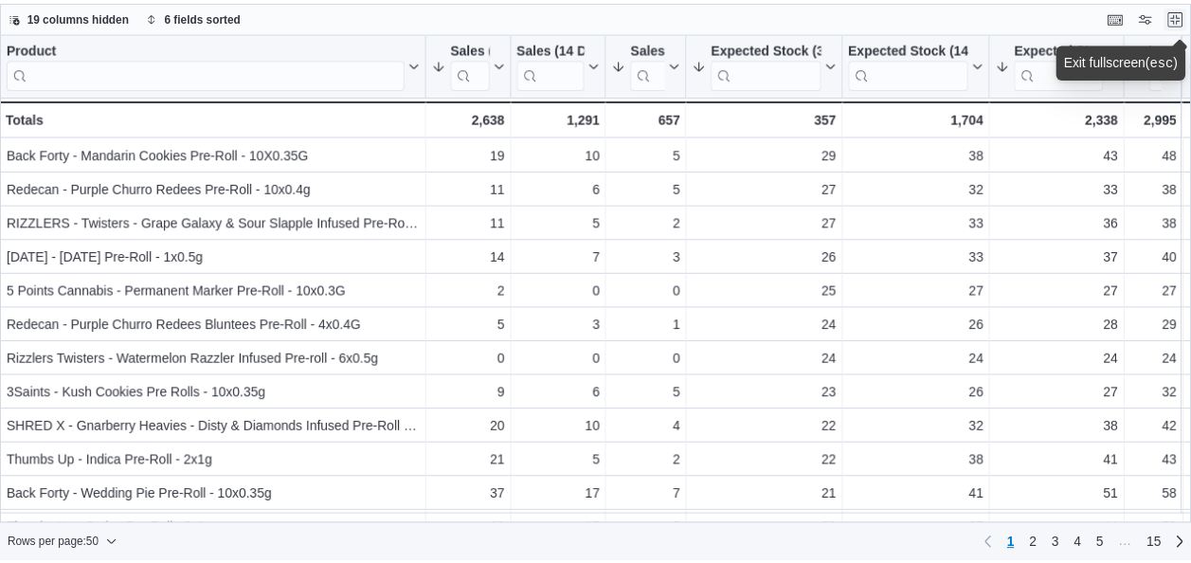
scroll to position [444, 1]
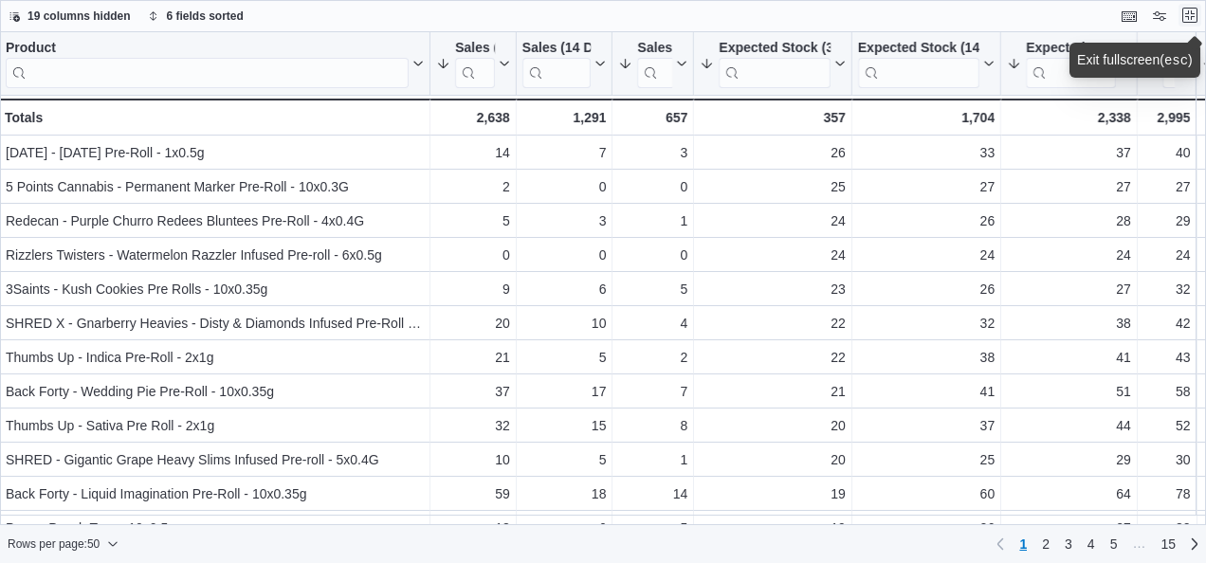
click at [1189, 15] on button "Exit fullscreen" at bounding box center [1189, 15] width 23 height 23
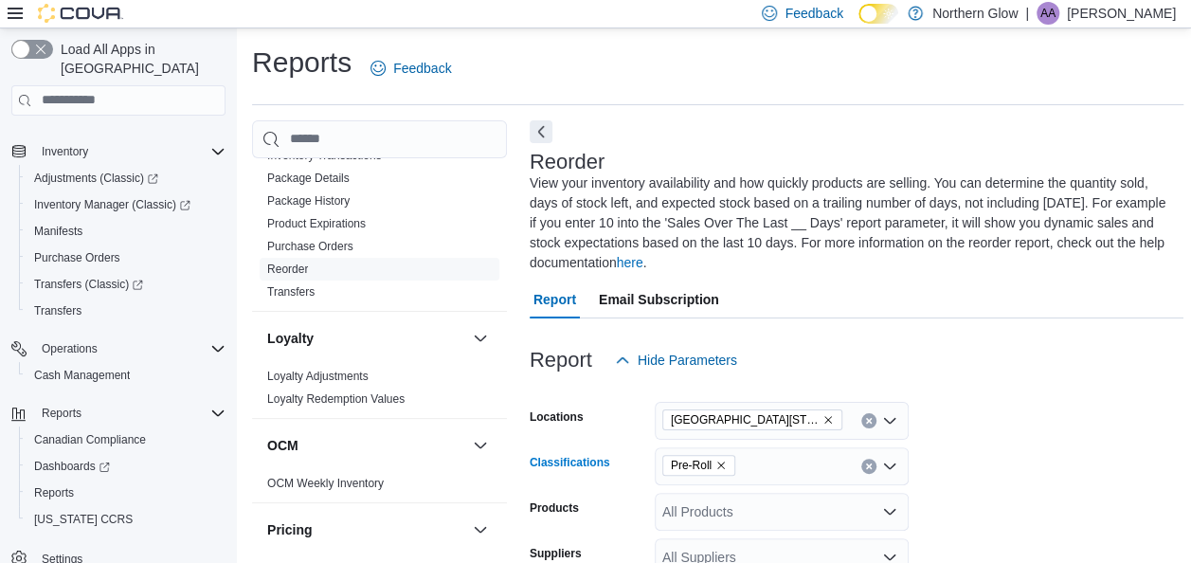
click at [869, 472] on button "Clear input" at bounding box center [869, 466] width 15 height 15
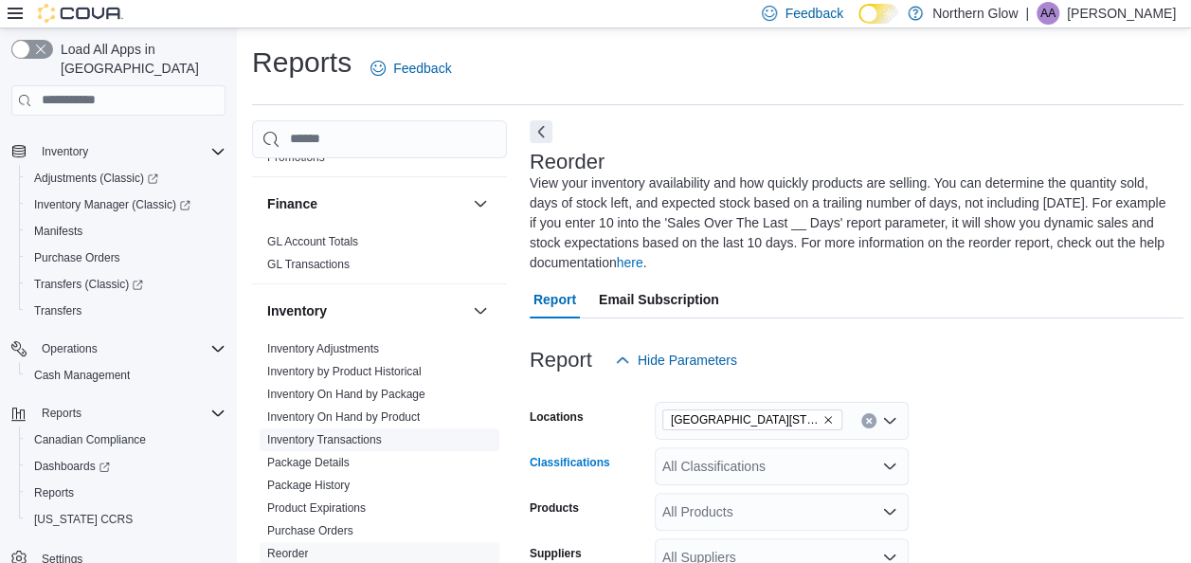
scroll to position [381, 0]
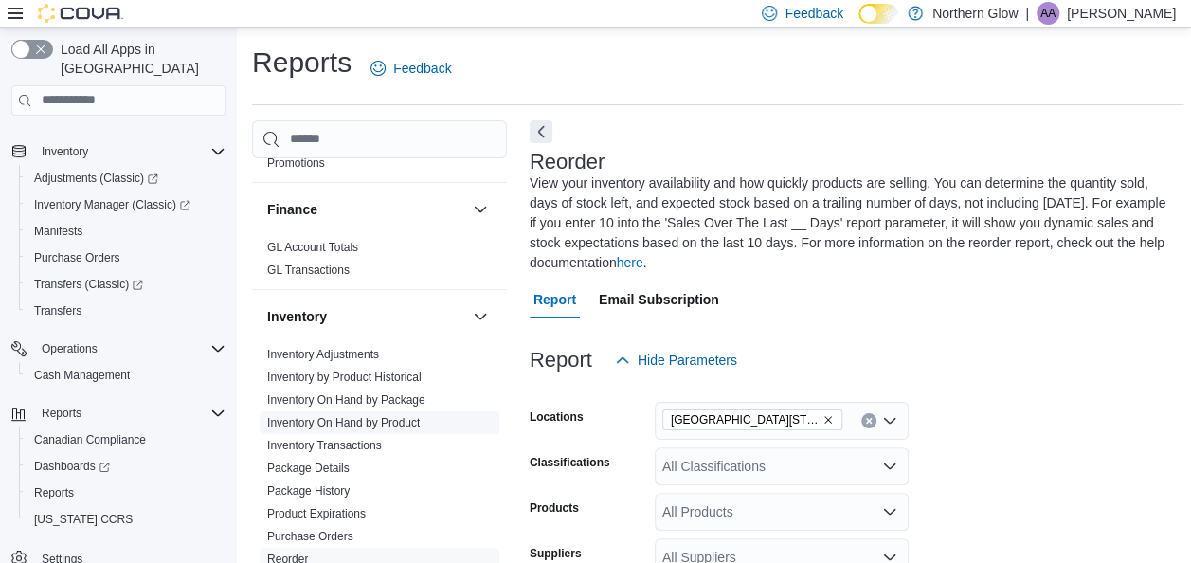
click at [361, 416] on link "Inventory On Hand by Product" at bounding box center [343, 422] width 153 height 13
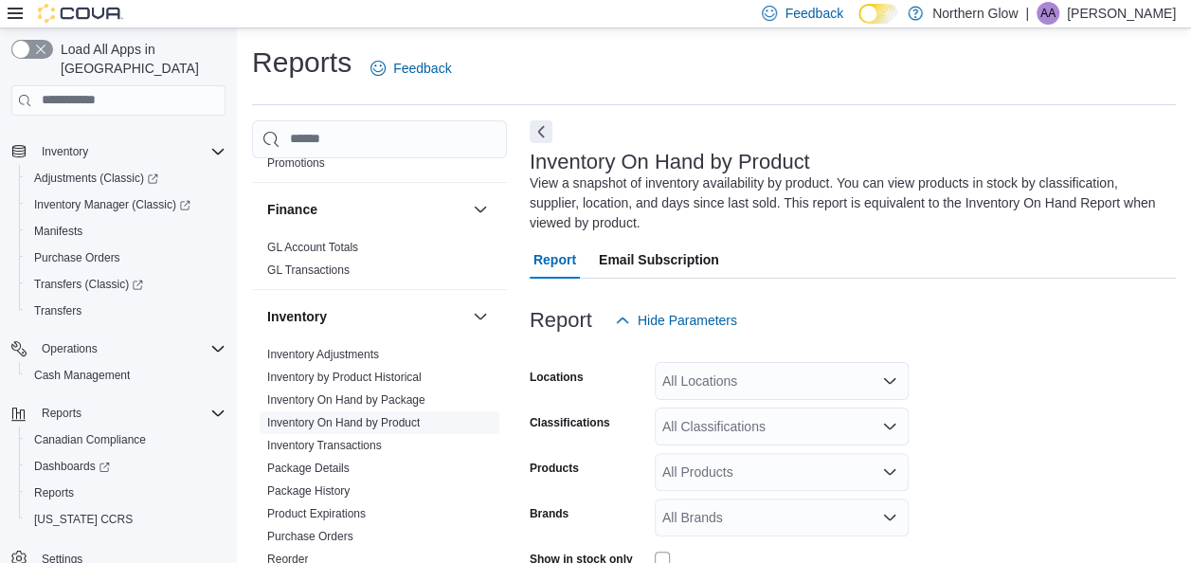
scroll to position [83, 0]
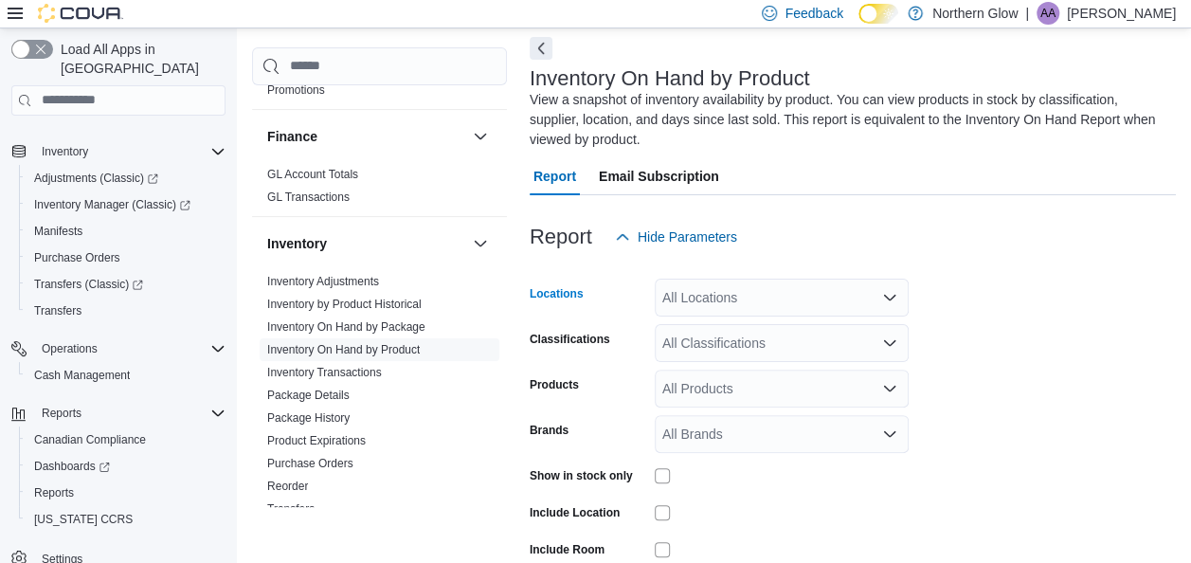
click at [758, 285] on div "All Locations" at bounding box center [782, 298] width 254 height 38
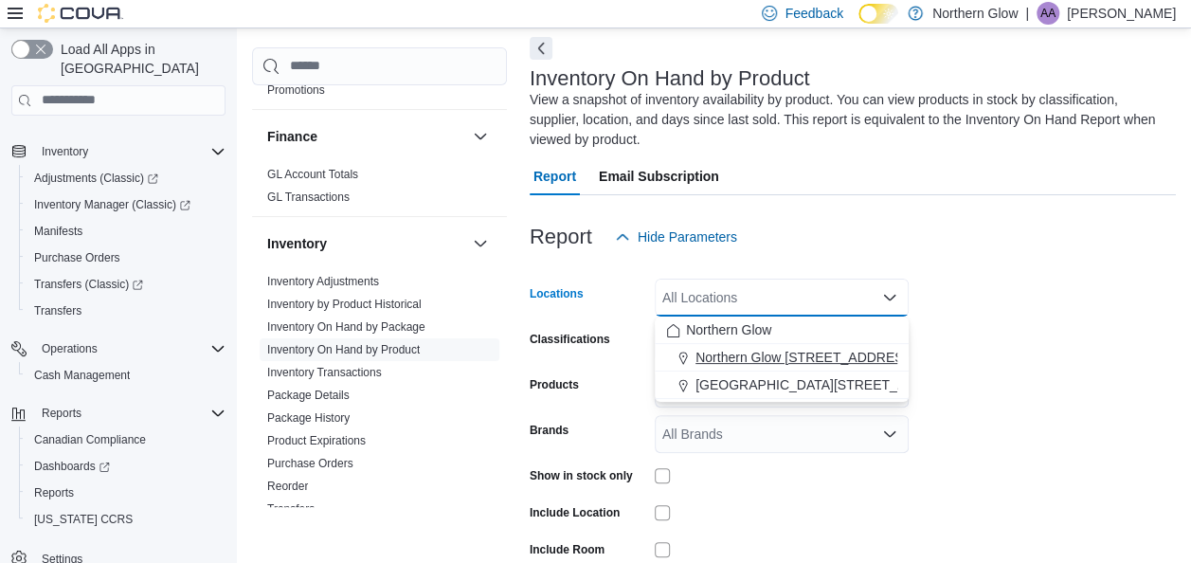
click at [774, 351] on span "Northern Glow [STREET_ADDRESS][PERSON_NAME]" at bounding box center [861, 357] width 330 height 19
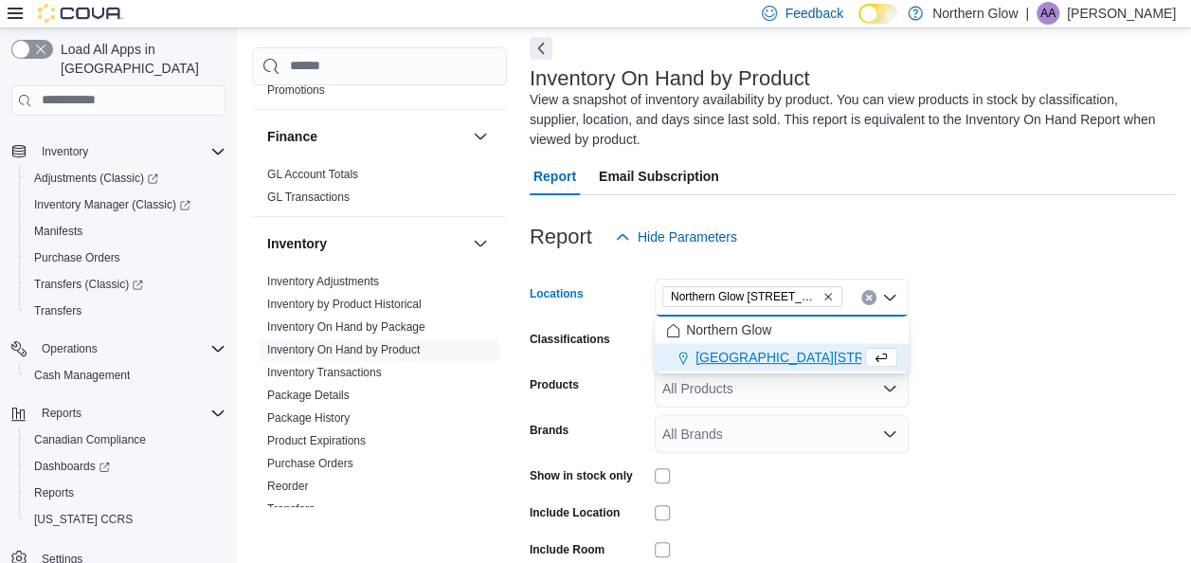
click at [1054, 320] on form "Locations [GEOGRAPHIC_DATA] [STREET_ADDRESS][PERSON_NAME] Selected. Northern Gl…" at bounding box center [853, 455] width 646 height 398
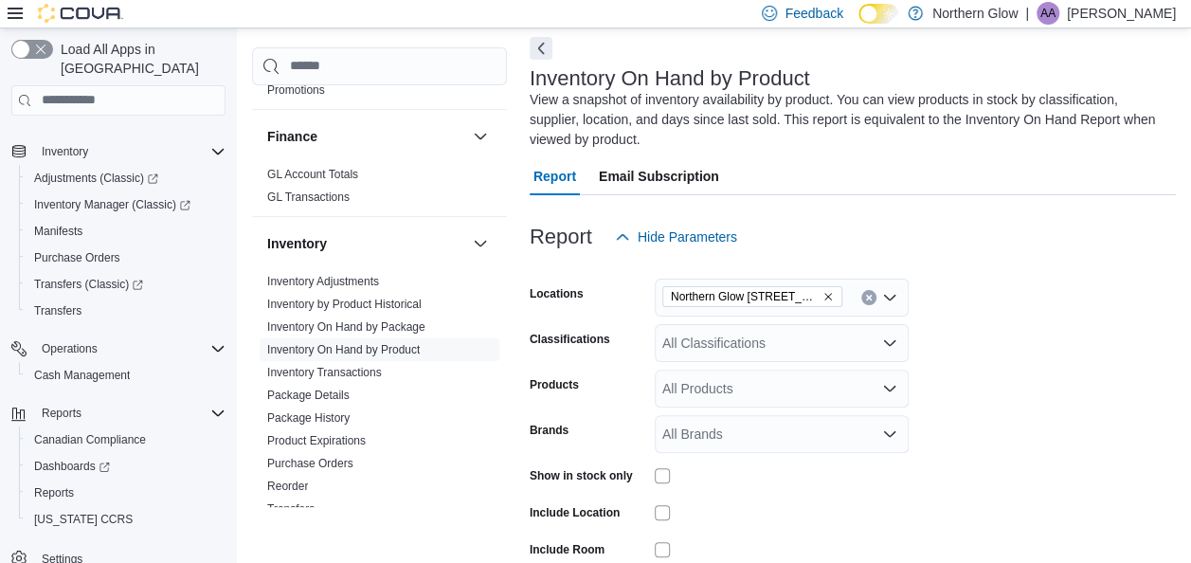
click at [802, 312] on div "Northern Glow [STREET_ADDRESS][PERSON_NAME]" at bounding box center [782, 298] width 254 height 38
click at [1026, 358] on form "Locations [GEOGRAPHIC_DATA] [STREET_ADDRESS][PERSON_NAME] Classifications All C…" at bounding box center [853, 455] width 646 height 398
click at [809, 326] on div "All Classifications" at bounding box center [782, 343] width 254 height 38
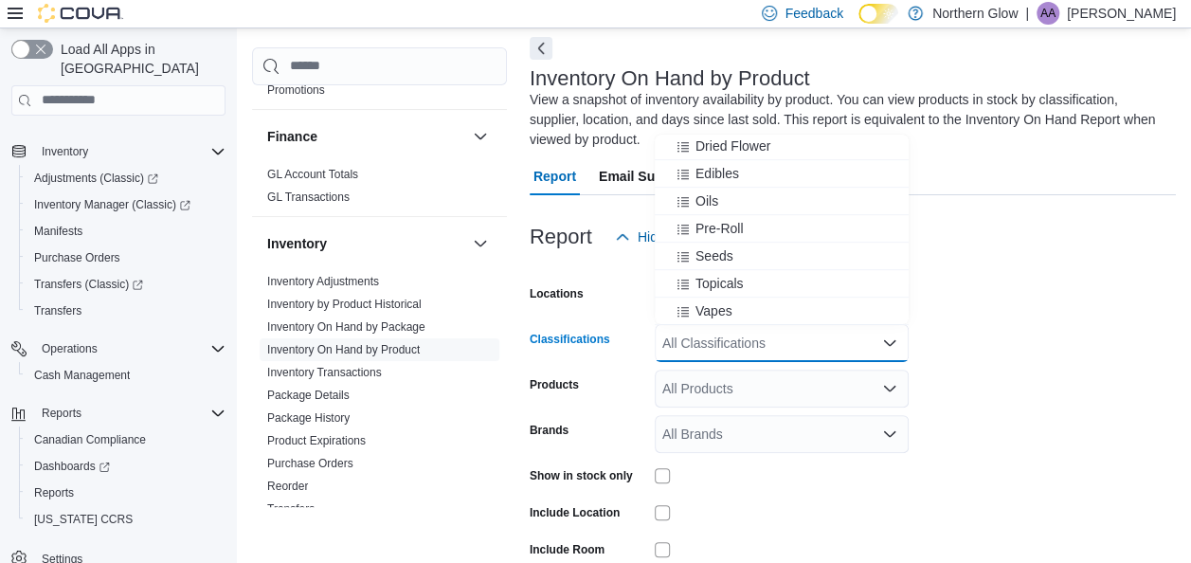
scroll to position [580, 0]
click at [729, 245] on button "Vapes" at bounding box center [782, 255] width 254 height 27
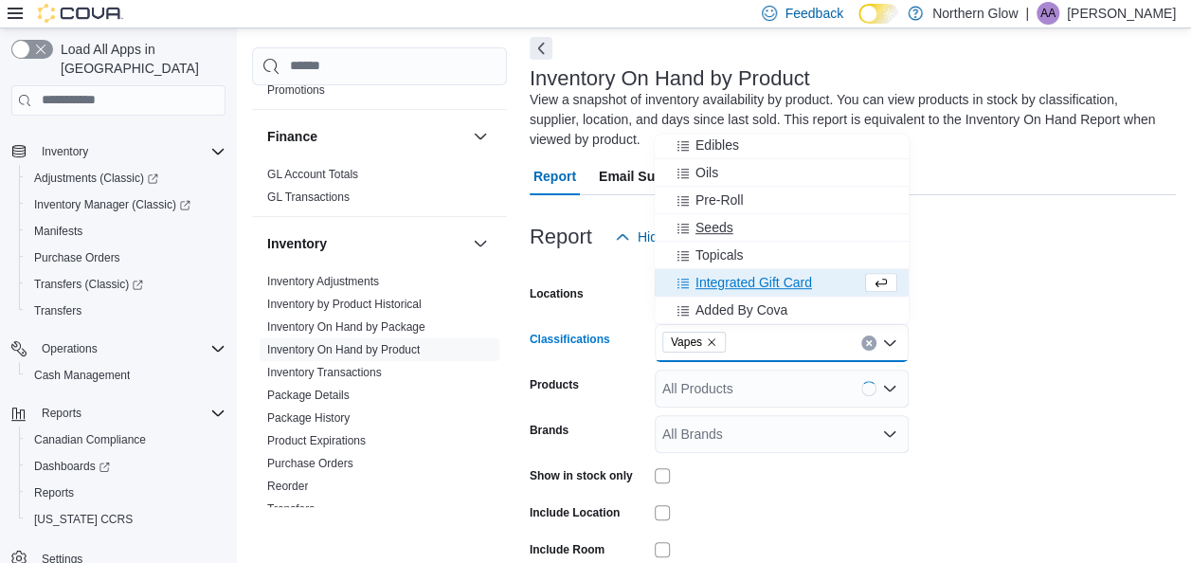
click at [723, 225] on span "Seeds" at bounding box center [715, 227] width 38 height 19
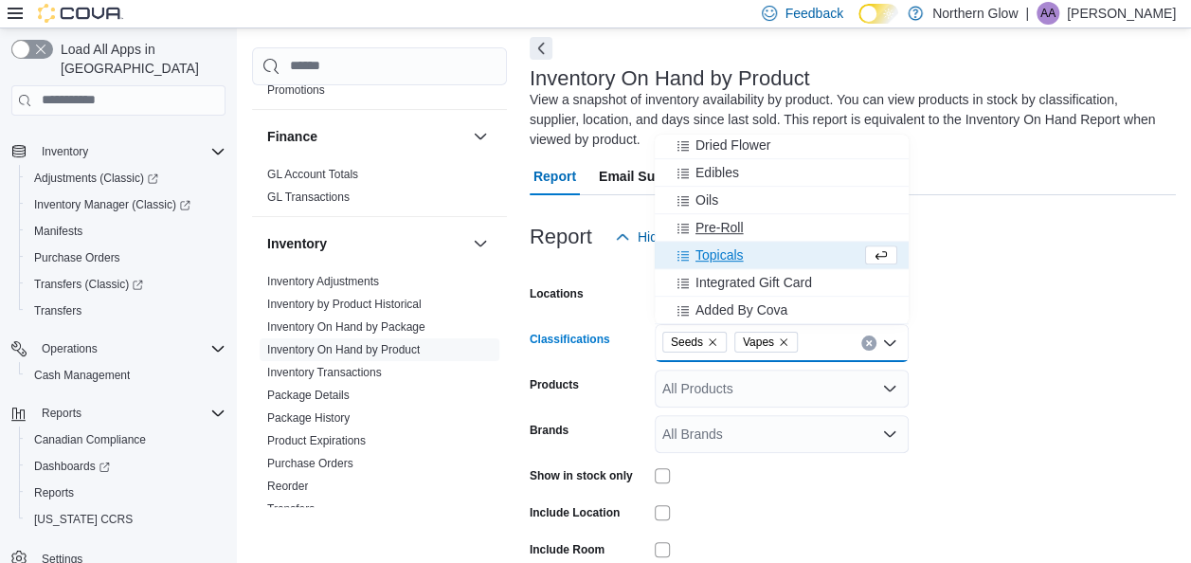
click at [723, 225] on span "Pre-Roll" at bounding box center [720, 227] width 48 height 19
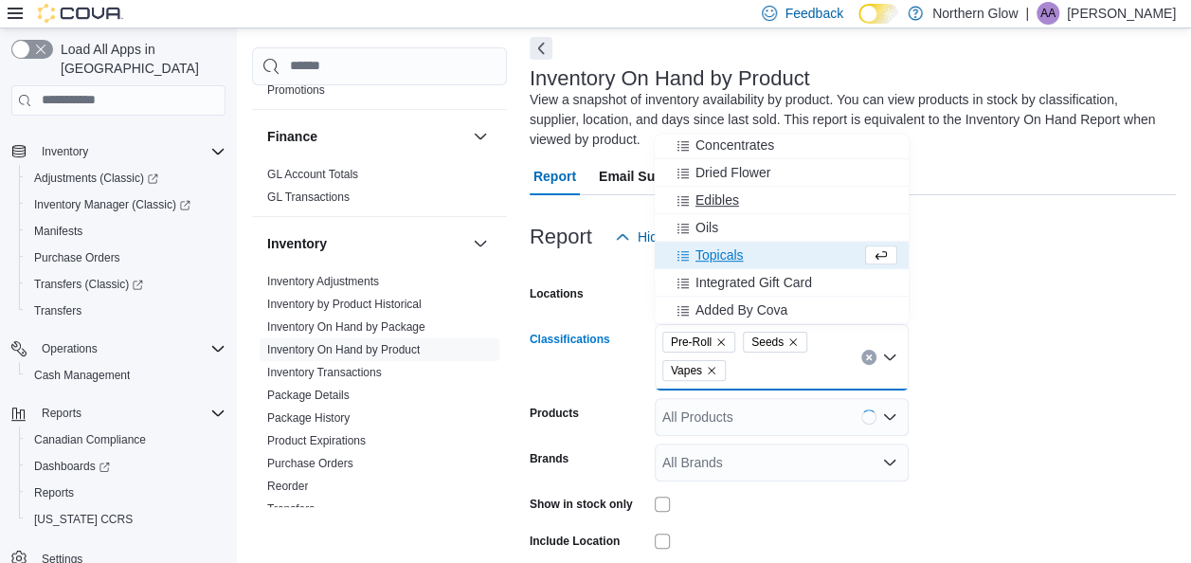
click at [700, 212] on button "Edibles" at bounding box center [782, 200] width 254 height 27
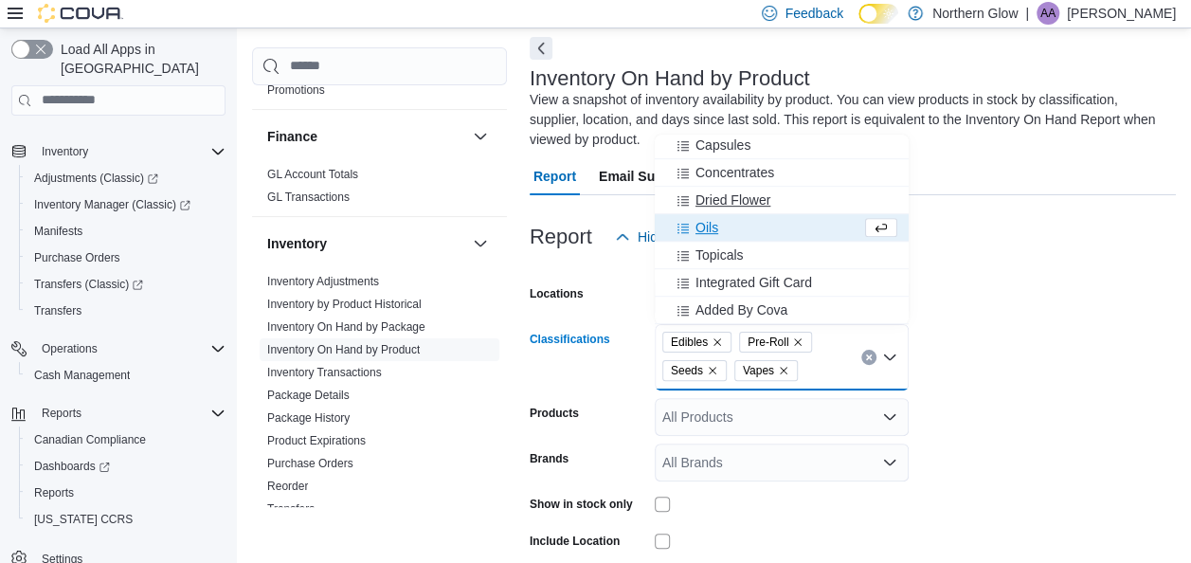
click at [703, 212] on button "Dried Flower" at bounding box center [782, 200] width 254 height 27
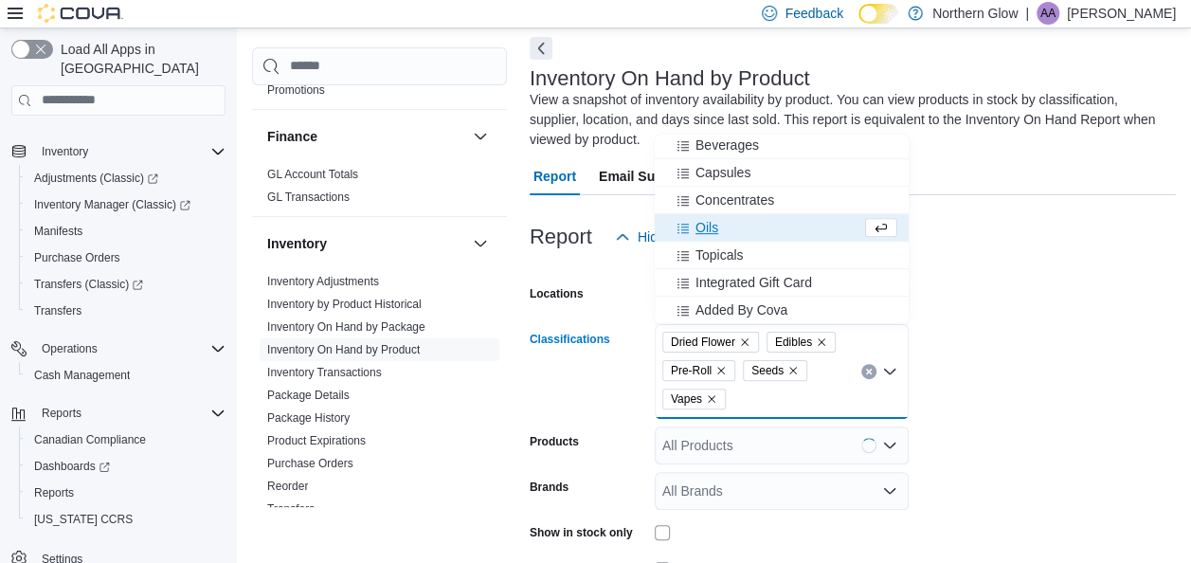
click at [704, 222] on span "Oils" at bounding box center [707, 227] width 23 height 19
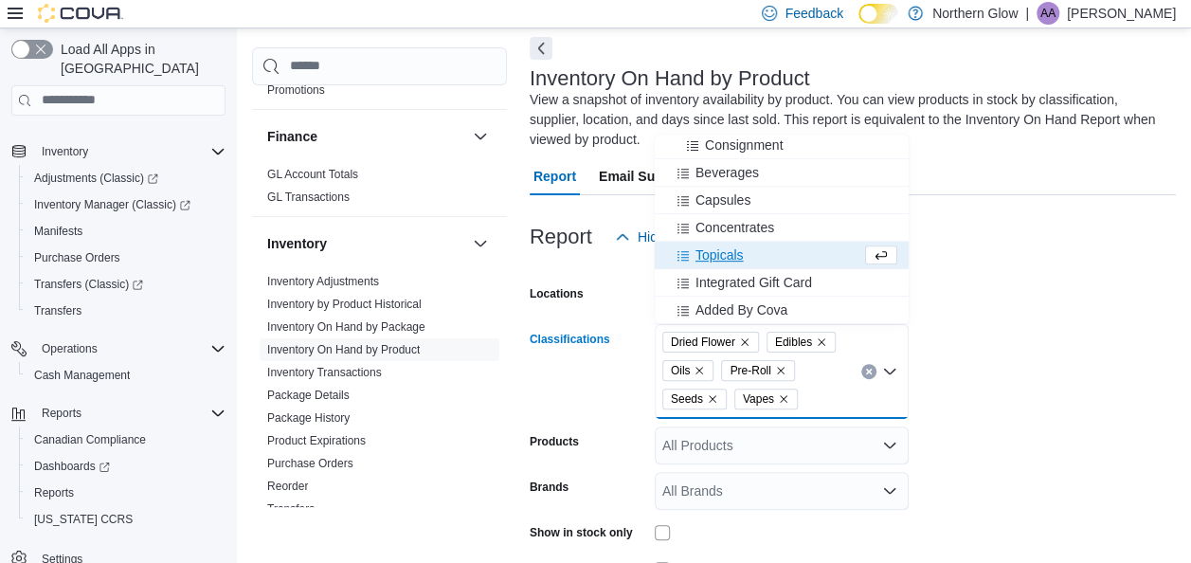
click at [724, 253] on span "Topicals" at bounding box center [720, 254] width 48 height 19
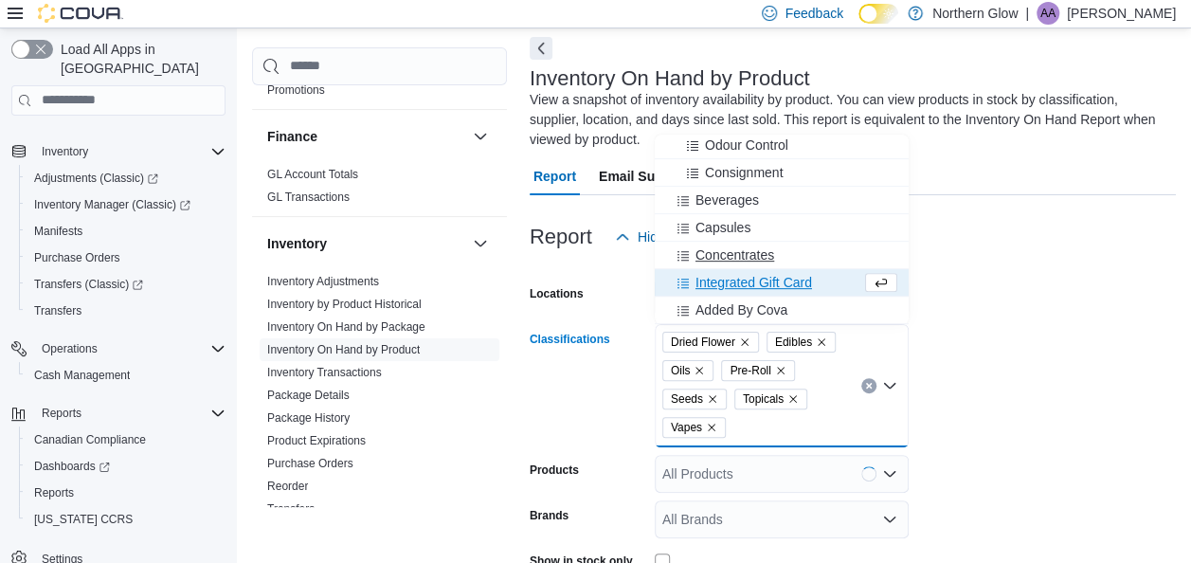
click at [728, 250] on span "Concentrates" at bounding box center [735, 254] width 79 height 19
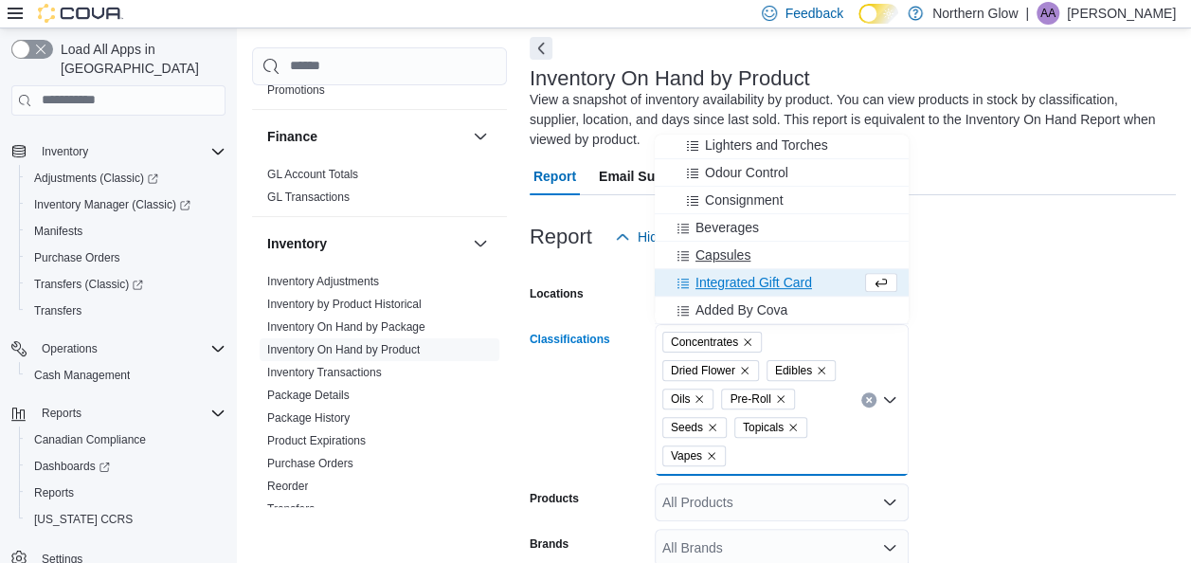
click at [728, 250] on span "Capsules" at bounding box center [723, 254] width 55 height 19
click at [729, 250] on span "Beverages" at bounding box center [728, 254] width 64 height 19
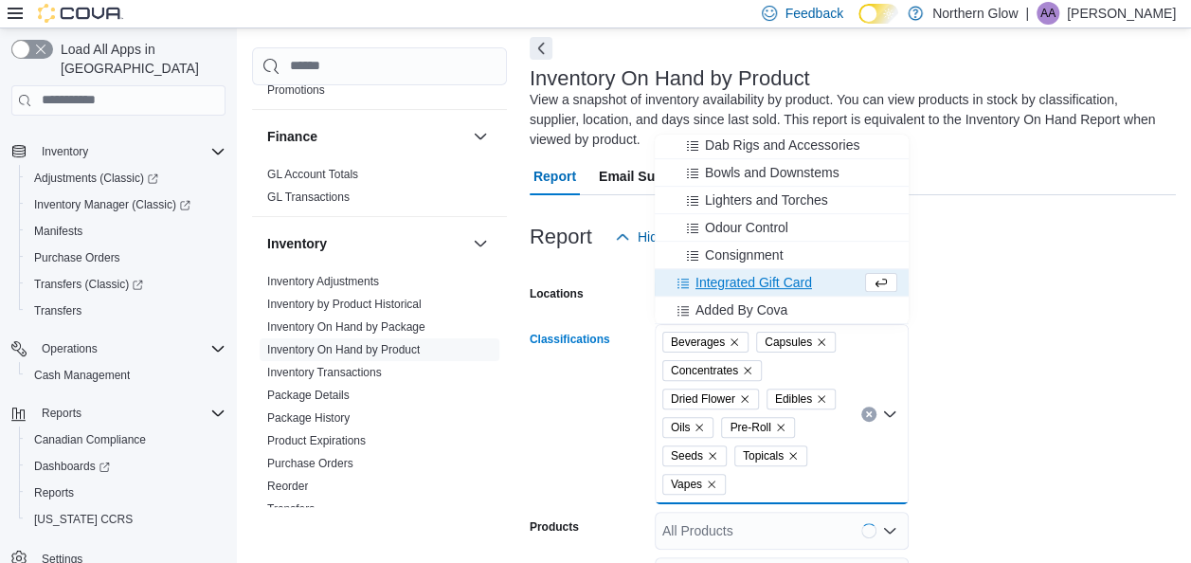
scroll to position [305, 0]
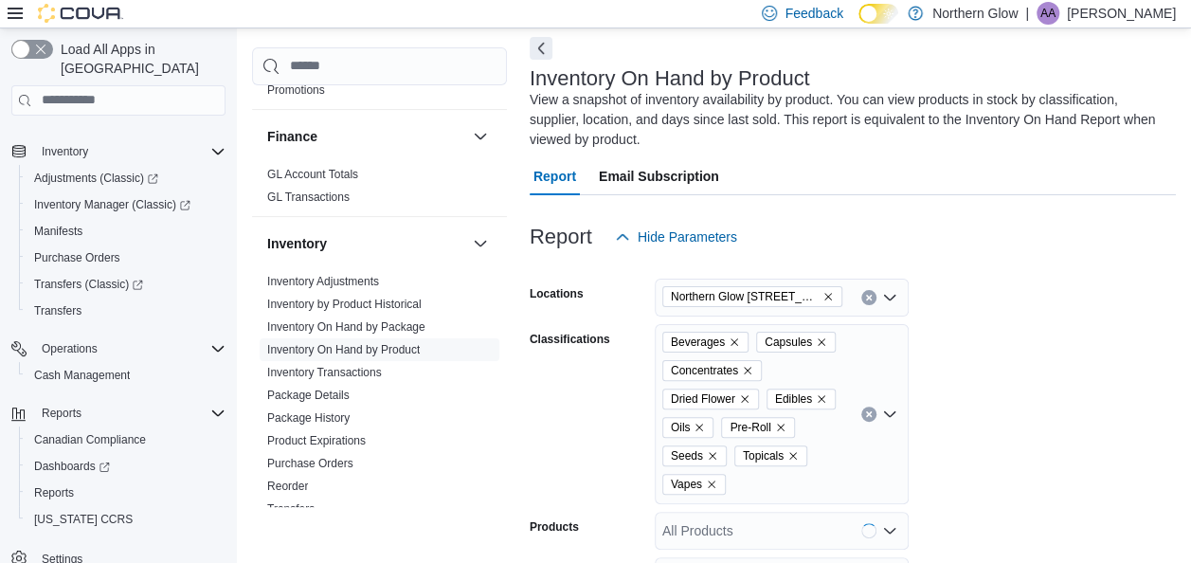
click at [997, 335] on form "Locations [GEOGRAPHIC_DATA] [STREET_ADDRESS][PERSON_NAME] Classifications Bever…" at bounding box center [853, 526] width 646 height 540
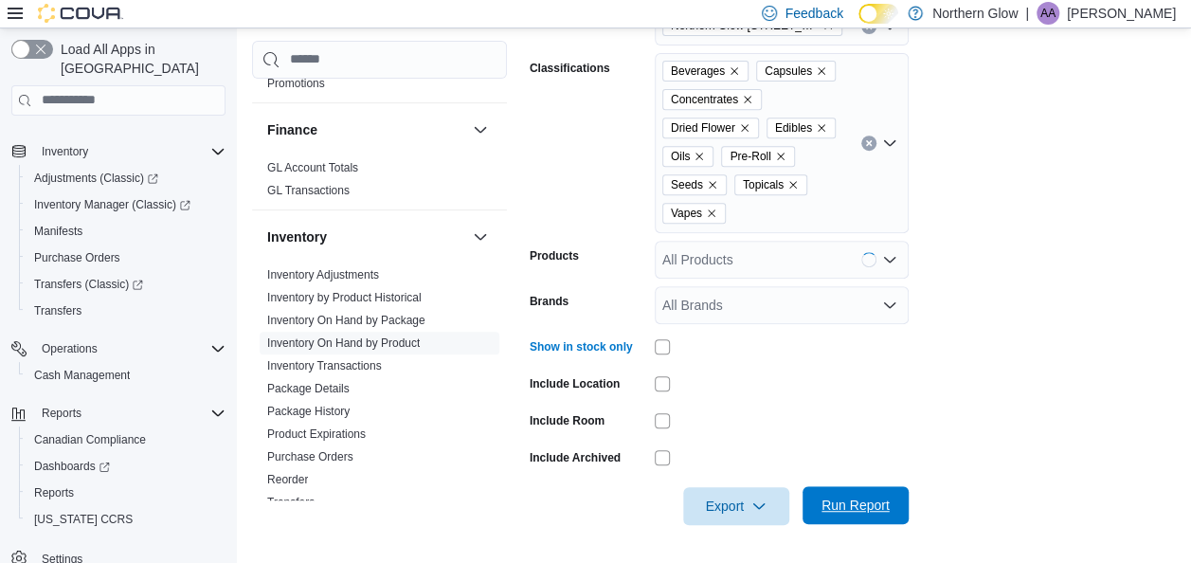
click at [870, 497] on span "Run Report" at bounding box center [856, 505] width 68 height 19
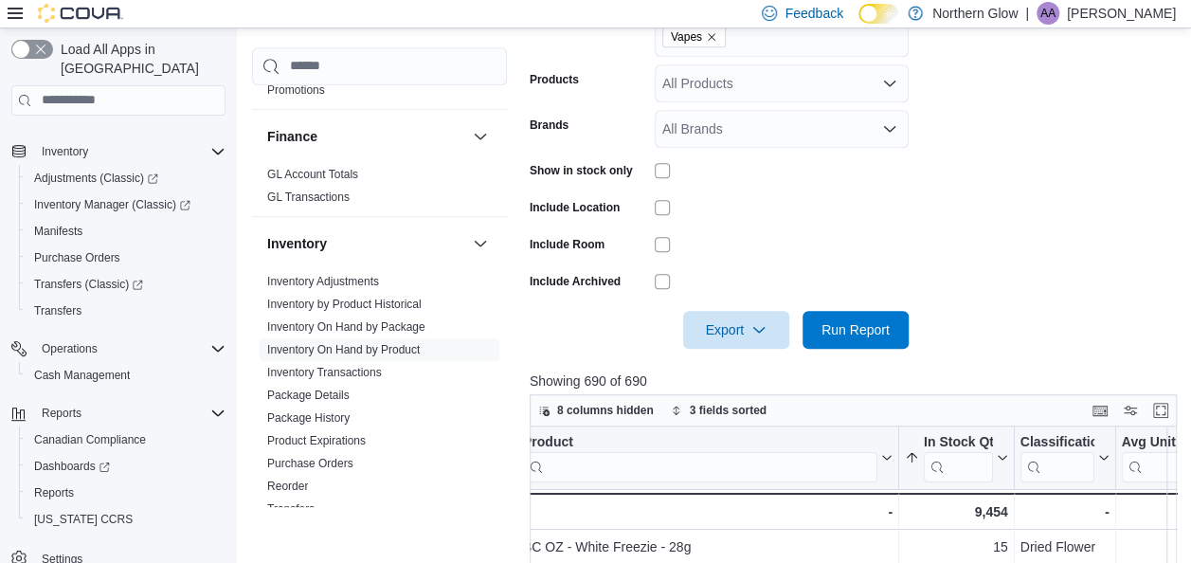
scroll to position [533, 0]
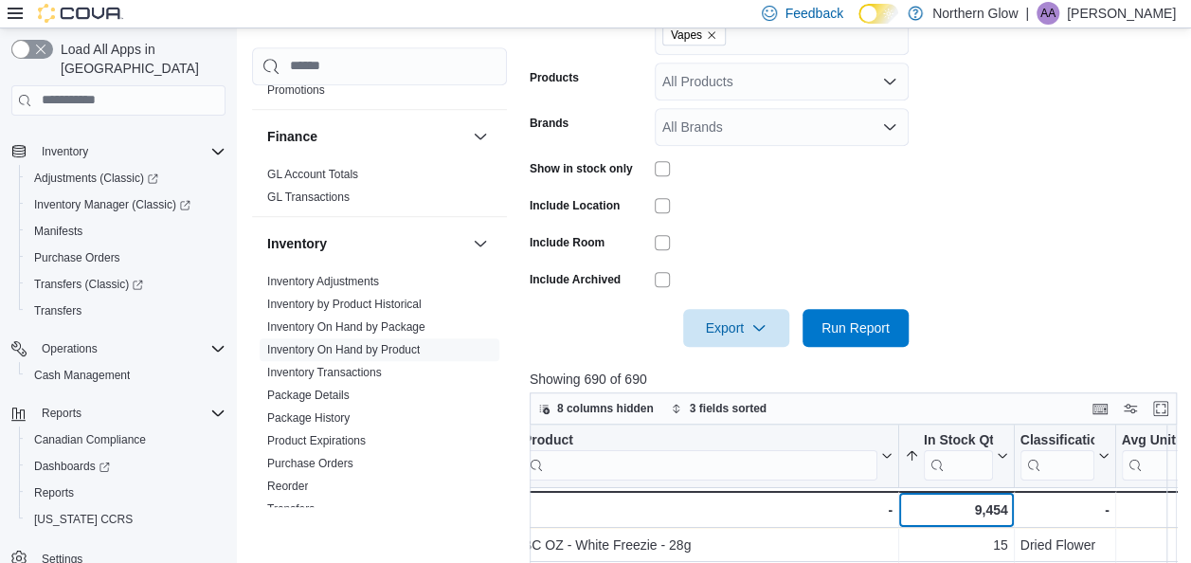
click at [904, 507] on div "9,454 - In Stock Qty, column 2, row 51" at bounding box center [957, 509] width 116 height 37
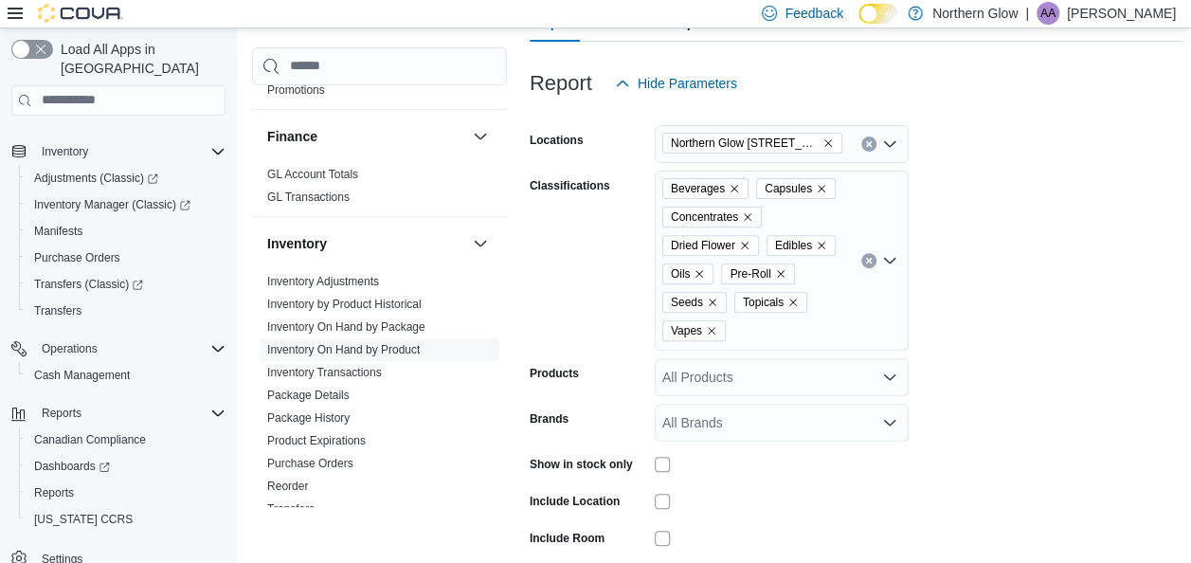
scroll to position [231, 0]
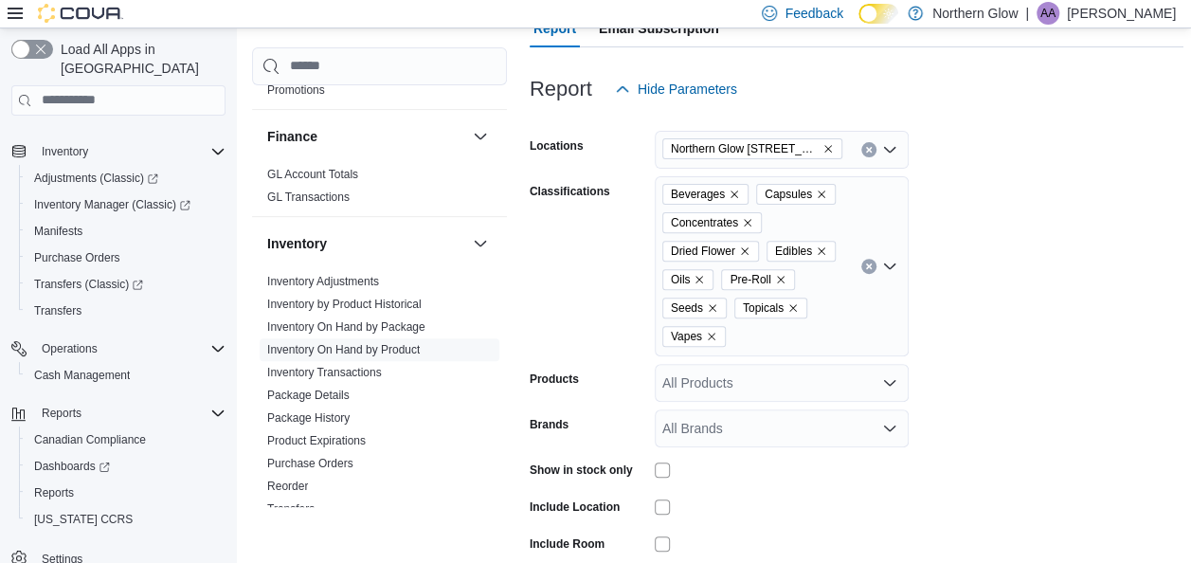
click at [863, 149] on button "Clear input" at bounding box center [869, 149] width 15 height 15
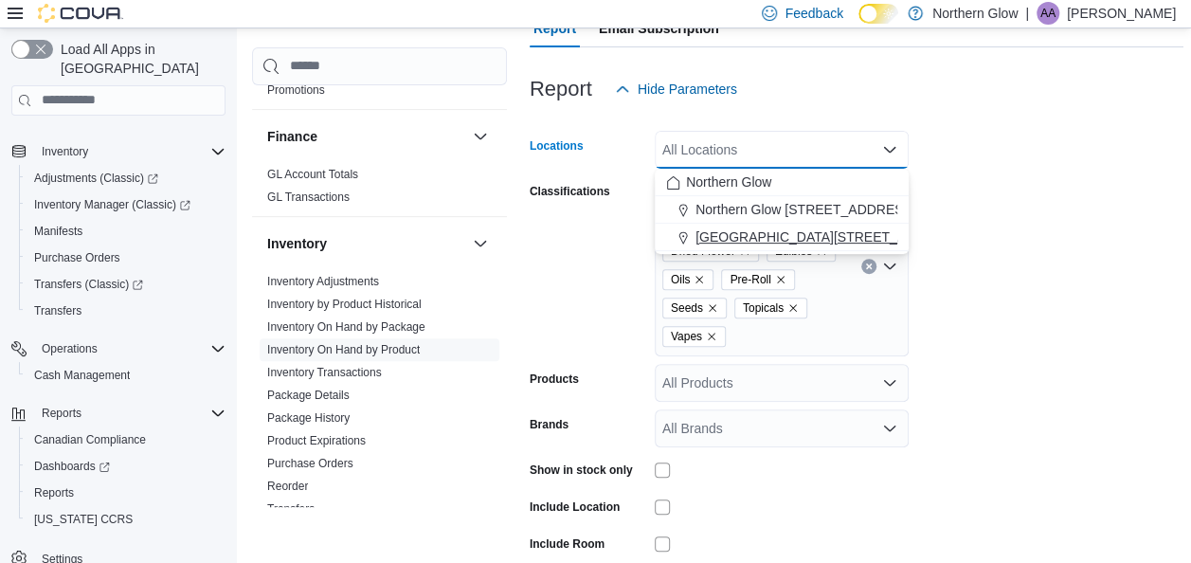
click at [800, 237] on span "[GEOGRAPHIC_DATA][STREET_ADDRESS]" at bounding box center [830, 236] width 269 height 19
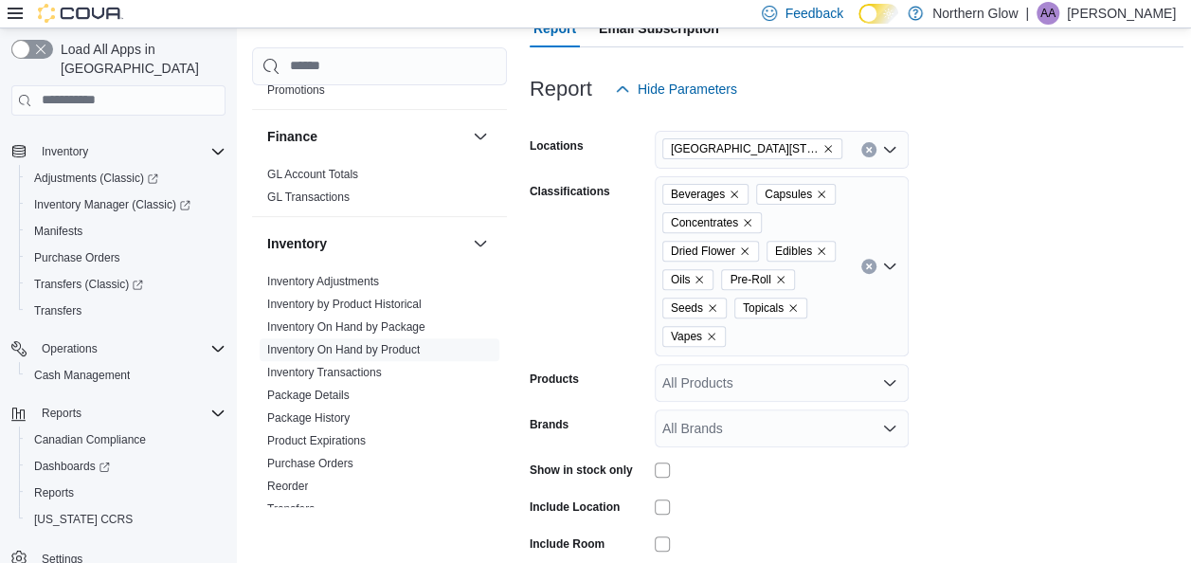
click at [1008, 301] on form "Locations [GEOGRAPHIC_DATA] [STREET_ADDRESS] Classifications Beverages Capsules…" at bounding box center [857, 378] width 654 height 540
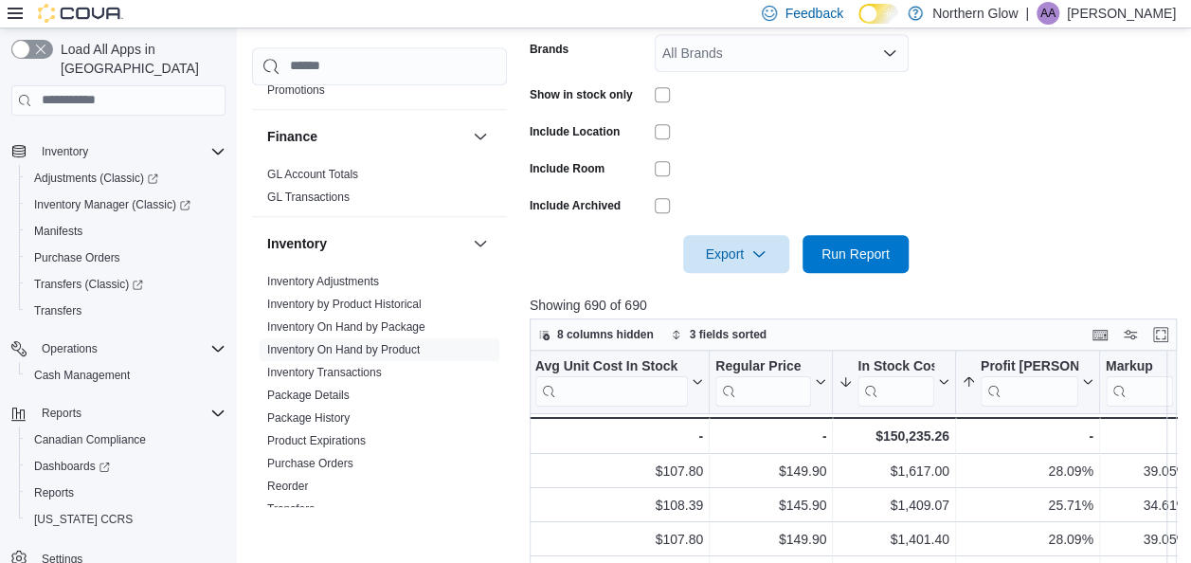
scroll to position [663, 0]
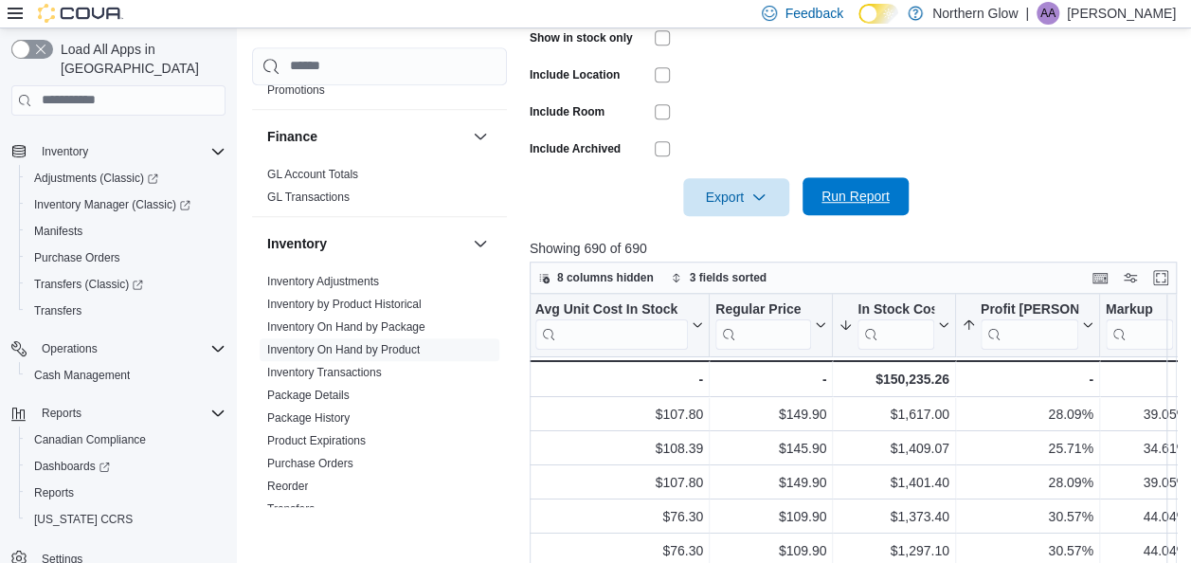
click at [834, 190] on span "Run Report" at bounding box center [856, 196] width 68 height 19
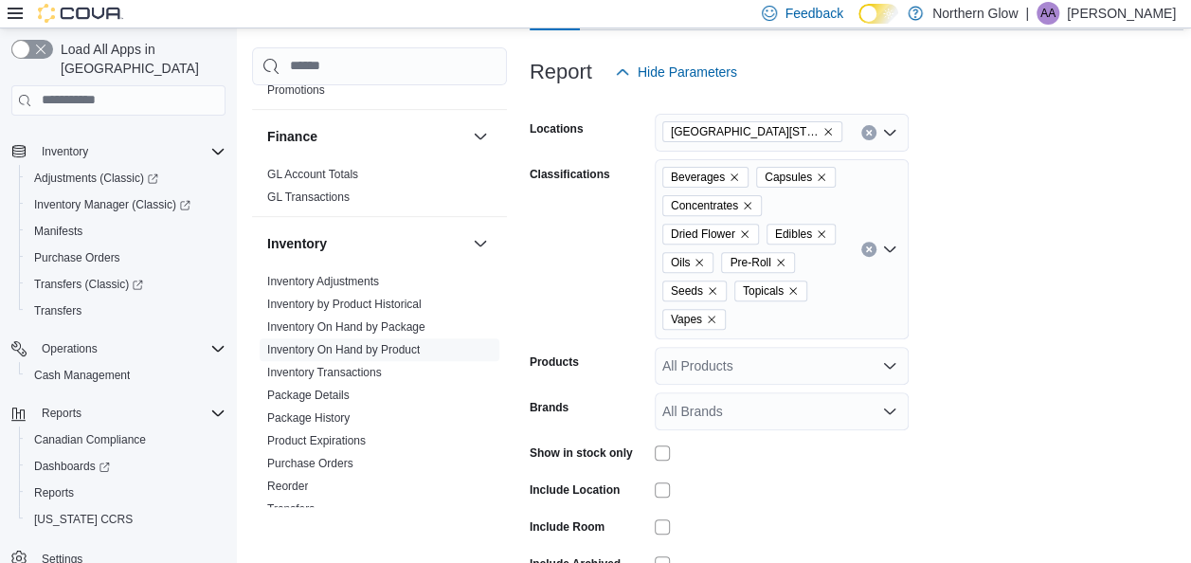
scroll to position [205, 0]
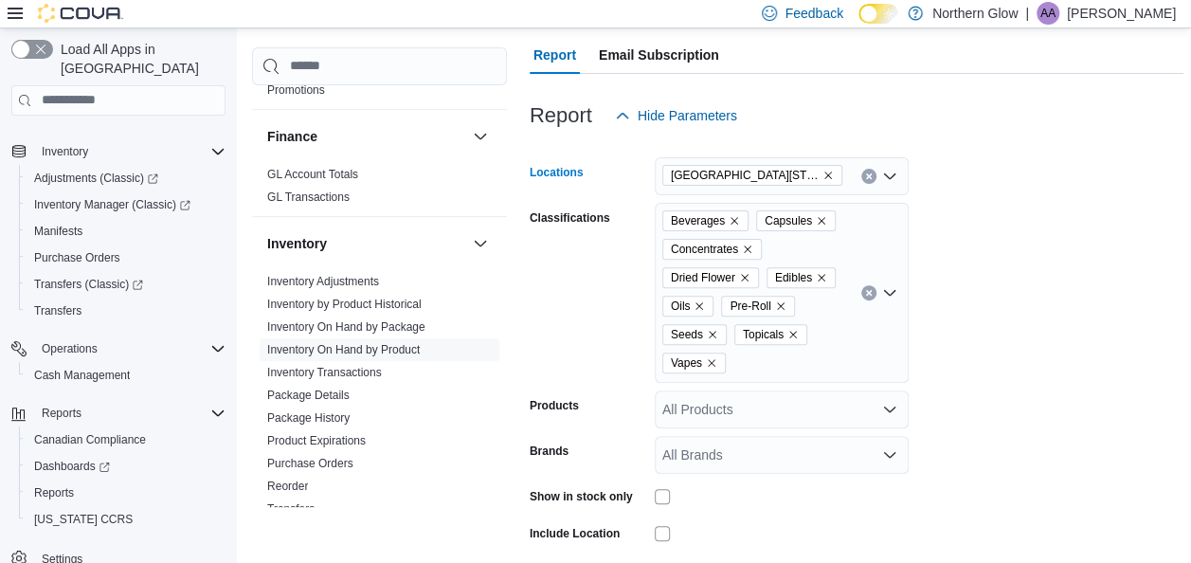
click at [868, 181] on button "Clear input" at bounding box center [869, 176] width 15 height 15
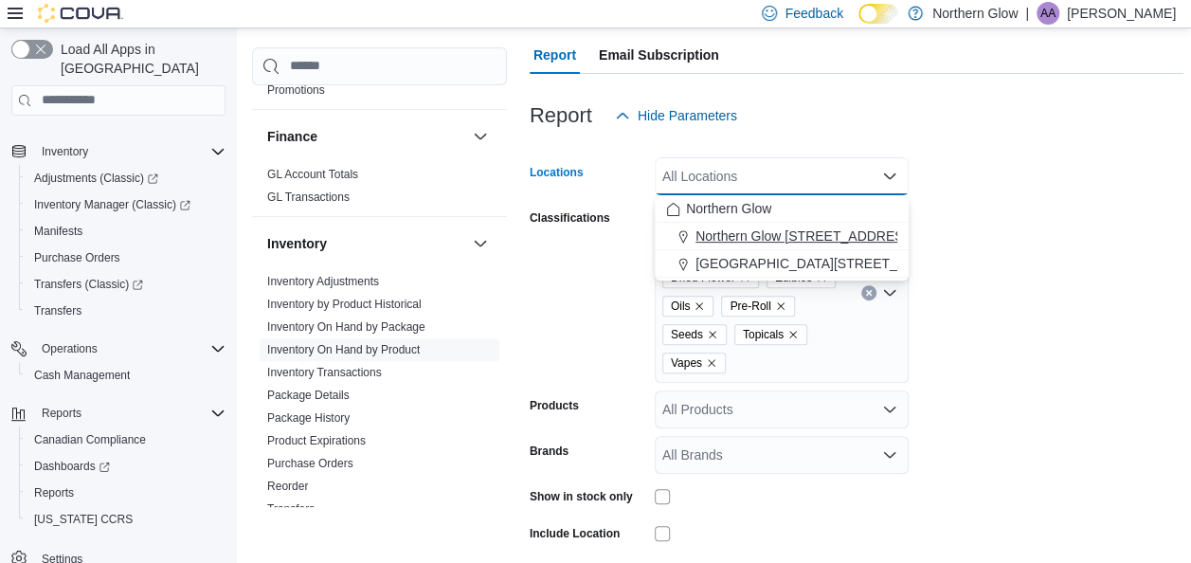
click at [831, 231] on span "Northern Glow [STREET_ADDRESS][PERSON_NAME]" at bounding box center [861, 236] width 330 height 19
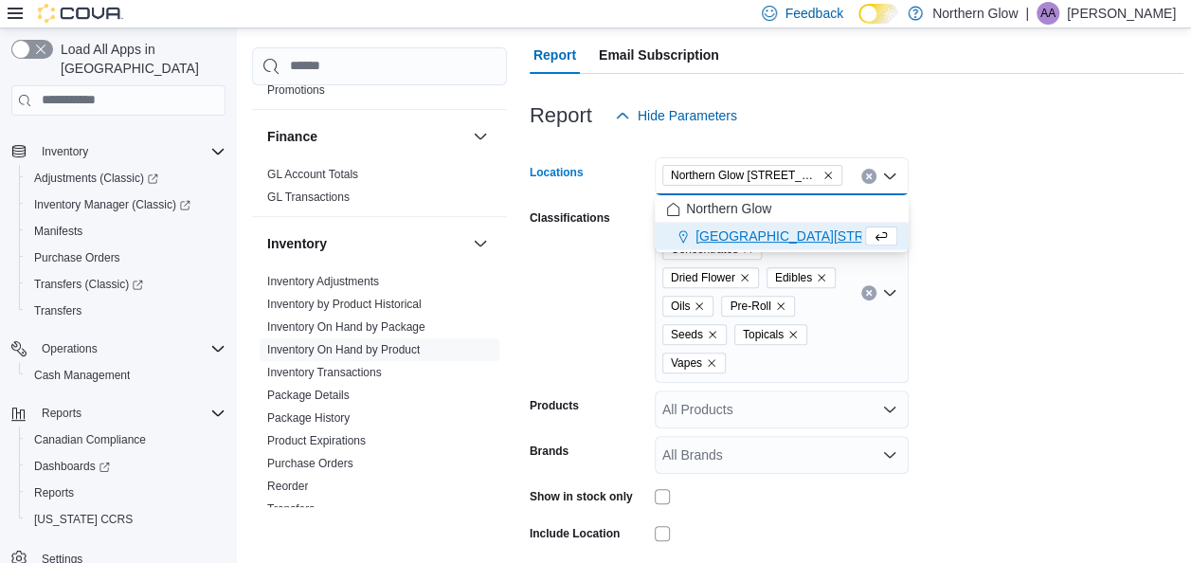
click at [1033, 309] on form "Locations [GEOGRAPHIC_DATA] [STREET_ADDRESS][PERSON_NAME] Selected. Northern Gl…" at bounding box center [857, 405] width 654 height 540
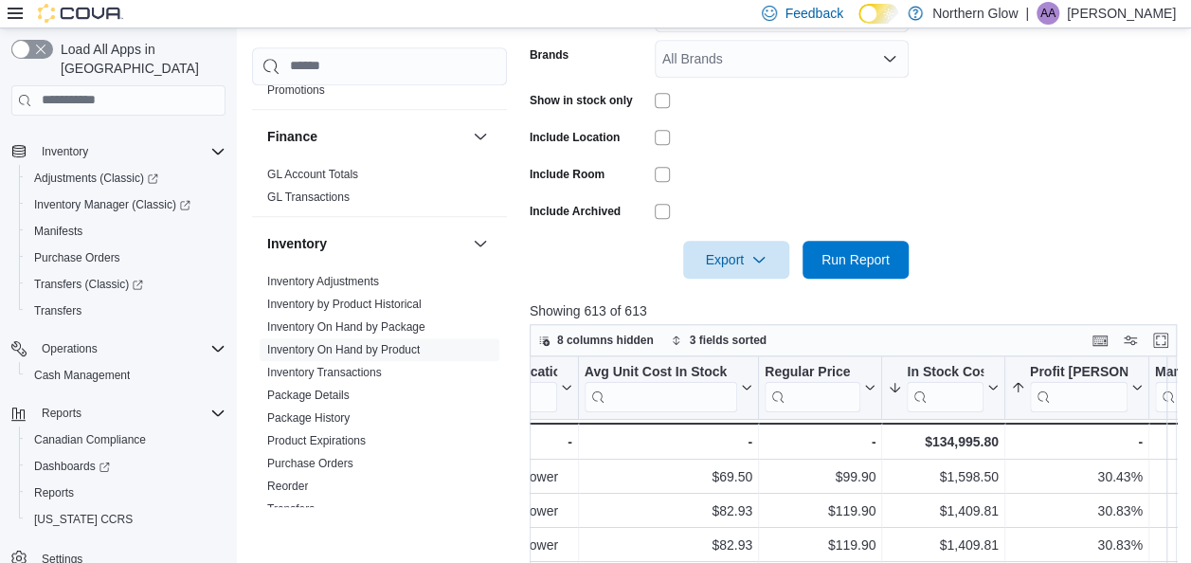
scroll to position [603, 0]
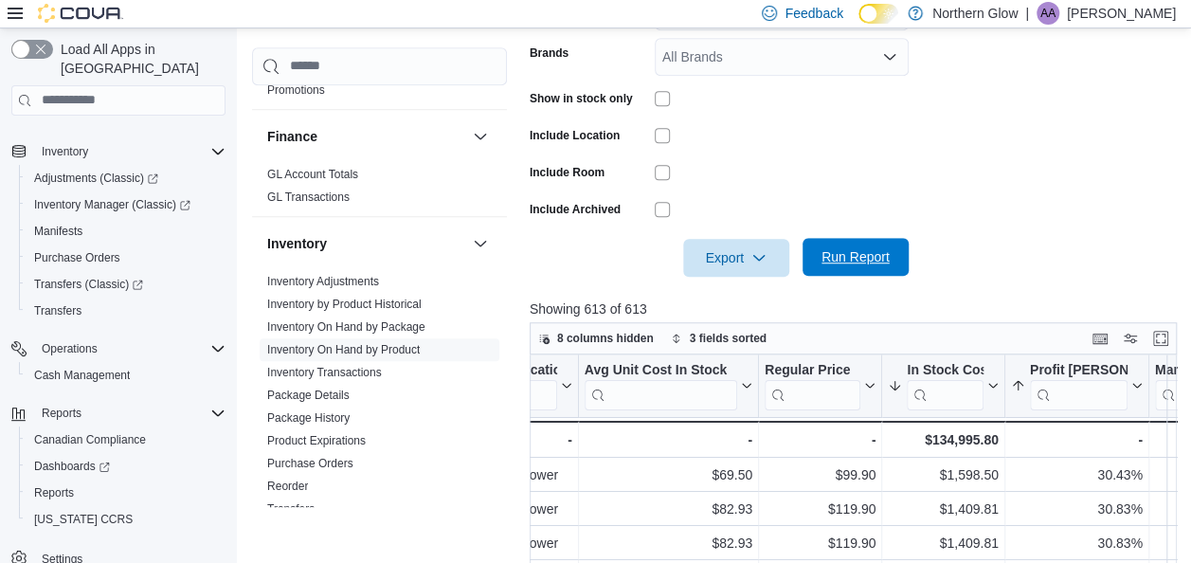
click at [847, 256] on span "Run Report" at bounding box center [856, 256] width 68 height 19
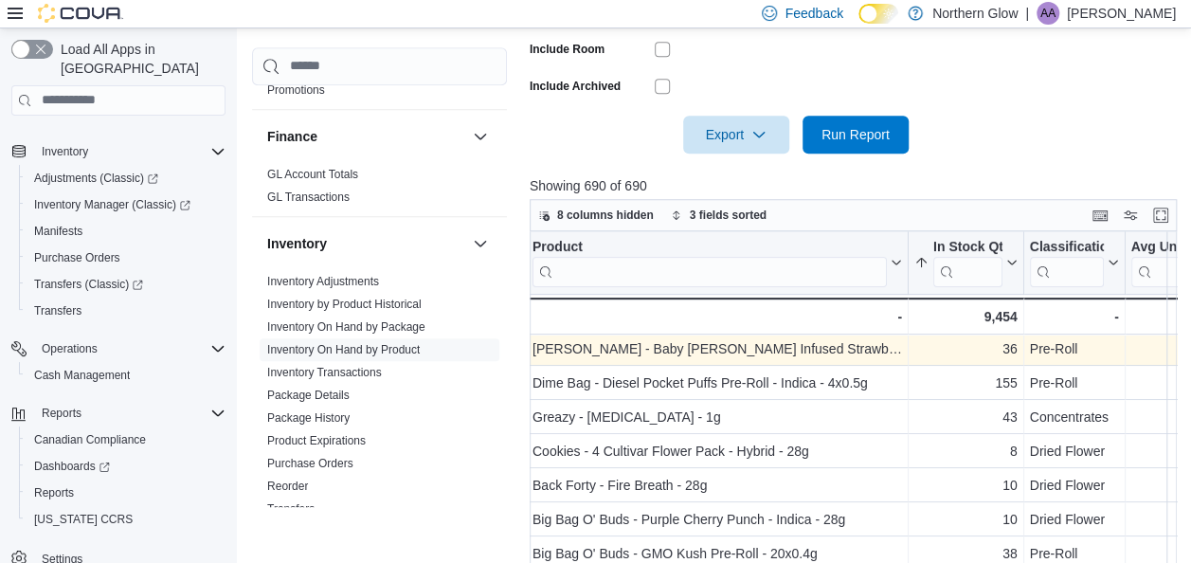
scroll to position [550, 4]
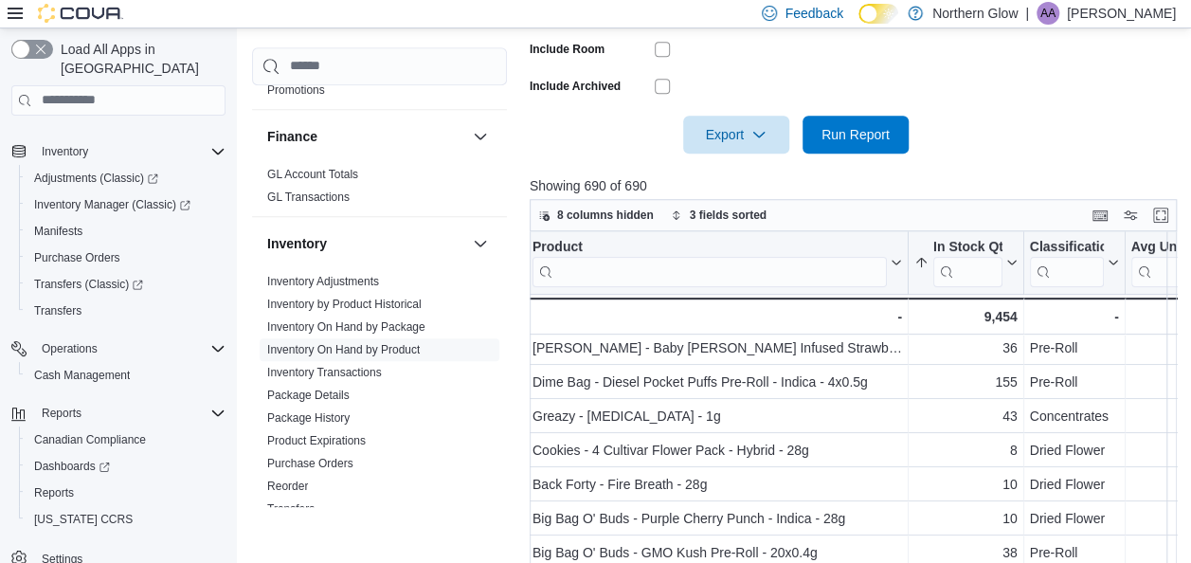
click at [1051, 155] on div at bounding box center [857, 165] width 654 height 23
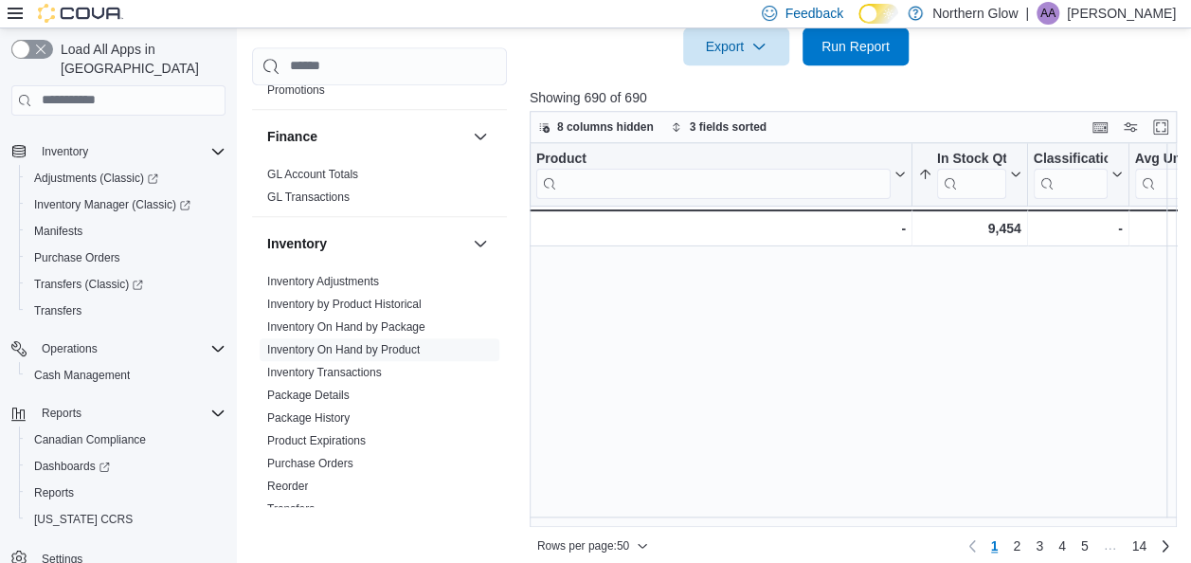
scroll to position [0, 0]
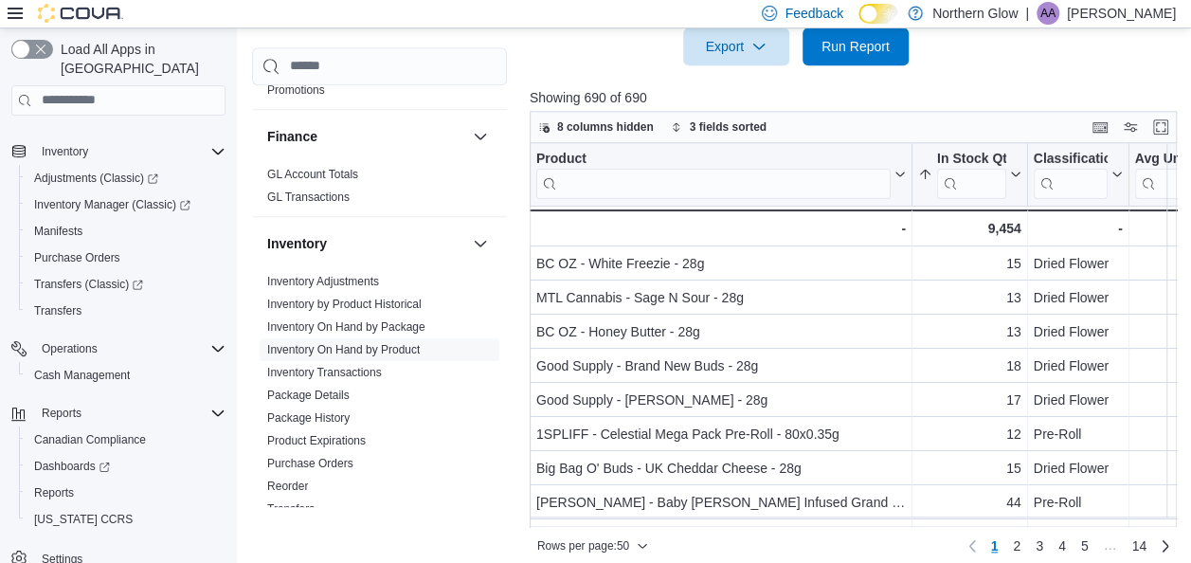
click at [1015, 78] on div at bounding box center [857, 76] width 654 height 23
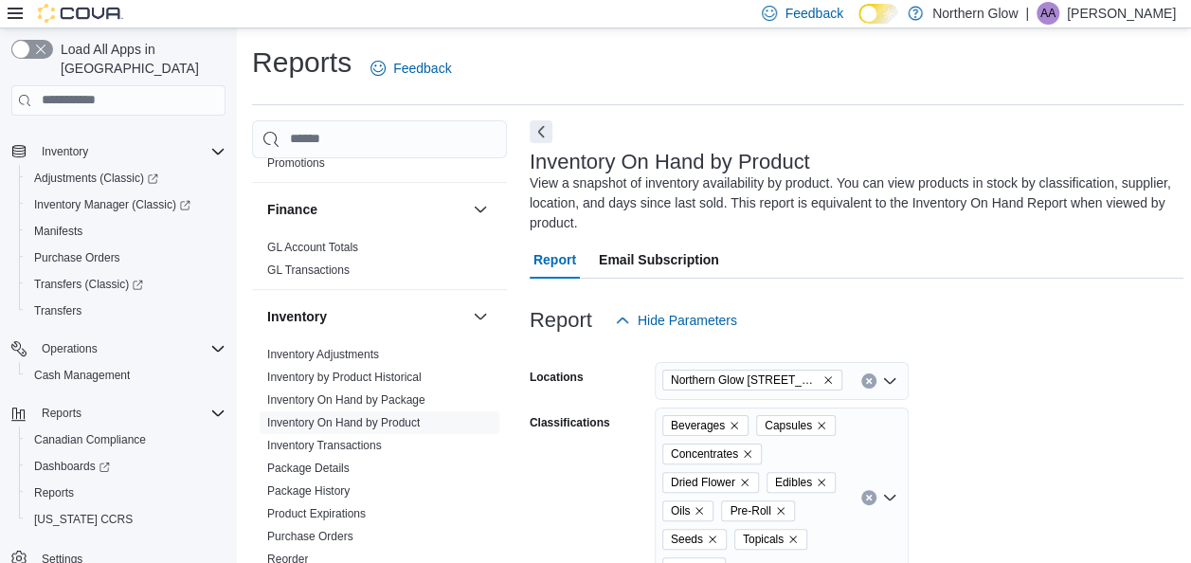
click at [870, 496] on icon "Clear input" at bounding box center [868, 497] width 5 height 5
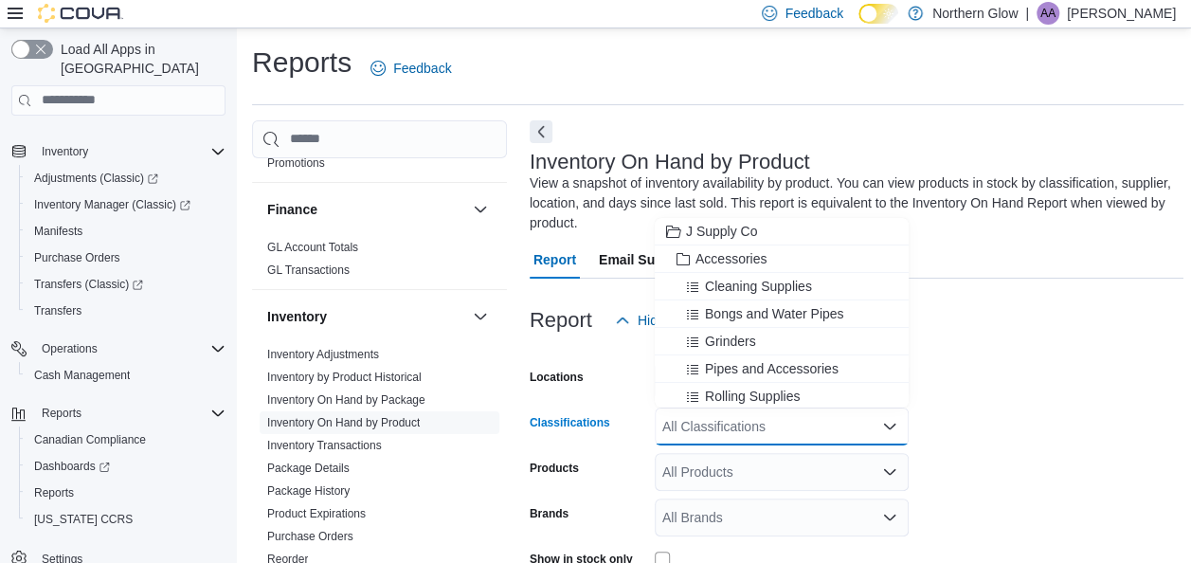
scroll to position [17, 0]
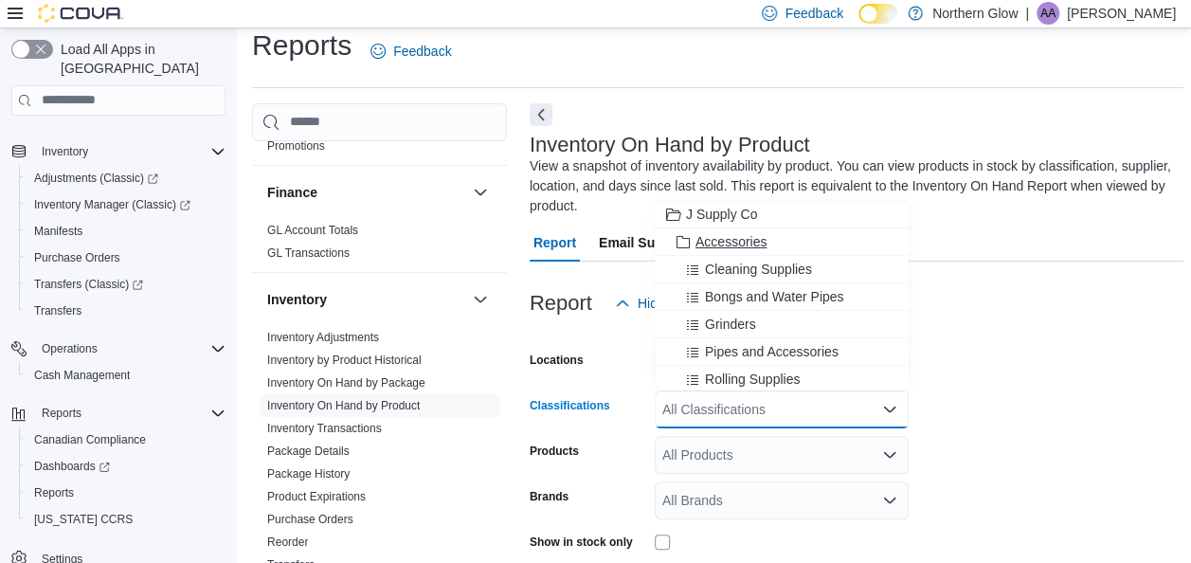
click at [768, 246] on div "Accessories" at bounding box center [781, 241] width 231 height 19
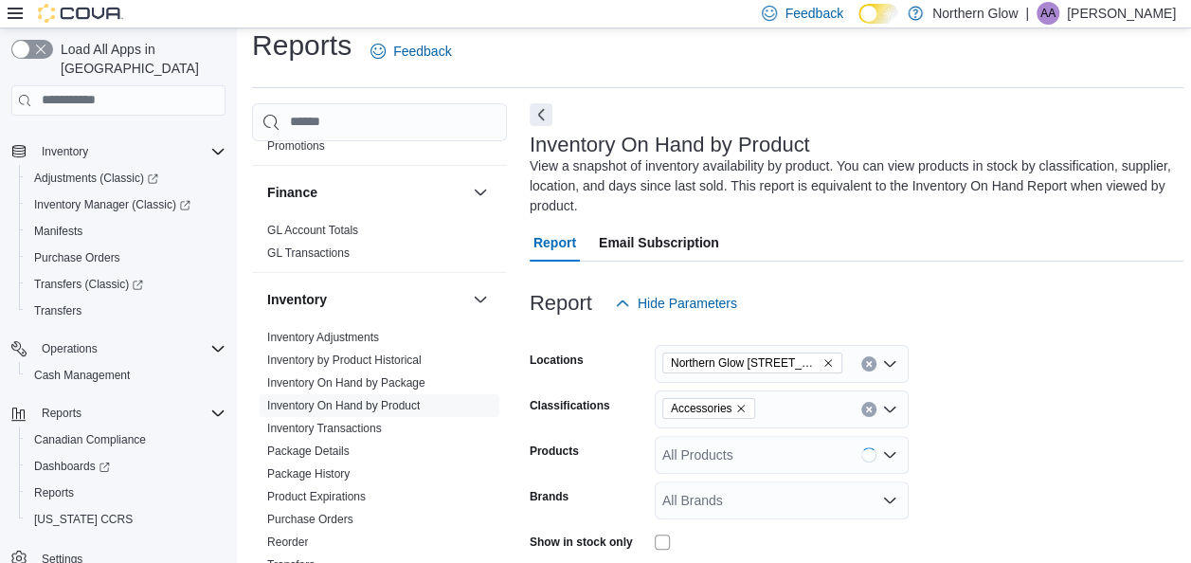
click at [1028, 408] on form "Locations [GEOGRAPHIC_DATA] [STREET_ADDRESS][PERSON_NAME] Classifications Acces…" at bounding box center [857, 521] width 654 height 398
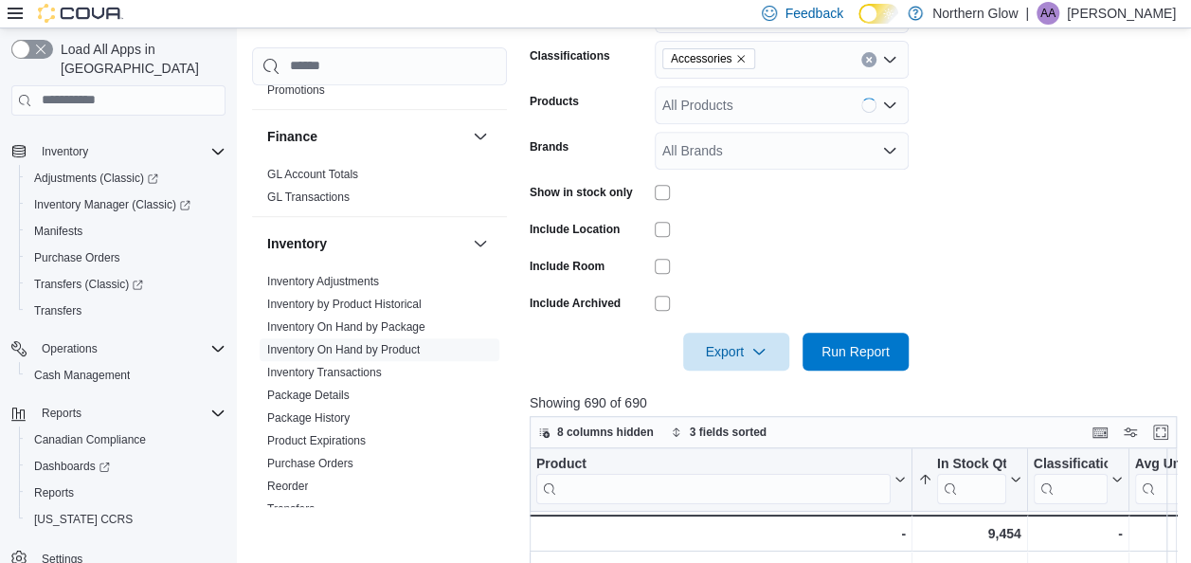
scroll to position [368, 0]
click at [881, 339] on span "Run Report" at bounding box center [855, 350] width 83 height 38
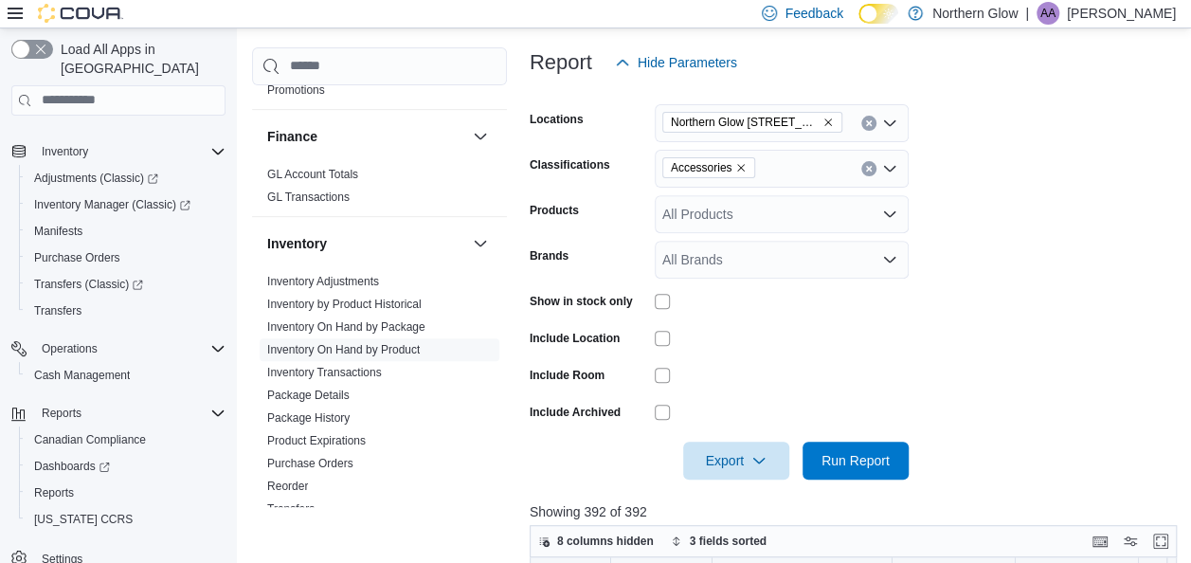
scroll to position [243, 0]
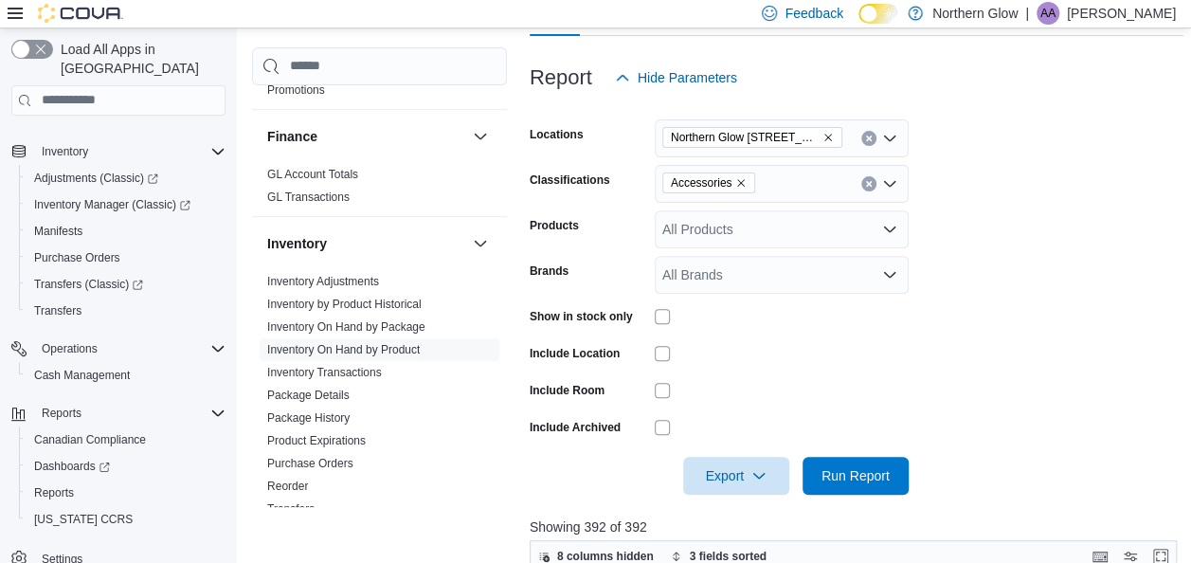
click at [737, 178] on icon "Remove Accessories from selection in this group" at bounding box center [740, 182] width 11 height 11
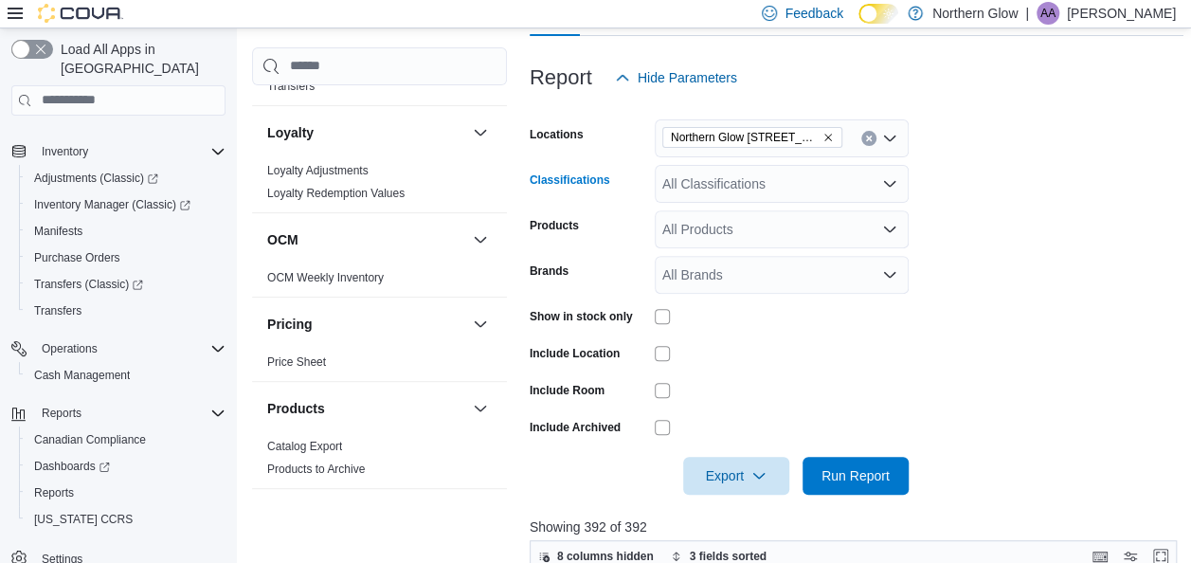
scroll to position [1226, 0]
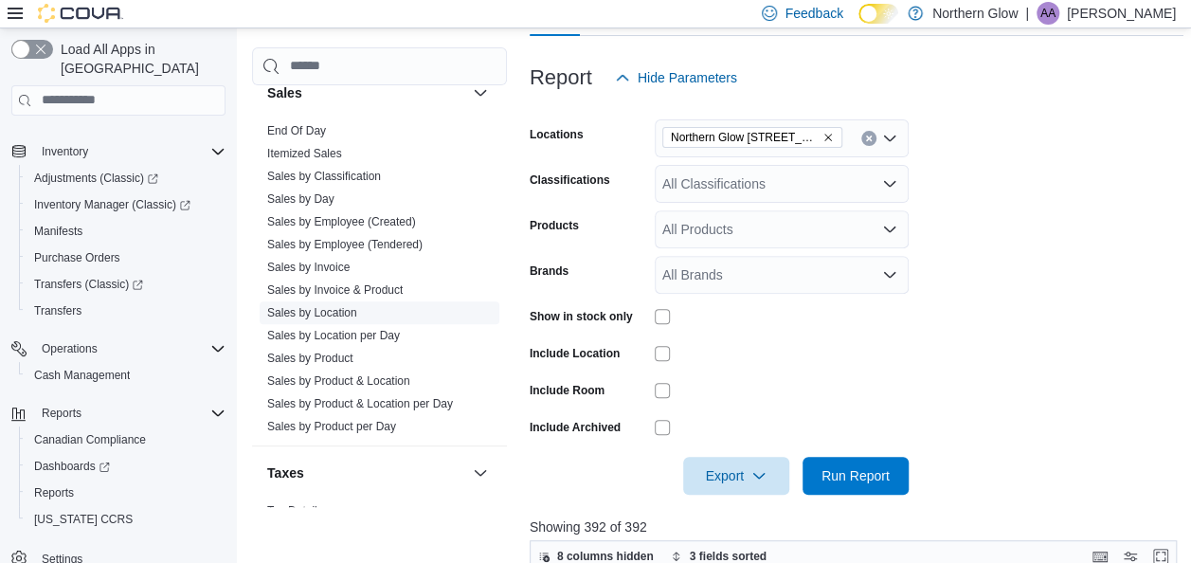
click at [328, 309] on link "Sales by Location" at bounding box center [312, 312] width 90 height 13
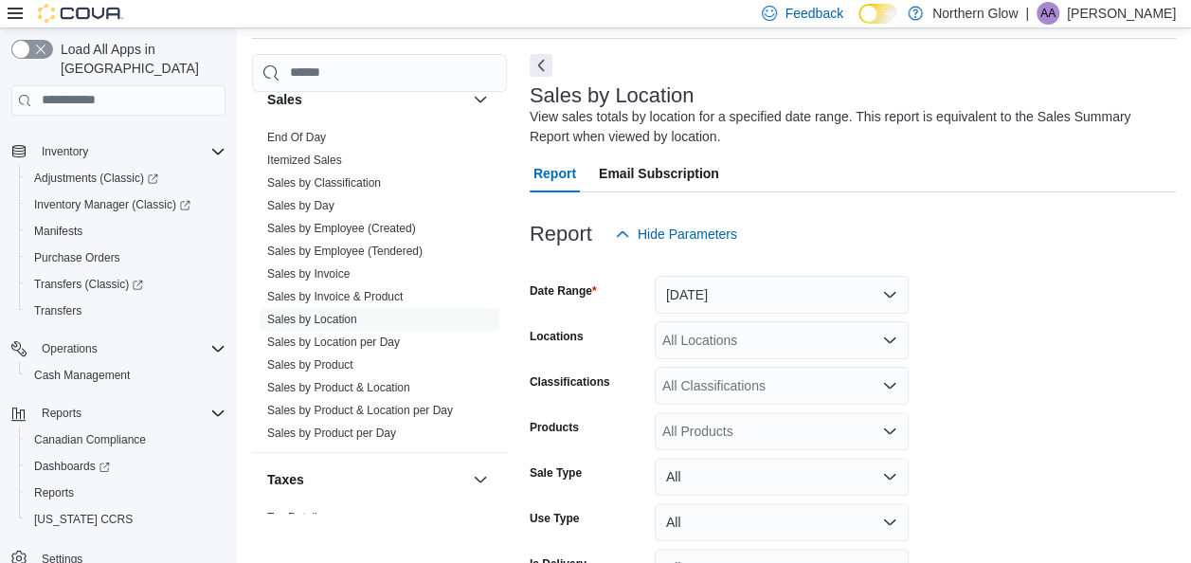
scroll to position [64, 0]
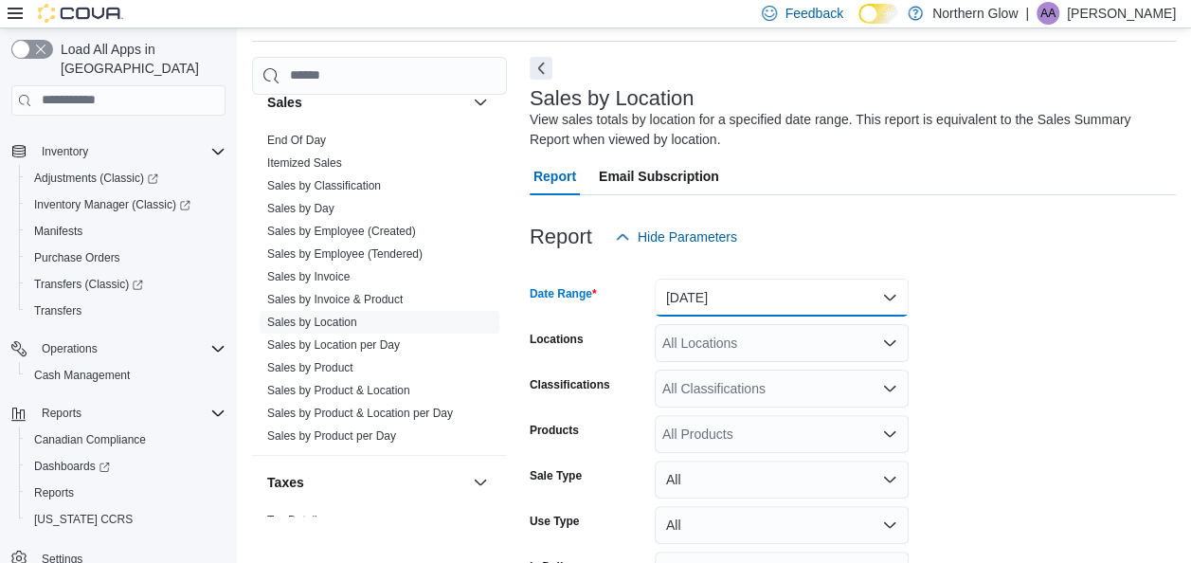
click at [744, 294] on button "[DATE]" at bounding box center [782, 298] width 254 height 38
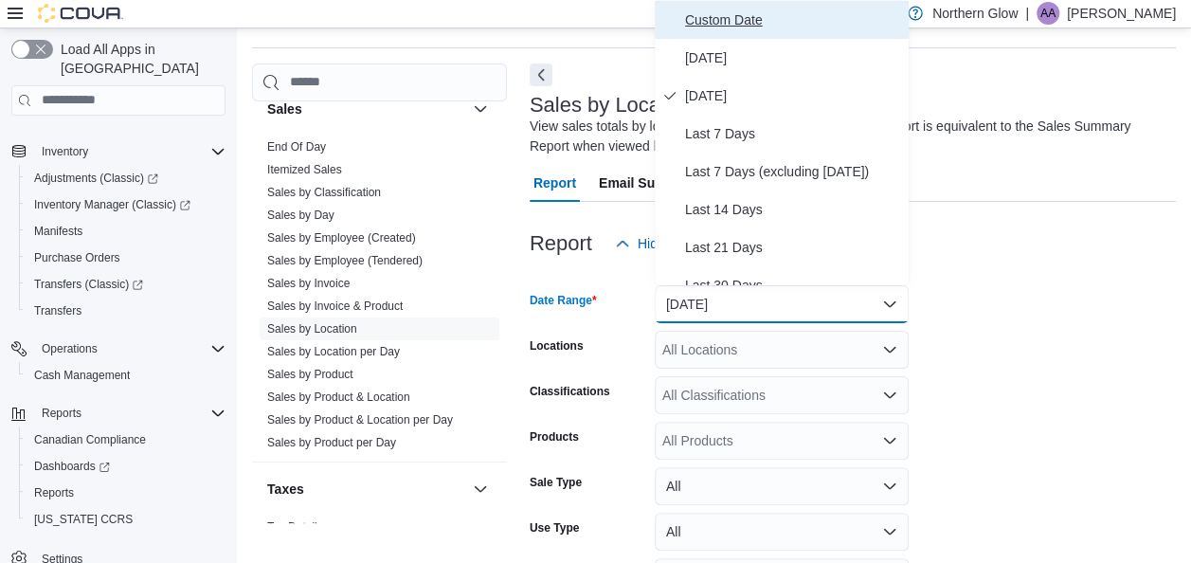
click at [751, 31] on button "Custom Date" at bounding box center [782, 20] width 254 height 38
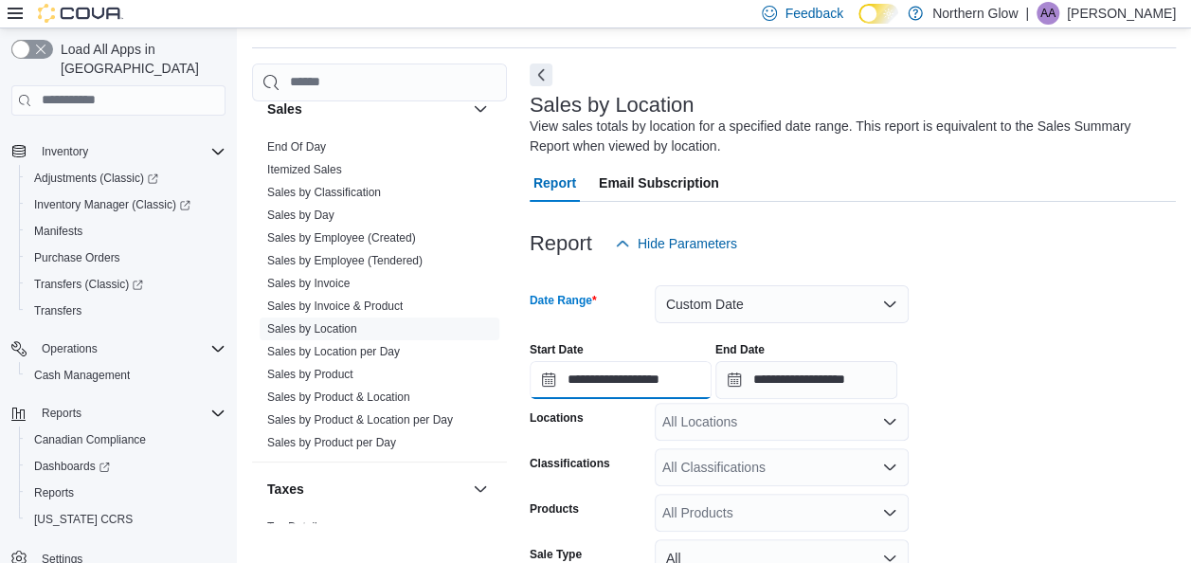
click at [584, 389] on input "**********" at bounding box center [621, 380] width 182 height 38
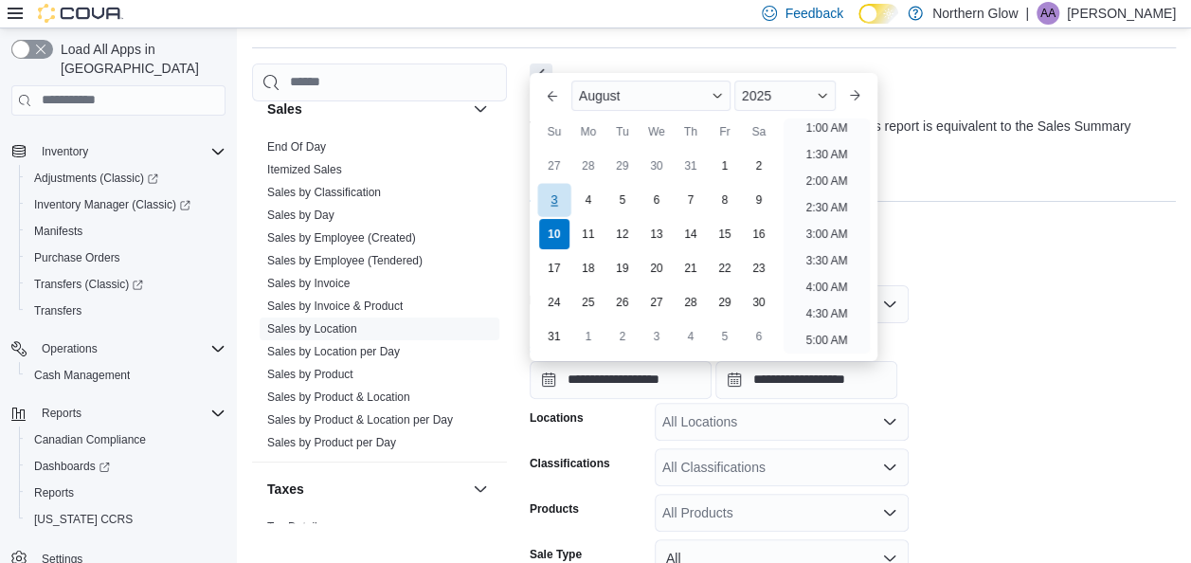
click at [559, 207] on div "3" at bounding box center [553, 199] width 33 height 33
type input "**********"
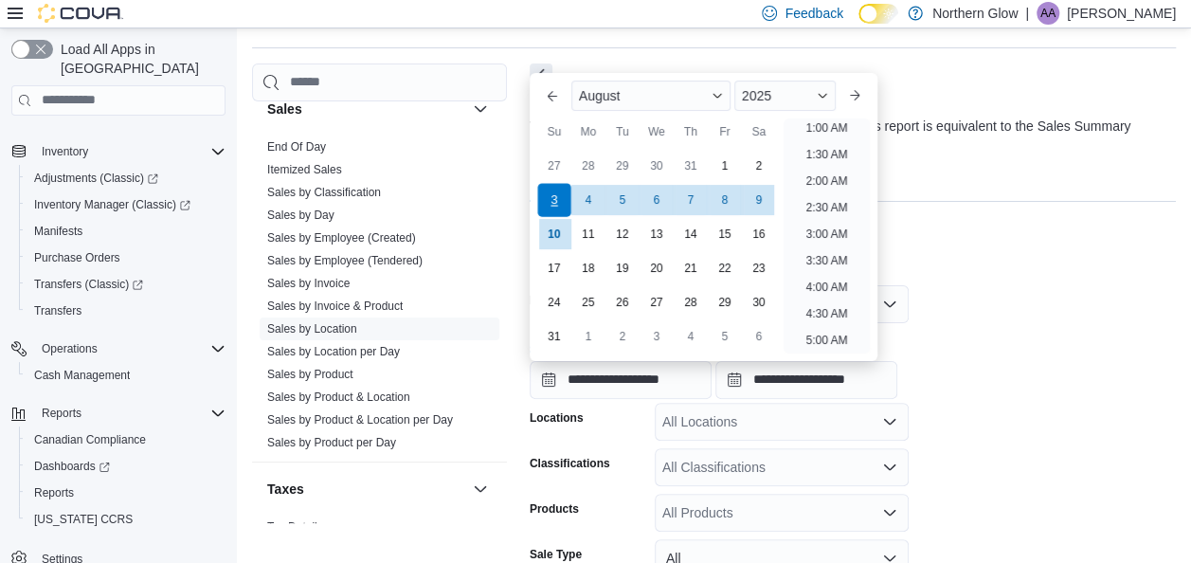
scroll to position [4, 0]
click at [781, 385] on input "**********" at bounding box center [807, 380] width 182 height 38
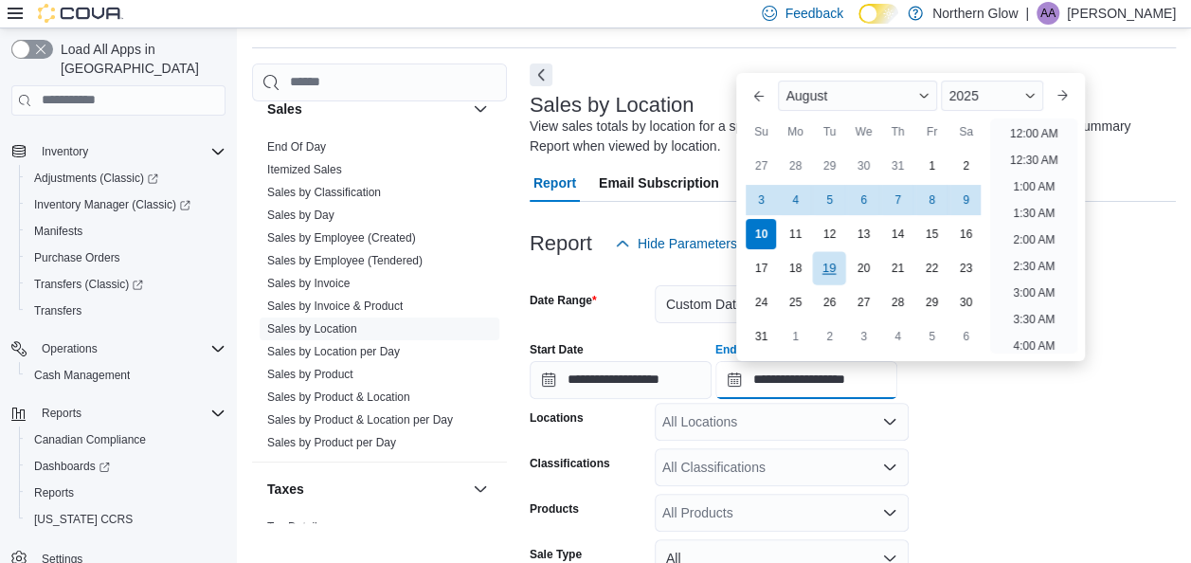
scroll to position [1043, 0]
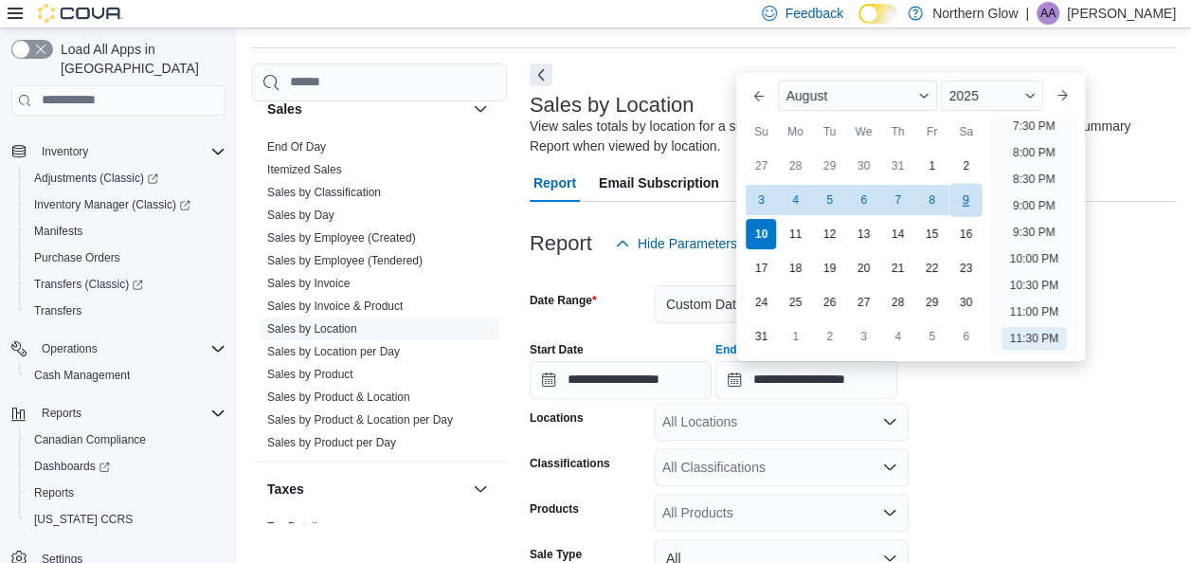
click at [971, 202] on div "9" at bounding box center [966, 199] width 33 height 33
type input "**********"
click at [924, 447] on form "**********" at bounding box center [853, 492] width 646 height 459
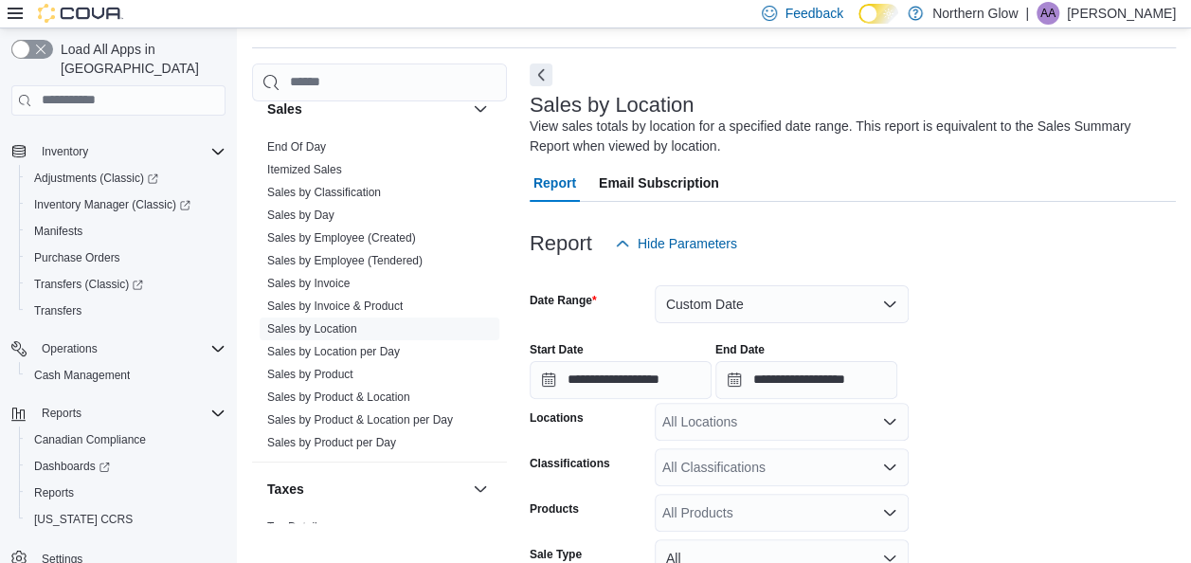
click at [857, 419] on div "All Locations" at bounding box center [782, 422] width 254 height 38
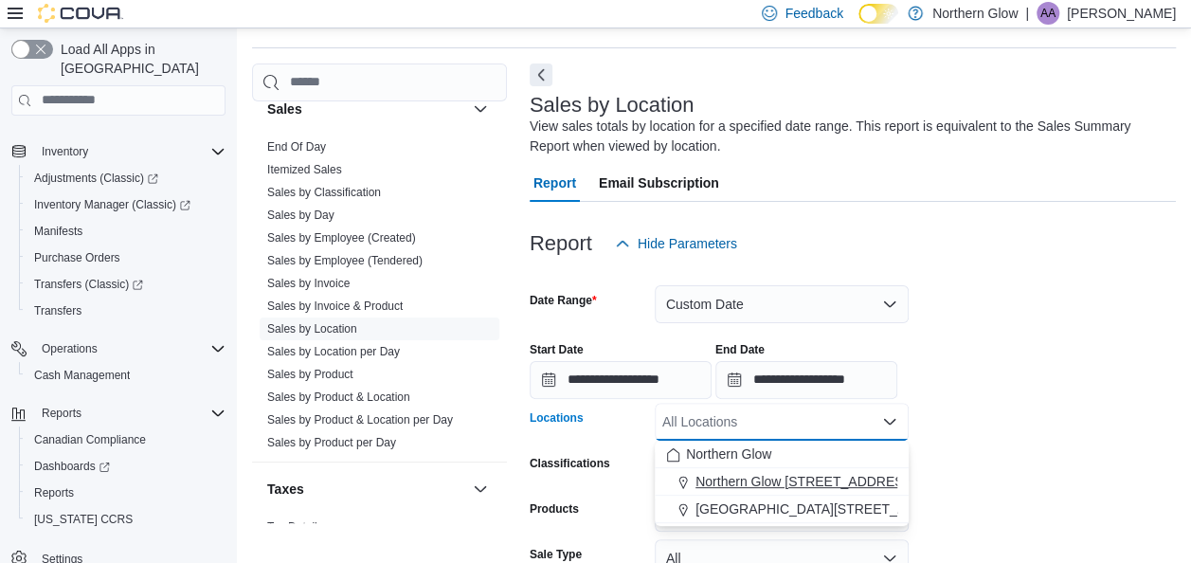
click at [804, 484] on span "Northern Glow [STREET_ADDRESS][PERSON_NAME]" at bounding box center [861, 481] width 330 height 19
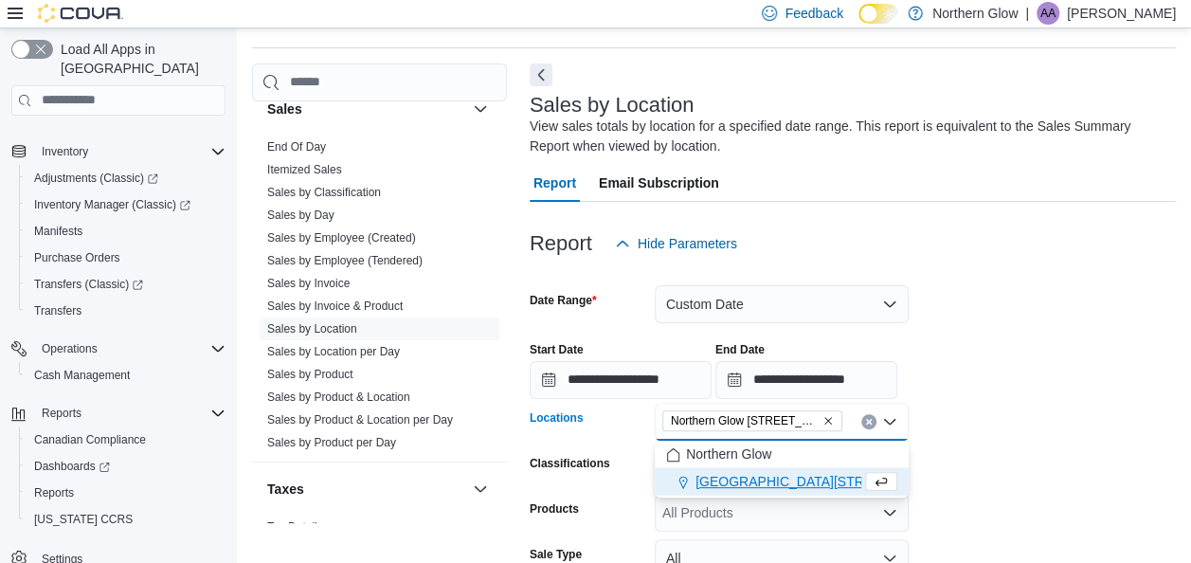
click at [1044, 489] on form "**********" at bounding box center [853, 492] width 646 height 459
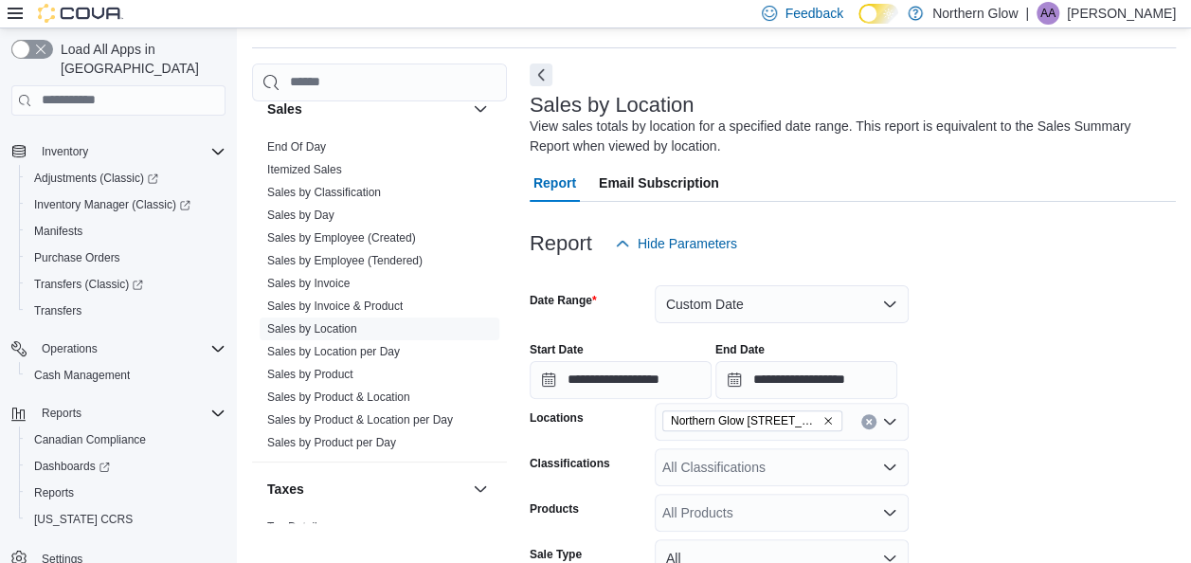
click at [758, 473] on div "All Classifications" at bounding box center [782, 467] width 254 height 38
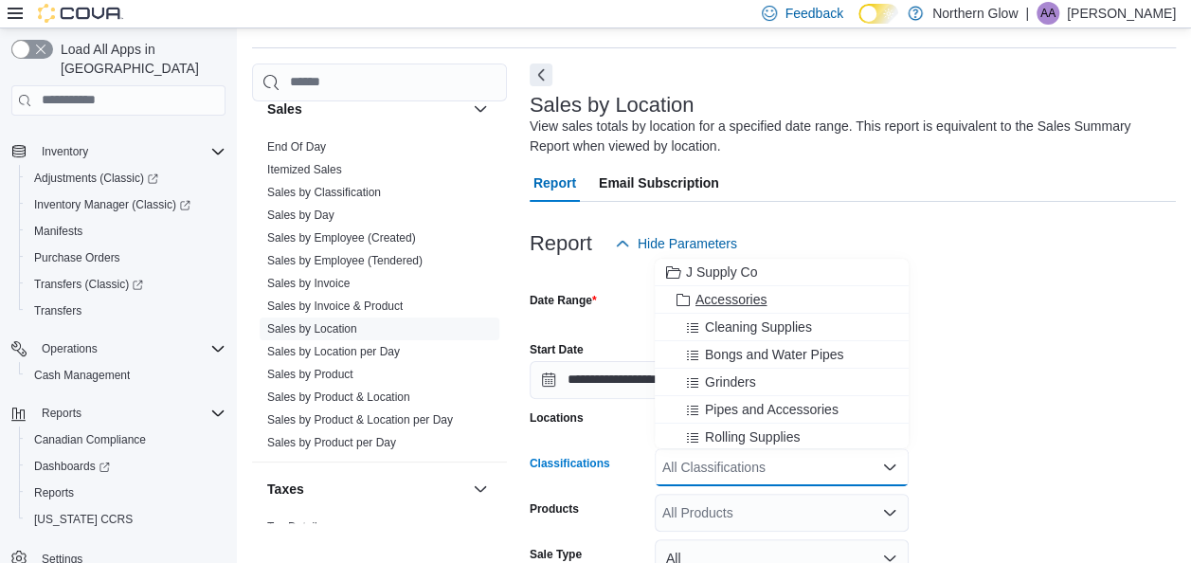
drag, startPoint x: 774, startPoint y: 387, endPoint x: 722, endPoint y: 294, distance: 106.5
click at [722, 294] on span "Accessories" at bounding box center [731, 299] width 71 height 19
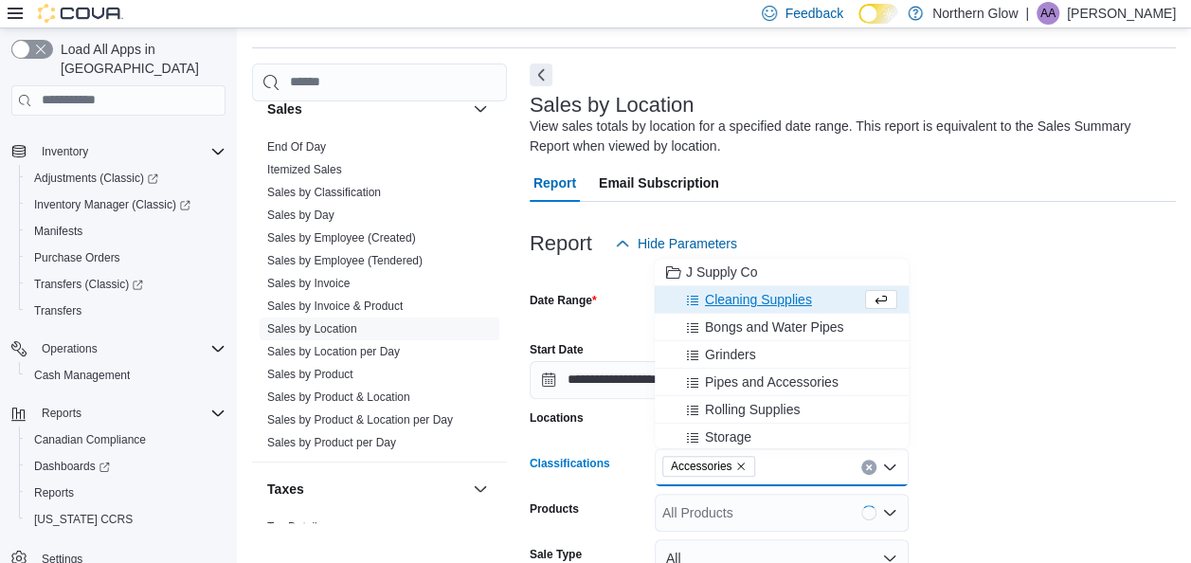
click at [961, 394] on div "**********" at bounding box center [853, 363] width 646 height 72
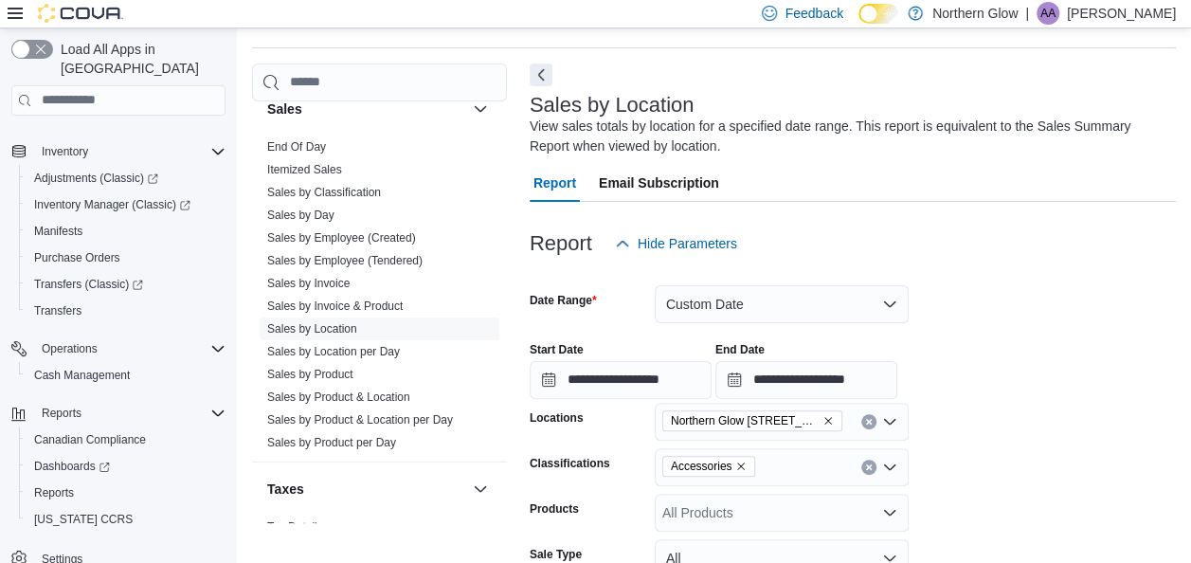
scroll to position [252, 0]
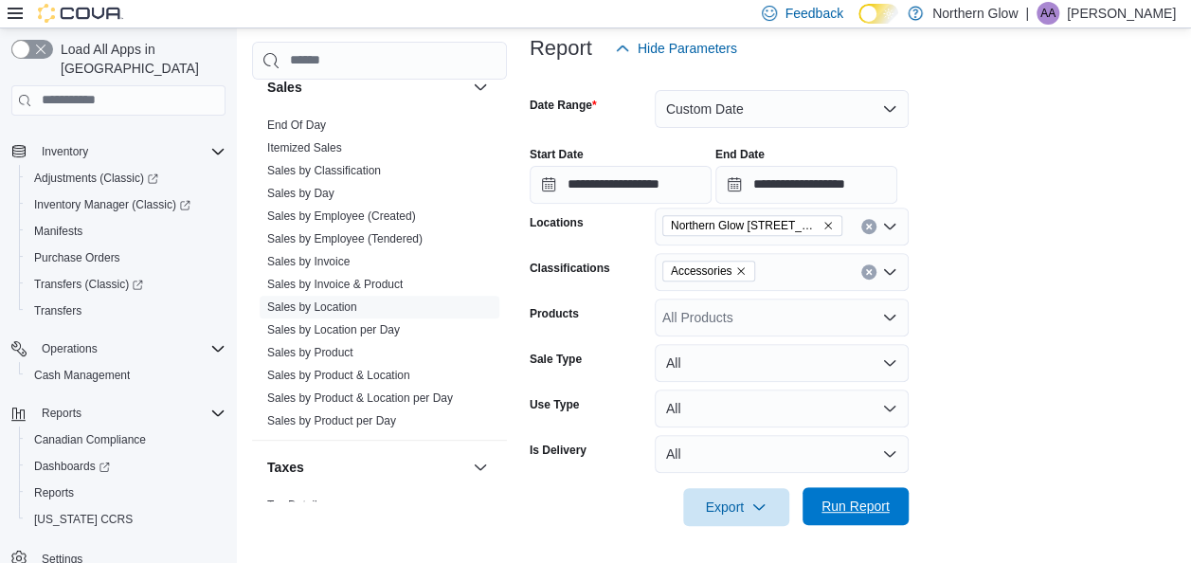
click at [867, 506] on span "Run Report" at bounding box center [856, 506] width 68 height 19
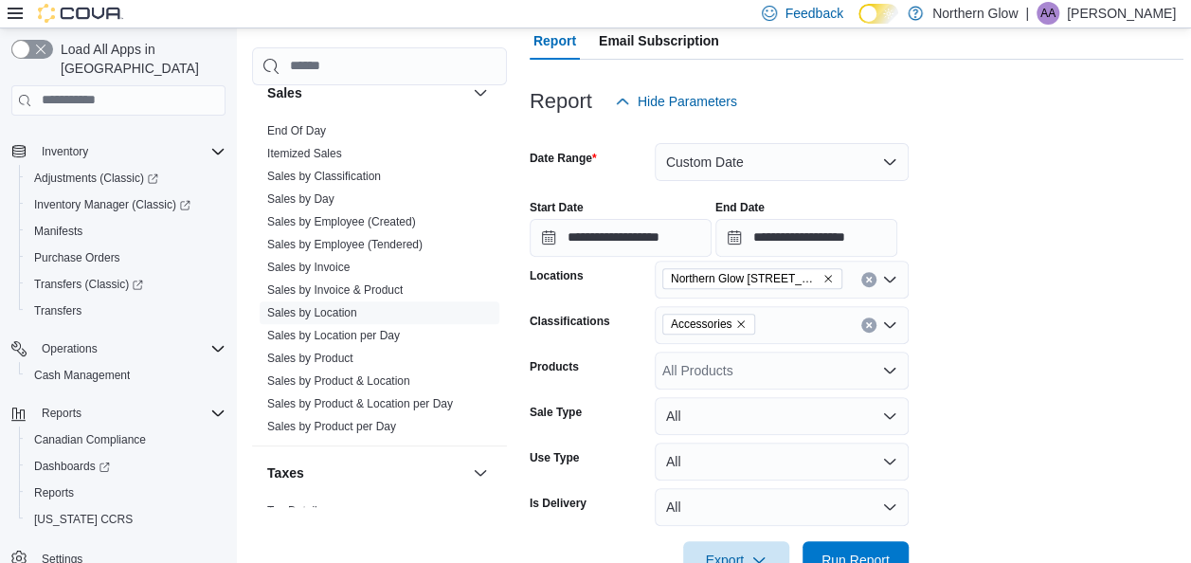
scroll to position [218, 0]
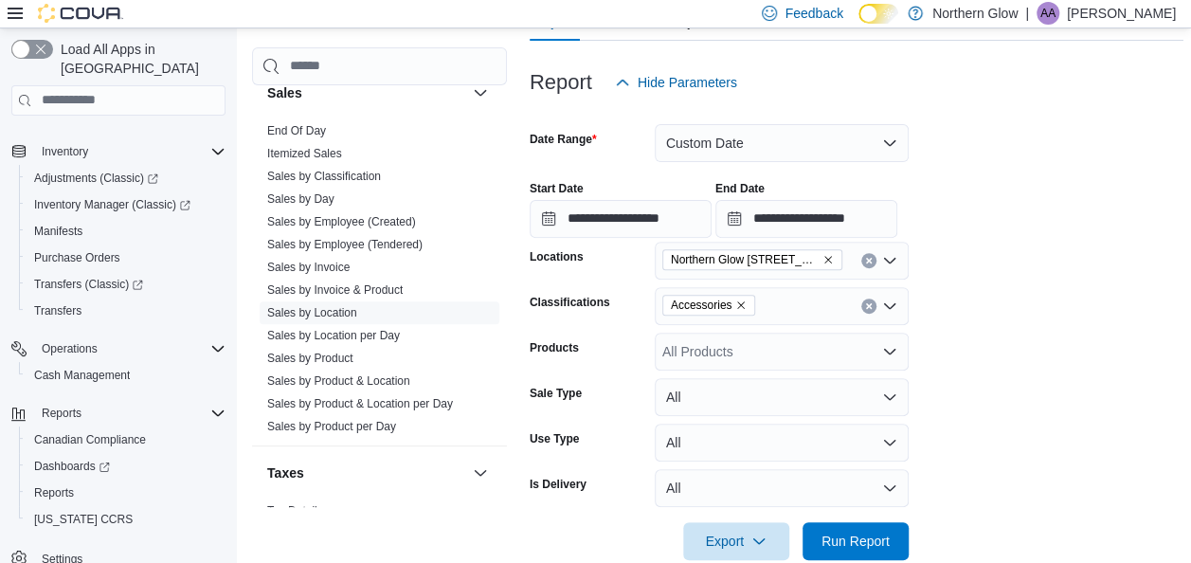
click at [865, 304] on icon "Clear input" at bounding box center [869, 306] width 8 height 8
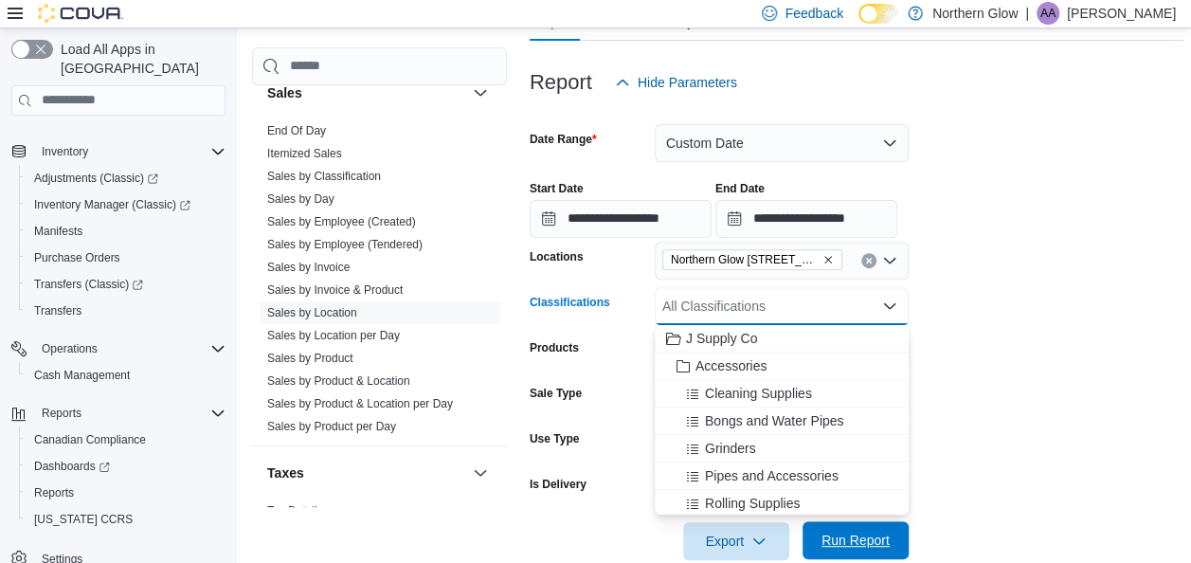
click at [865, 527] on span "Run Report" at bounding box center [855, 540] width 83 height 38
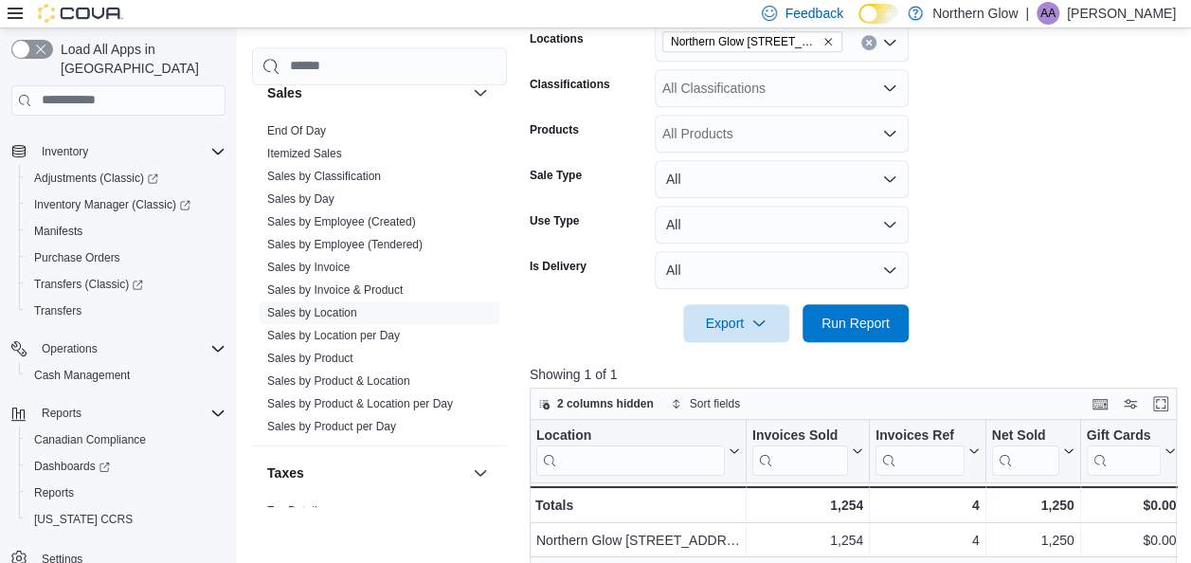
scroll to position [525, 0]
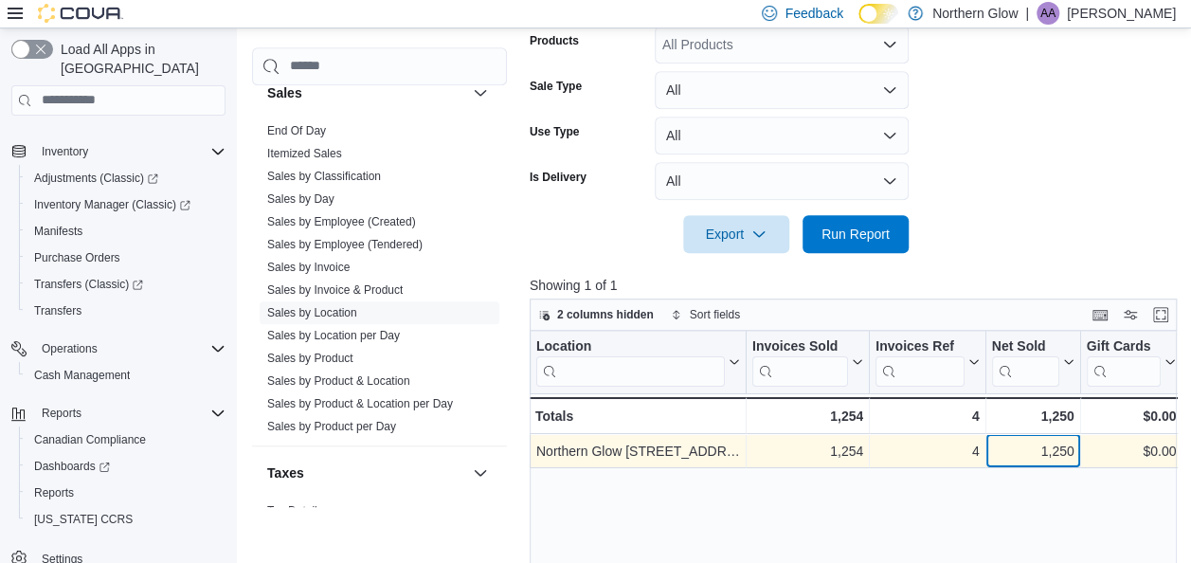
click at [1007, 461] on div "1,250" at bounding box center [1033, 451] width 82 height 23
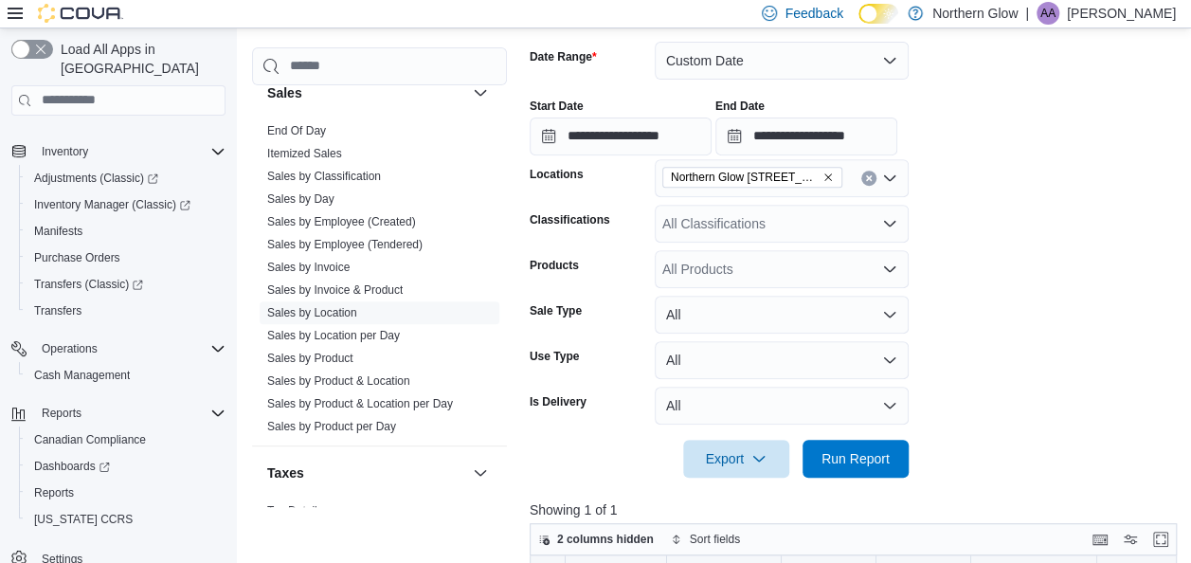
scroll to position [297, 0]
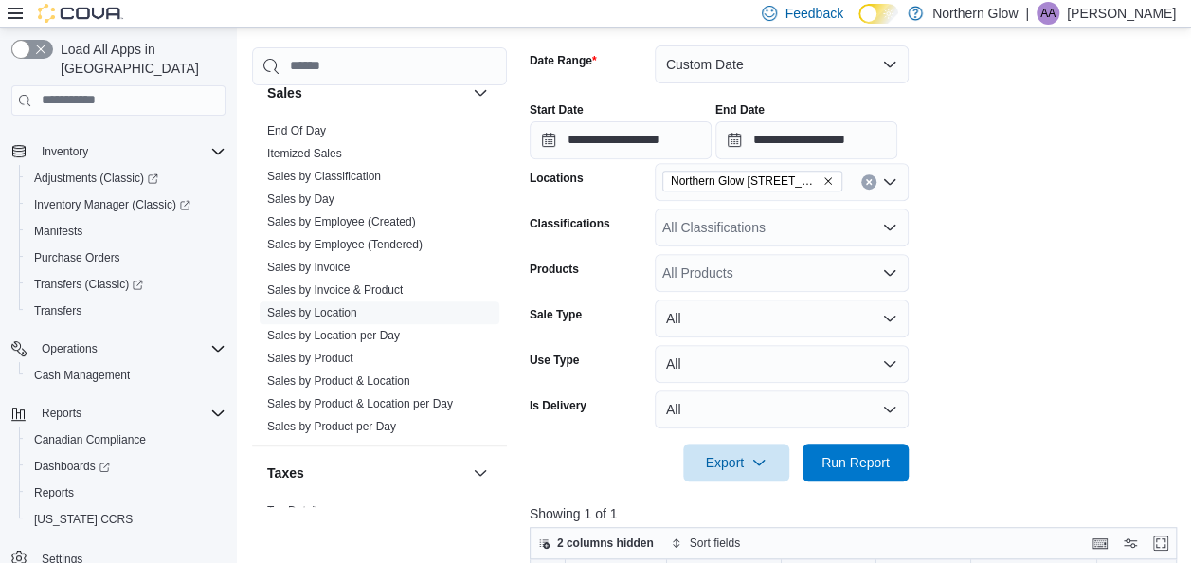
click at [696, 236] on div "All Classifications" at bounding box center [782, 228] width 254 height 38
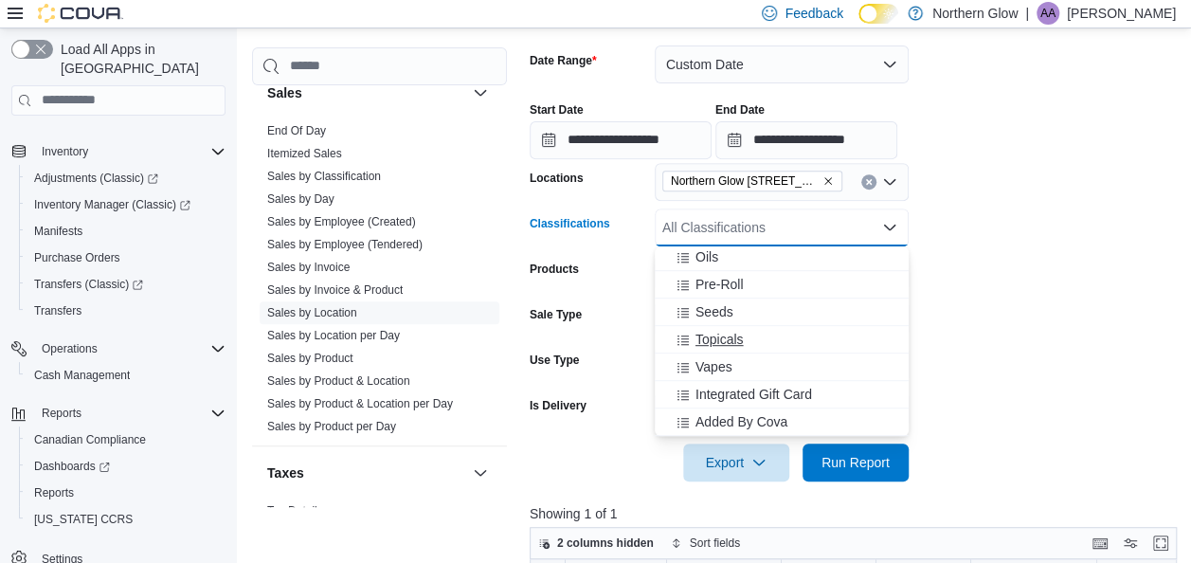
click at [741, 330] on span "Topicals" at bounding box center [720, 339] width 48 height 19
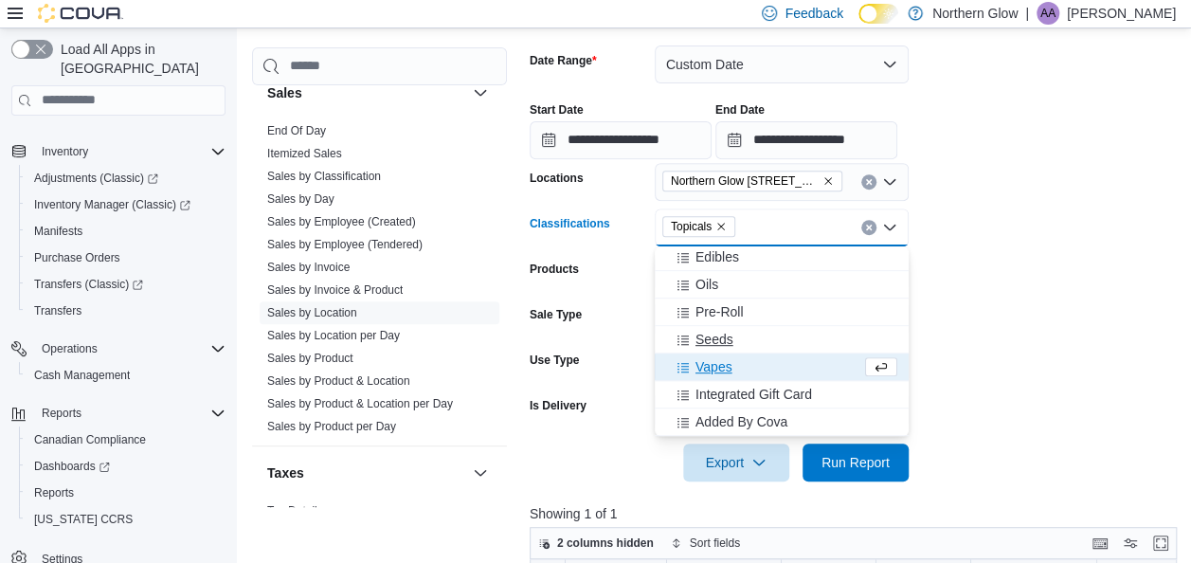
click at [741, 330] on div "Seeds" at bounding box center [781, 339] width 231 height 19
click at [740, 330] on span "Pre-Roll" at bounding box center [720, 339] width 48 height 19
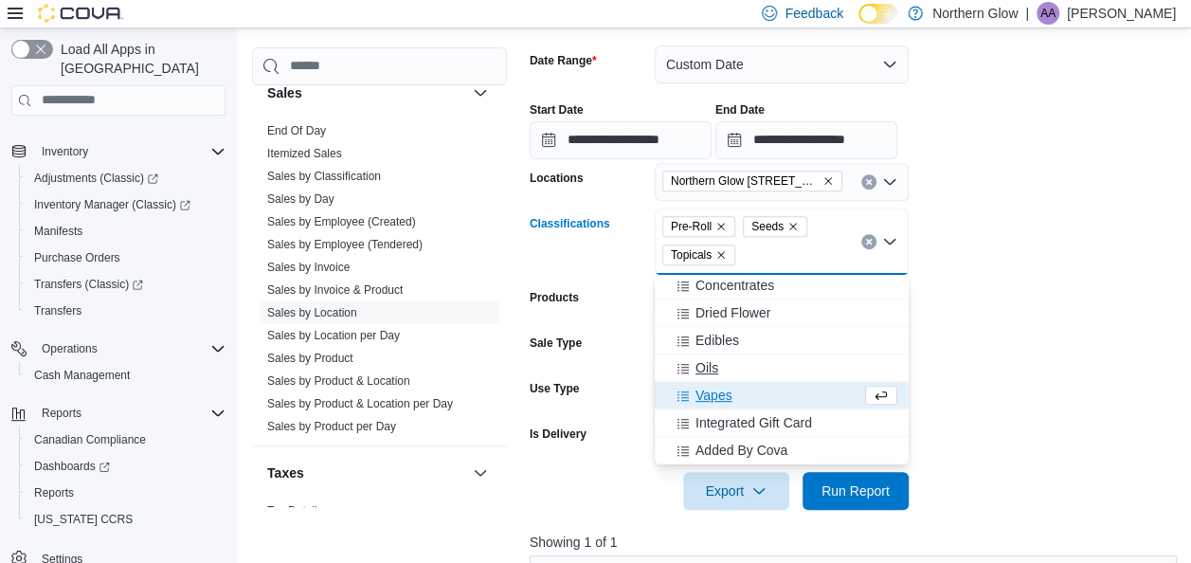
click at [714, 354] on button "Oils" at bounding box center [782, 367] width 254 height 27
click at [705, 362] on span "Edibles" at bounding box center [718, 367] width 44 height 19
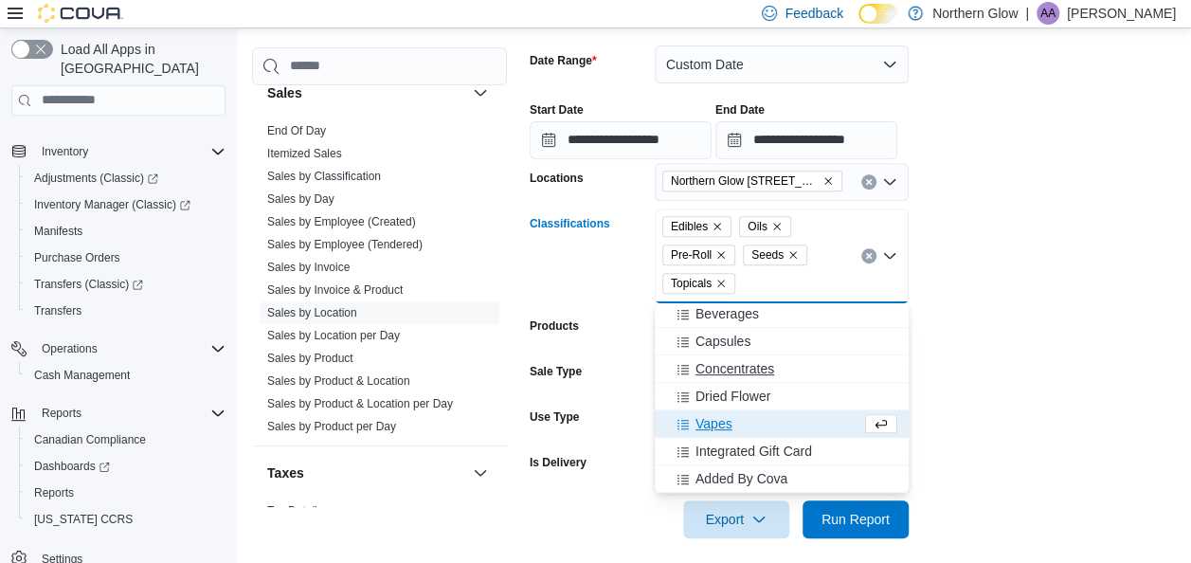
click at [709, 381] on button "Concentrates" at bounding box center [782, 368] width 254 height 27
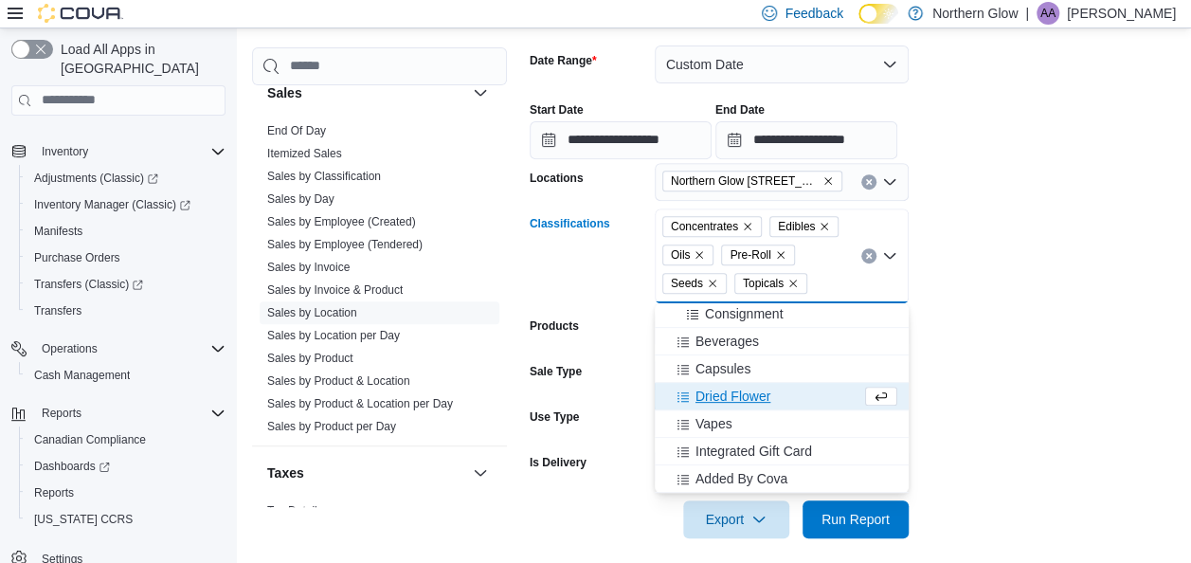
click at [705, 392] on span "Dried Flower" at bounding box center [733, 396] width 75 height 19
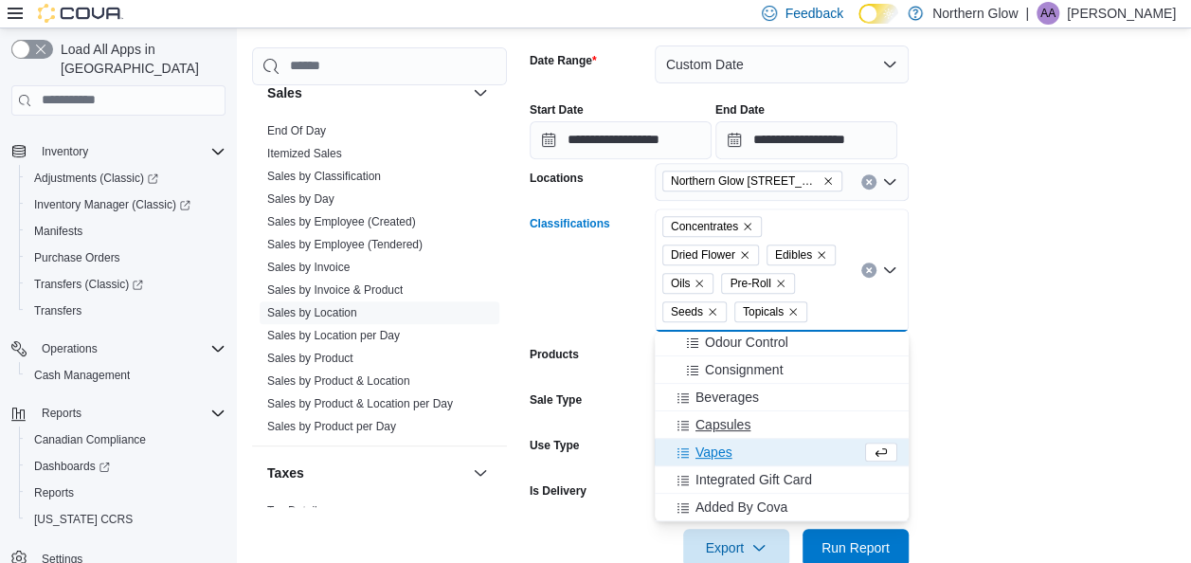
click at [709, 417] on span "Capsules" at bounding box center [723, 424] width 55 height 19
click at [713, 445] on span "Vapes" at bounding box center [714, 452] width 37 height 19
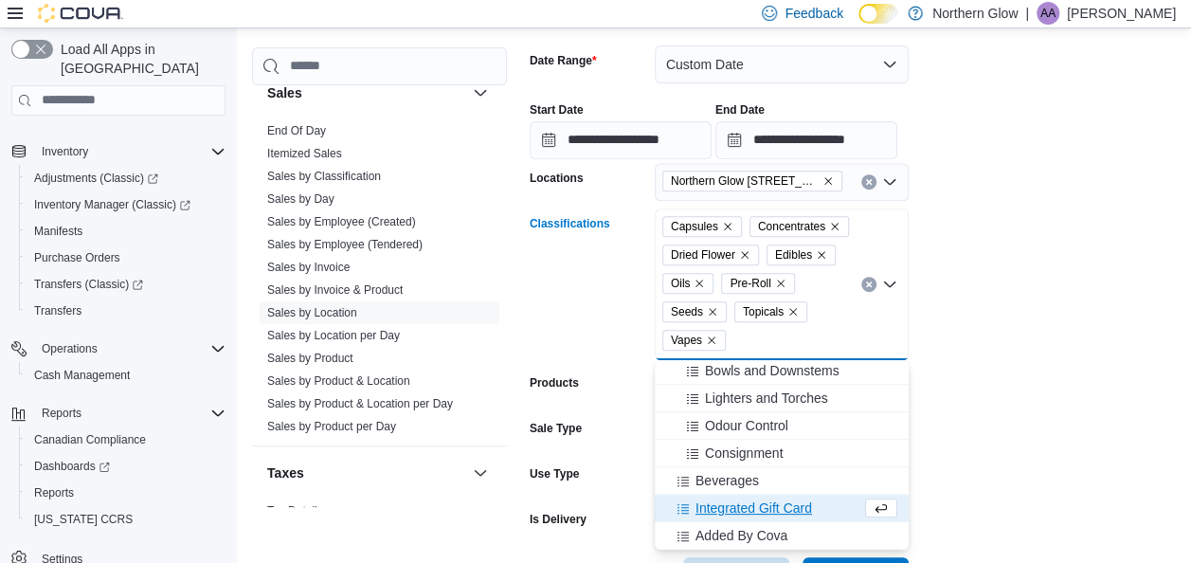
scroll to position [333, 0]
click at [720, 479] on span "Beverages" at bounding box center [728, 480] width 64 height 19
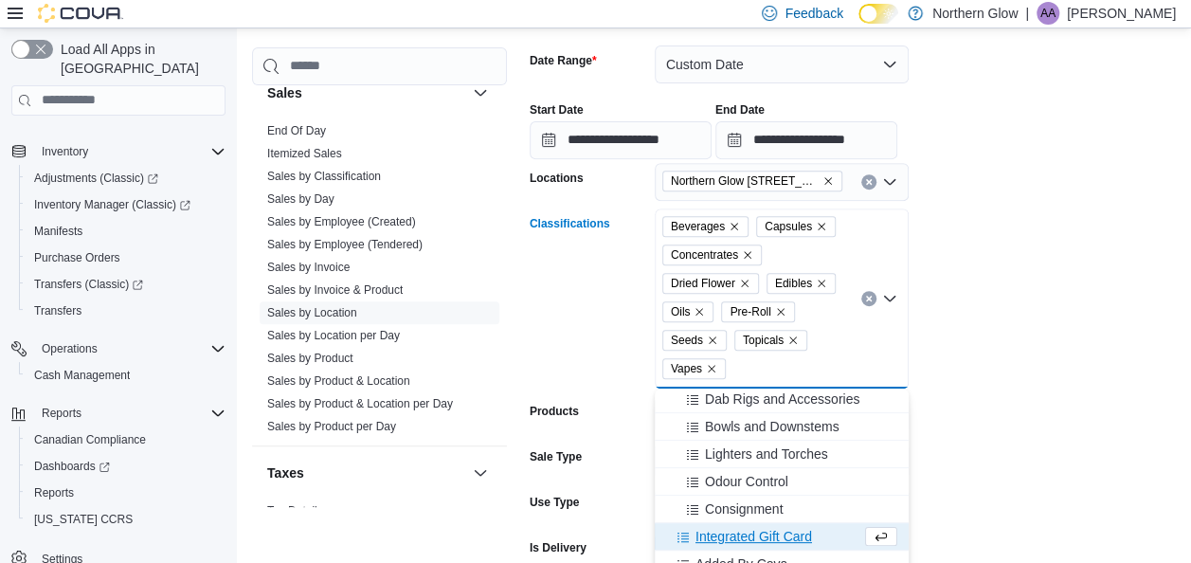
scroll to position [305, 0]
click at [1007, 468] on form "**********" at bounding box center [857, 323] width 654 height 601
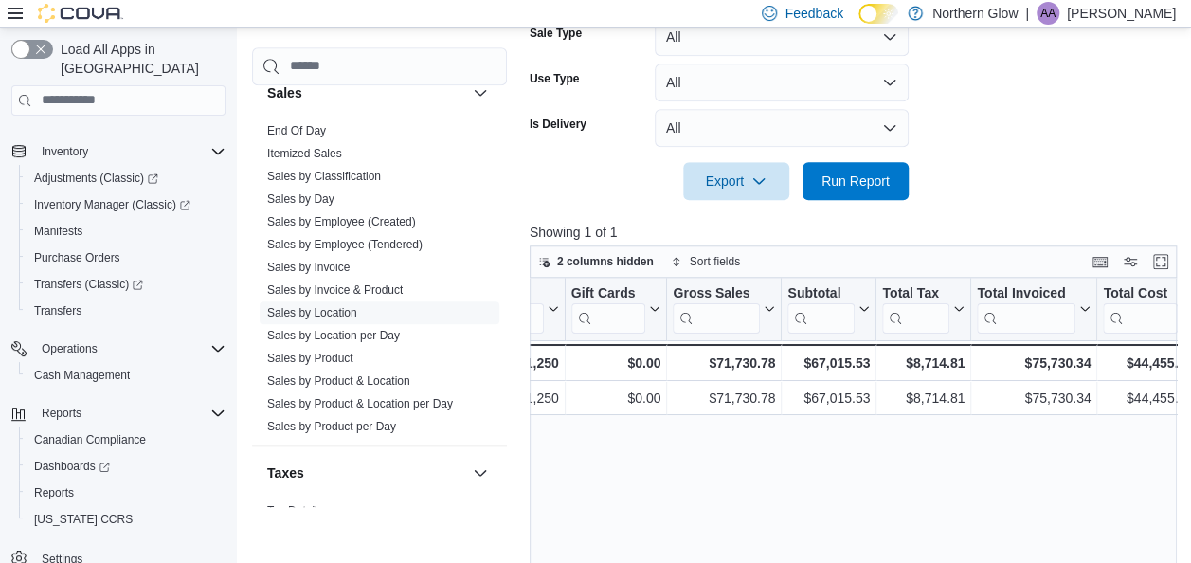
scroll to position [721, 0]
click at [883, 182] on span "Run Report" at bounding box center [856, 179] width 68 height 19
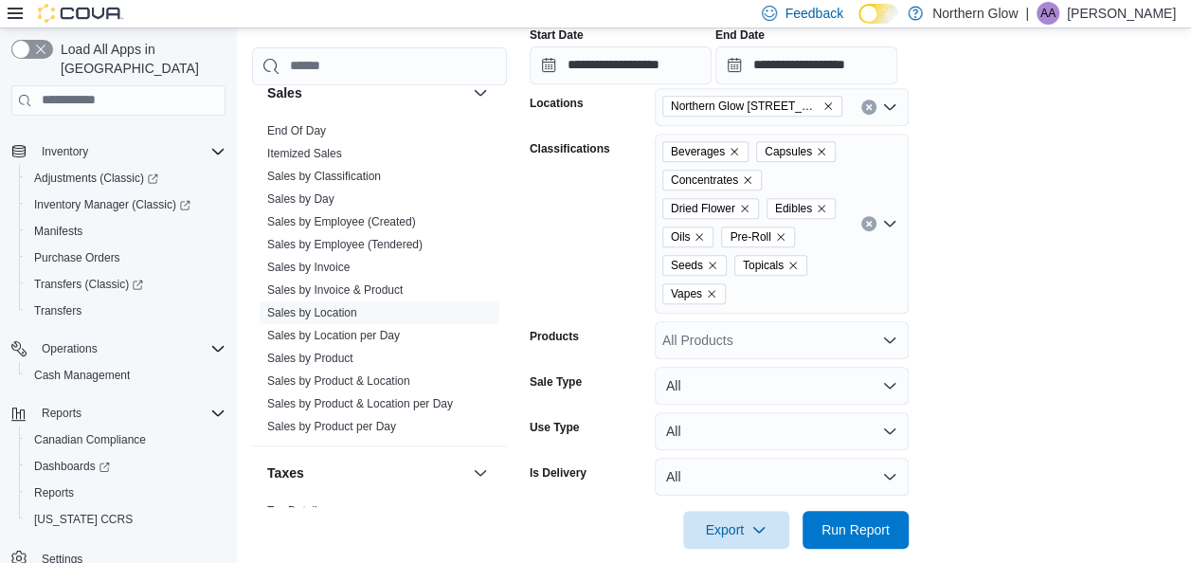
scroll to position [308, 0]
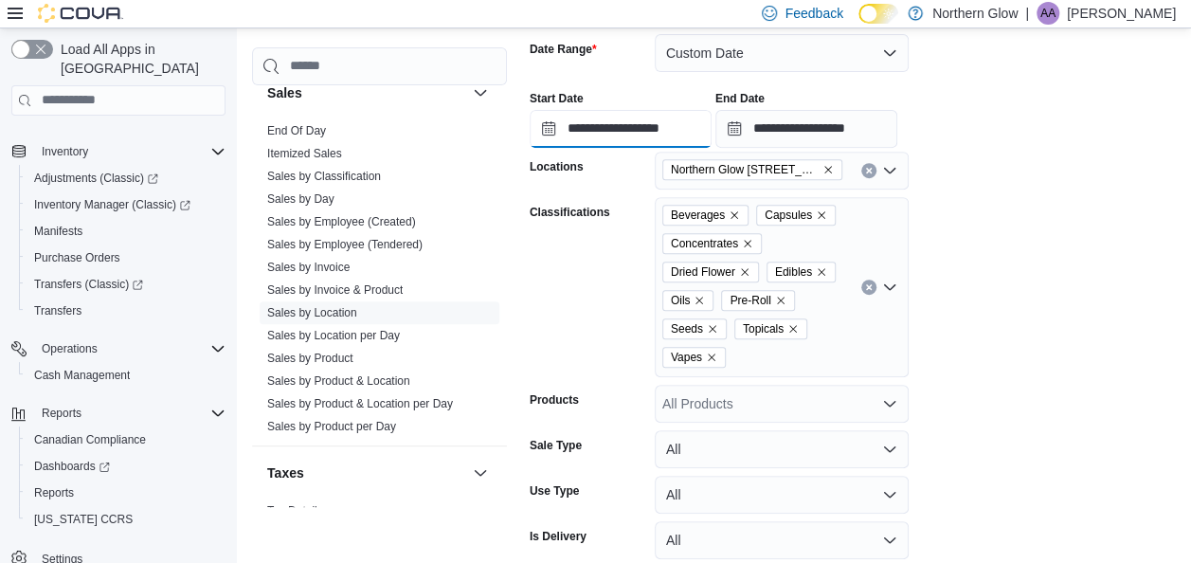
click at [635, 110] on input "**********" at bounding box center [621, 129] width 182 height 38
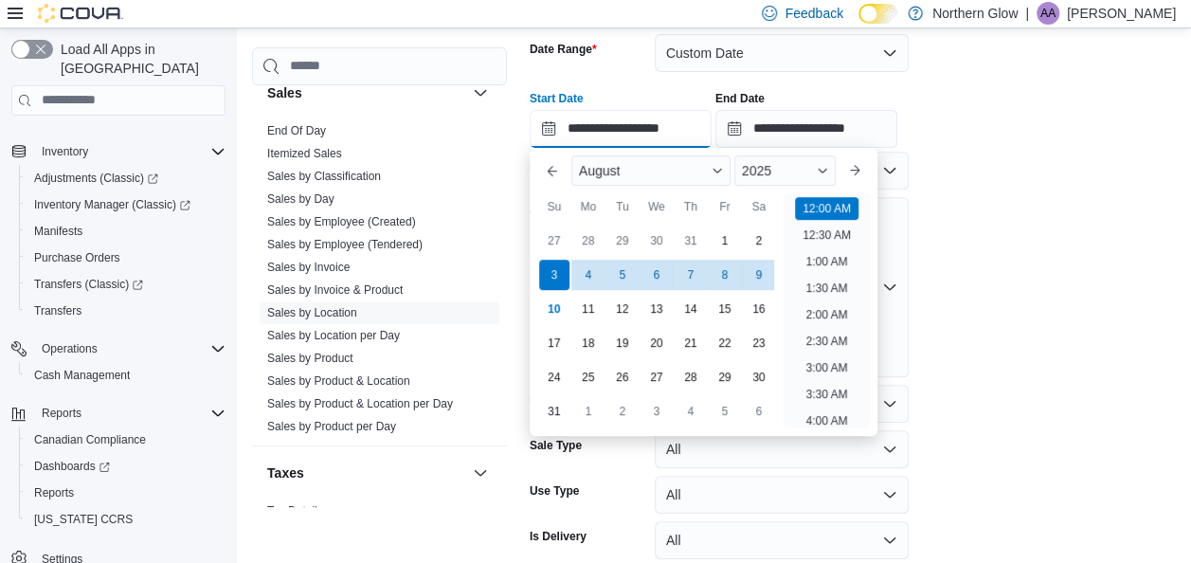
scroll to position [59, 0]
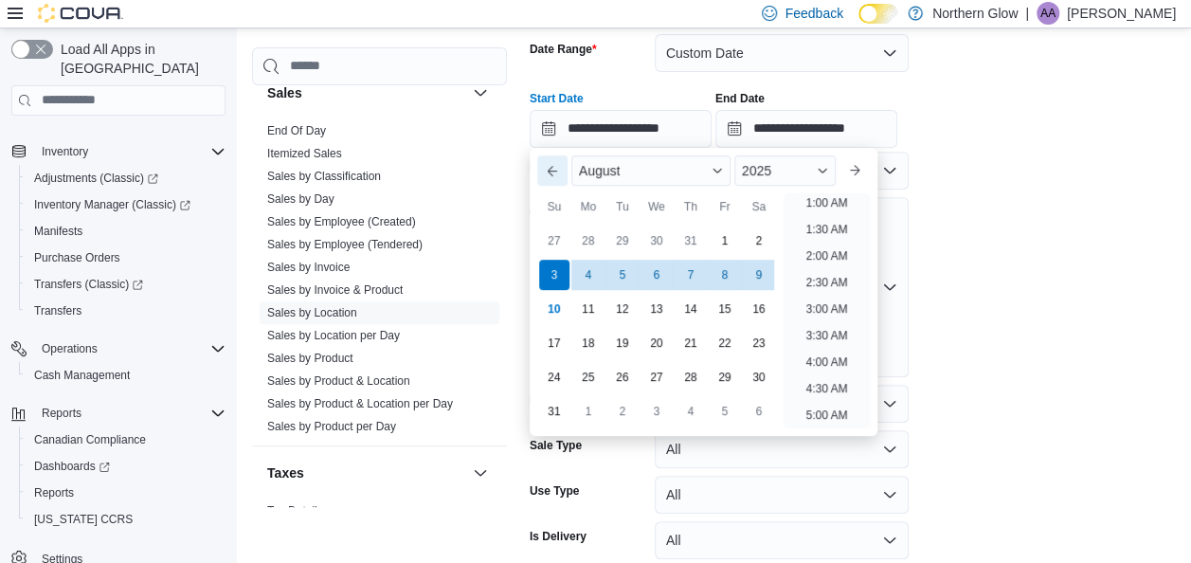
click at [546, 184] on button "Previous Month" at bounding box center [552, 170] width 30 height 30
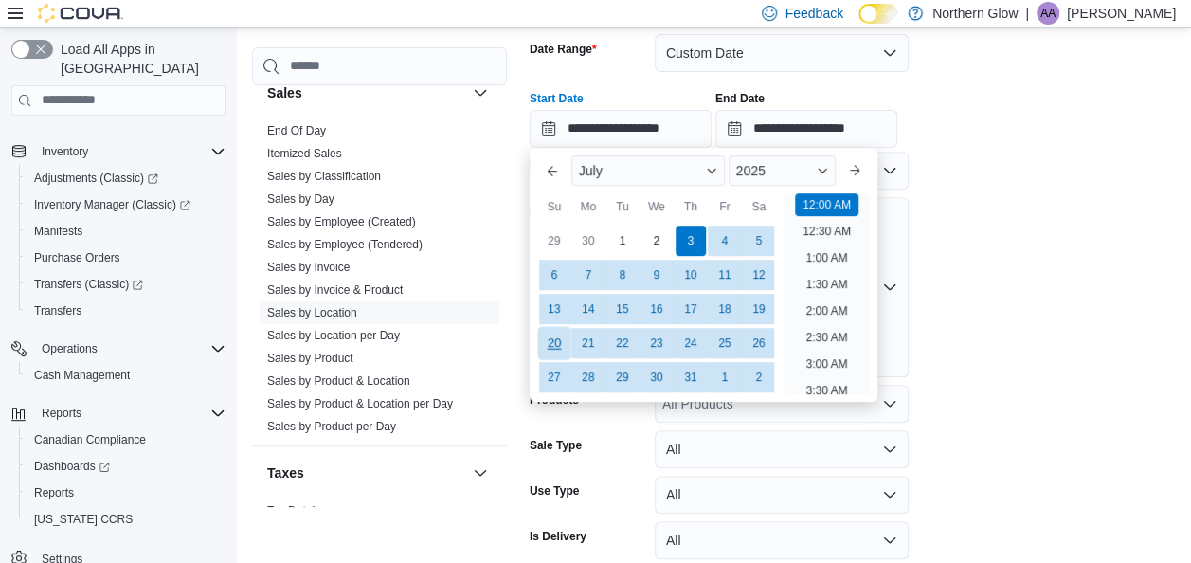
click at [557, 346] on div "20" at bounding box center [553, 342] width 33 height 33
type input "**********"
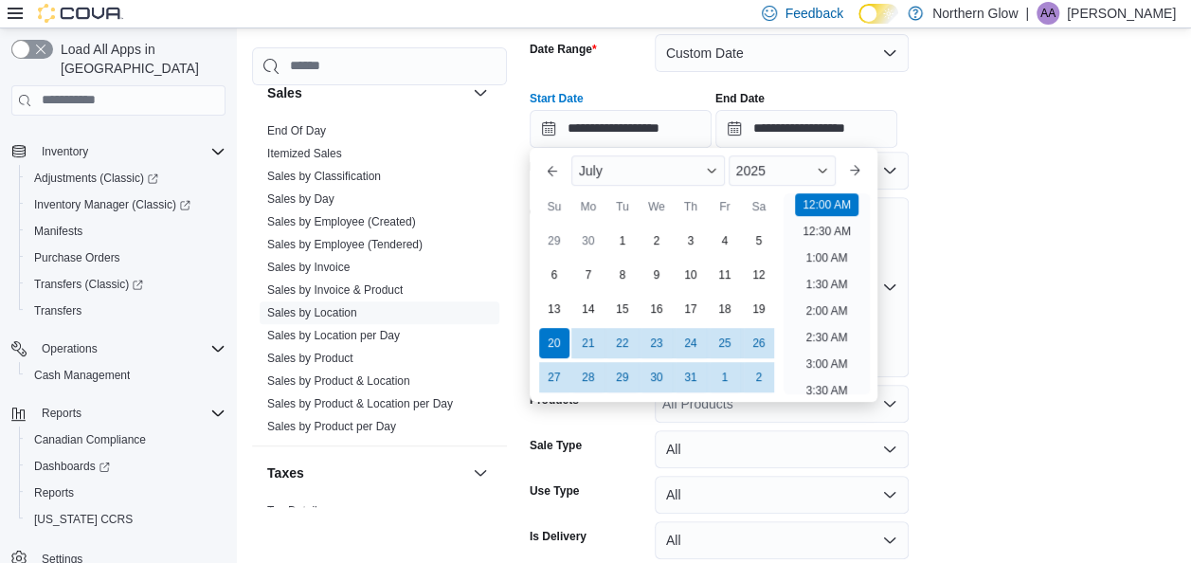
click at [1116, 394] on form "**********" at bounding box center [857, 311] width 654 height 601
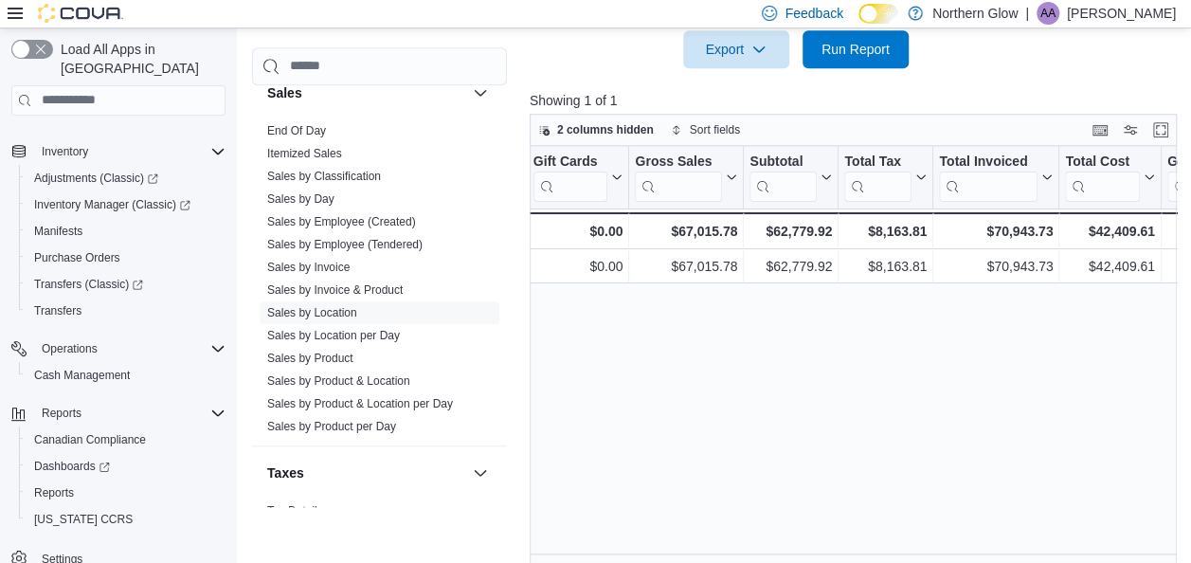
scroll to position [854, 0]
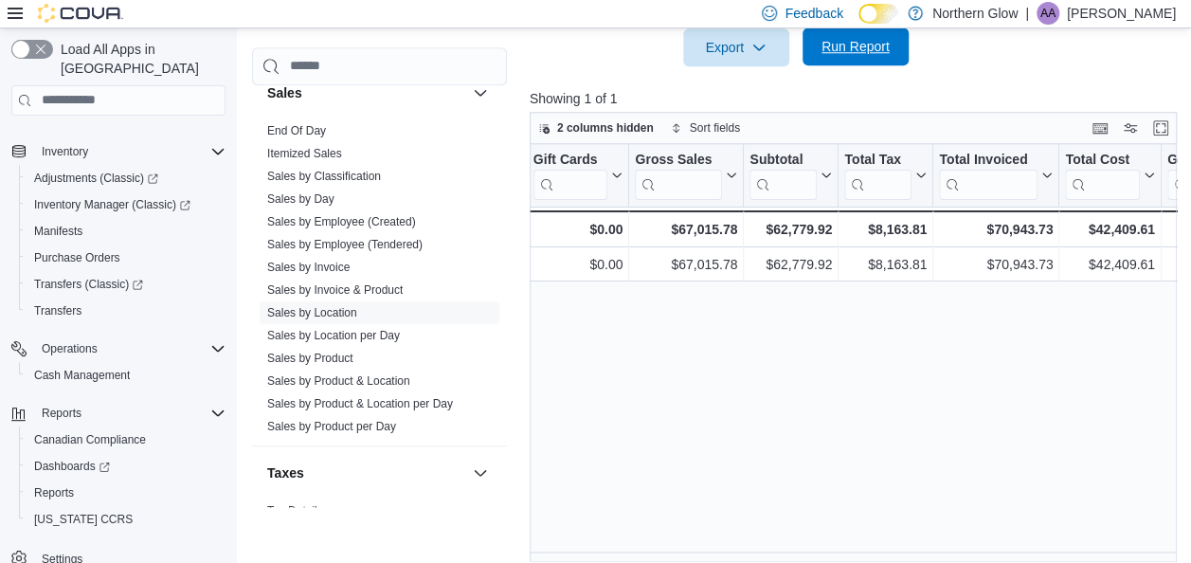
click at [886, 45] on span "Run Report" at bounding box center [856, 46] width 68 height 19
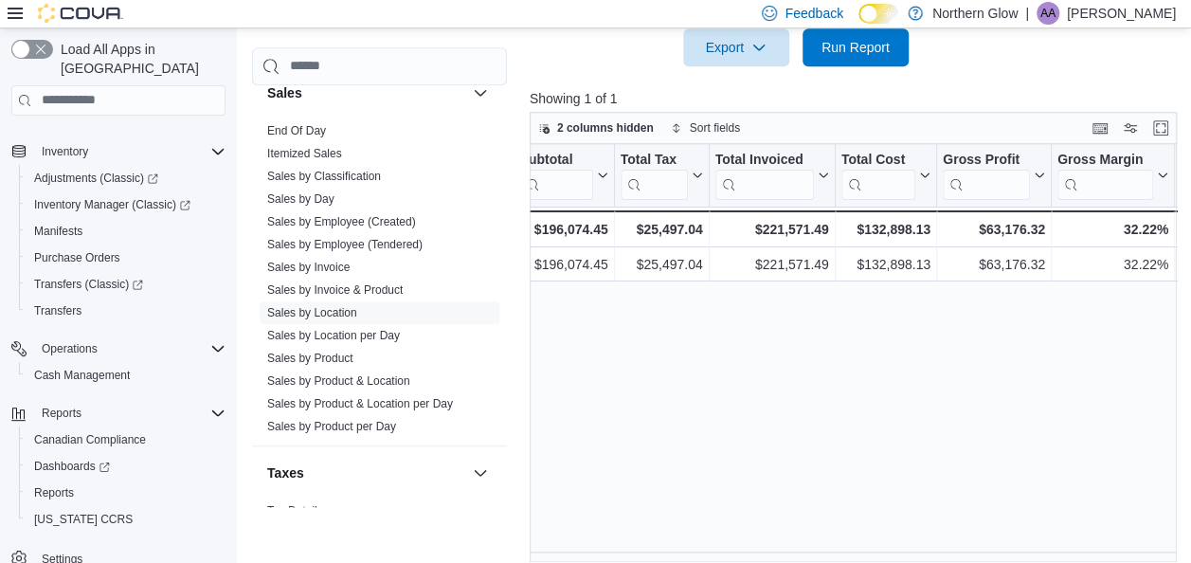
scroll to position [0, 785]
